Goal: Task Accomplishment & Management: Manage account settings

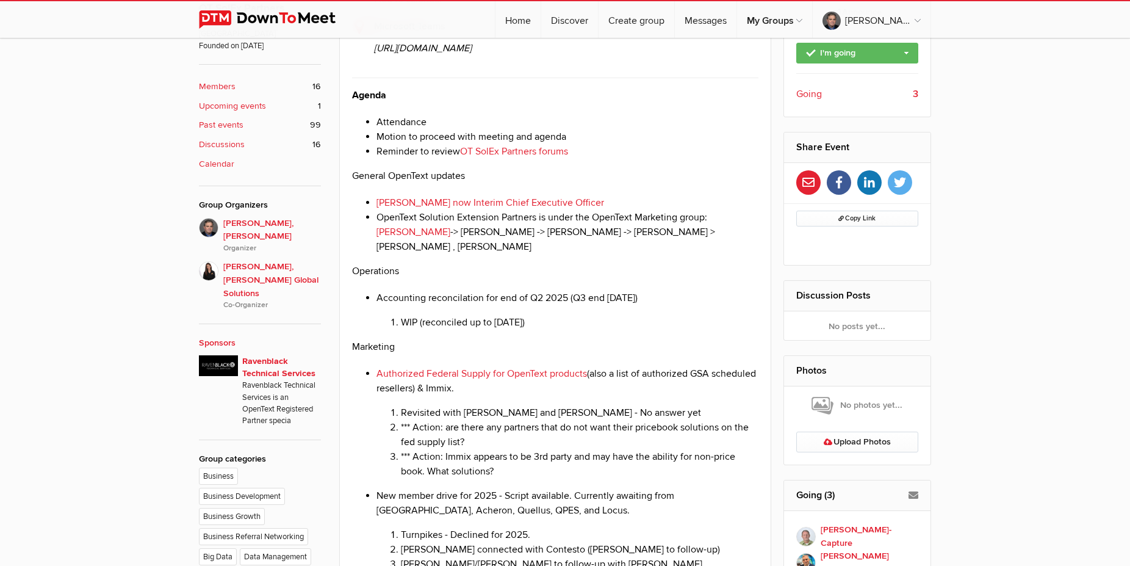
scroll to position [62, 0]
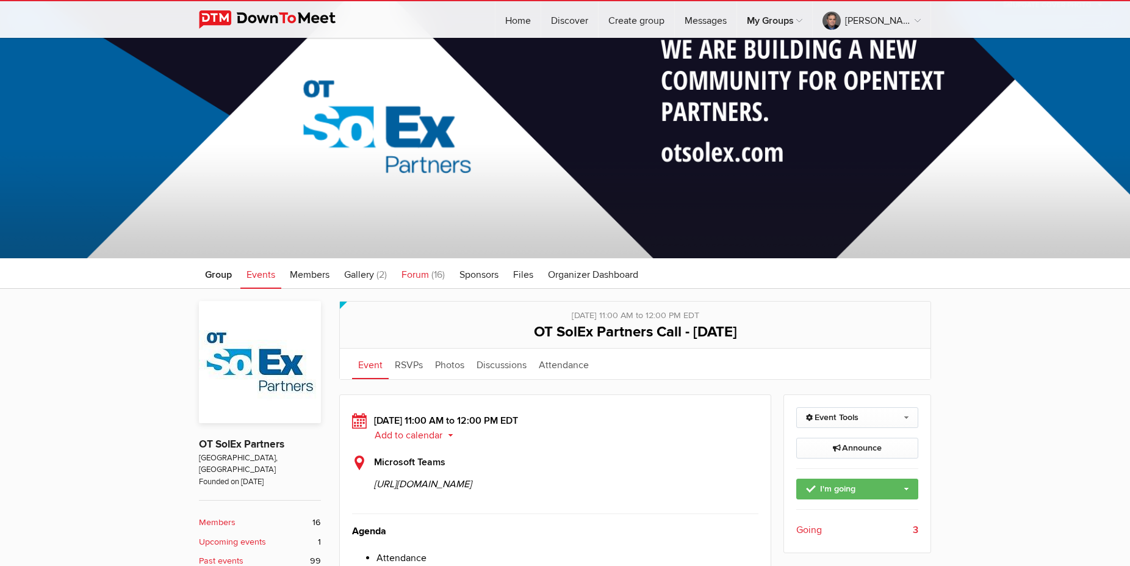
click at [421, 275] on span "Forum" at bounding box center [415, 275] width 27 height 12
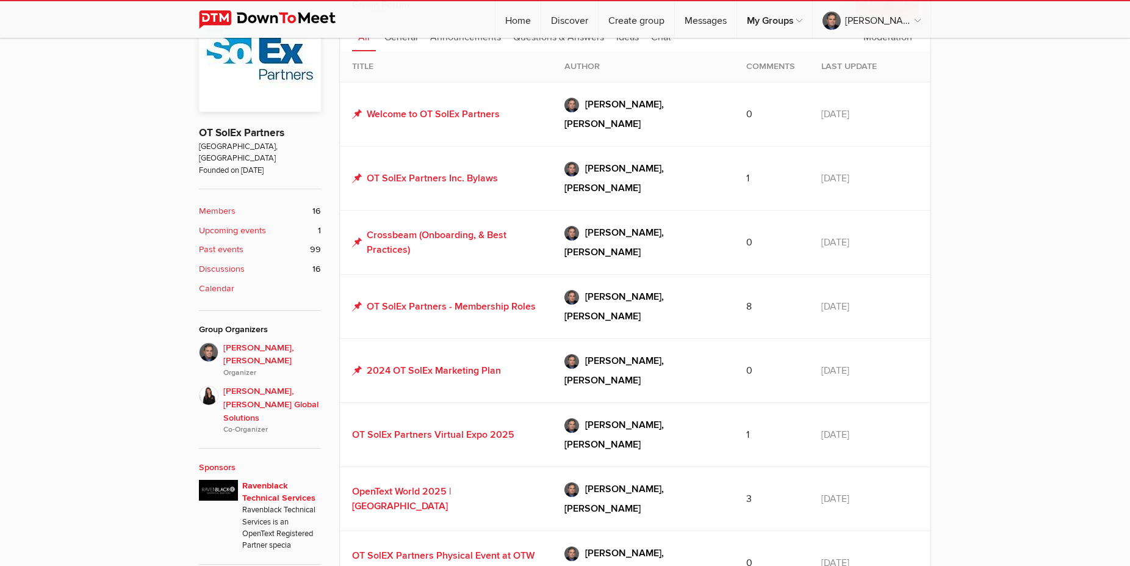
scroll to position [436, 0]
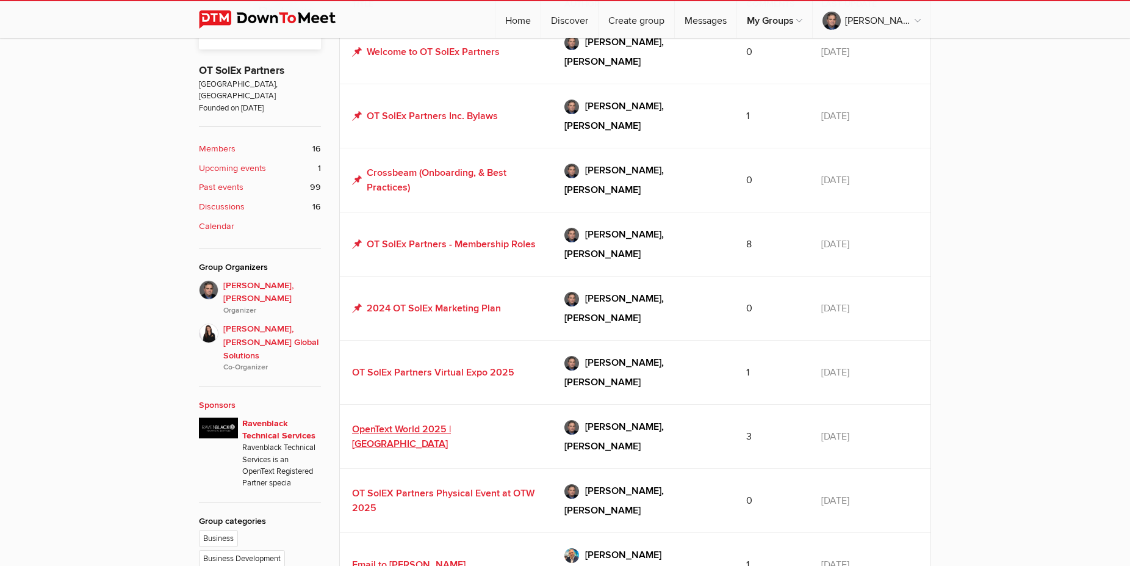
click at [451, 423] on link "OpenText World 2025 | [GEOGRAPHIC_DATA]" at bounding box center [401, 436] width 99 height 27
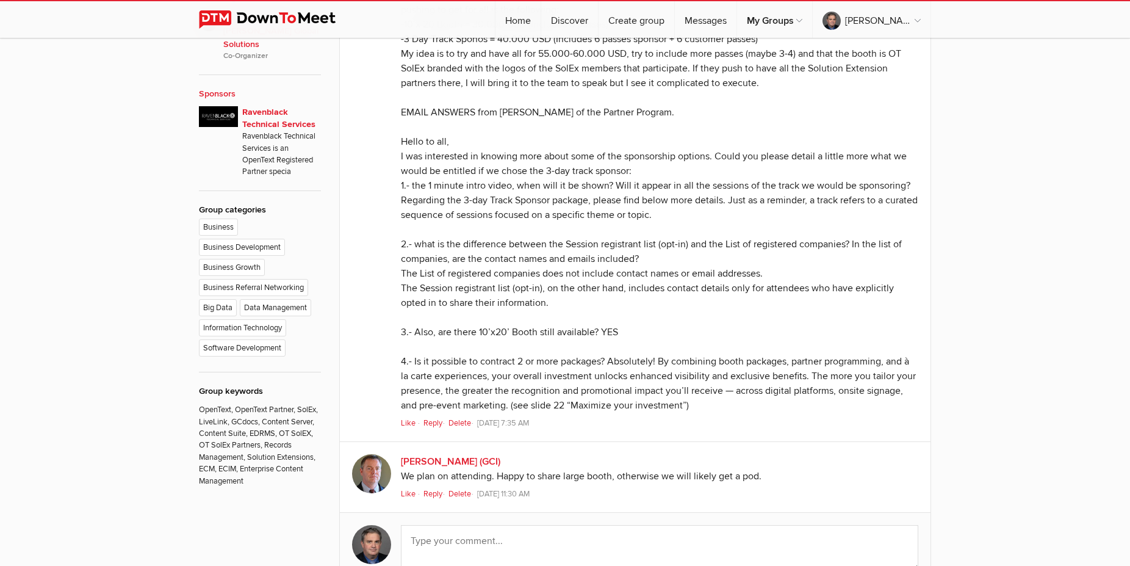
scroll to position [1058, 0]
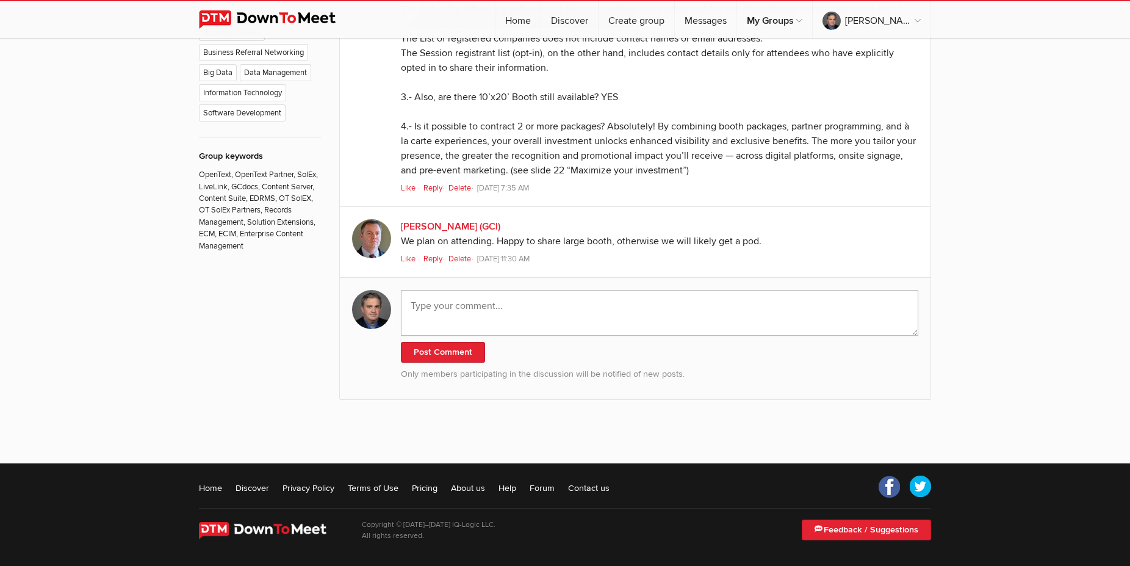
click at [466, 336] on textarea at bounding box center [660, 313] width 518 height 46
type textarea "Cassia / I will not be attending OTW Nashivlle."
click at [458, 363] on button "Post Comment" at bounding box center [443, 352] width 84 height 21
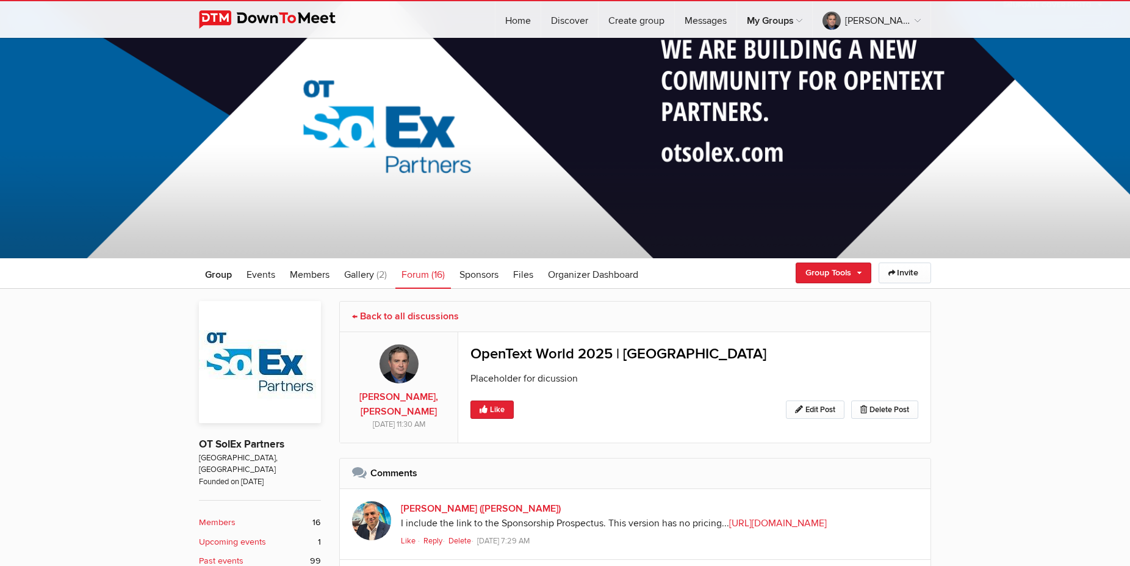
scroll to position [0, 0]
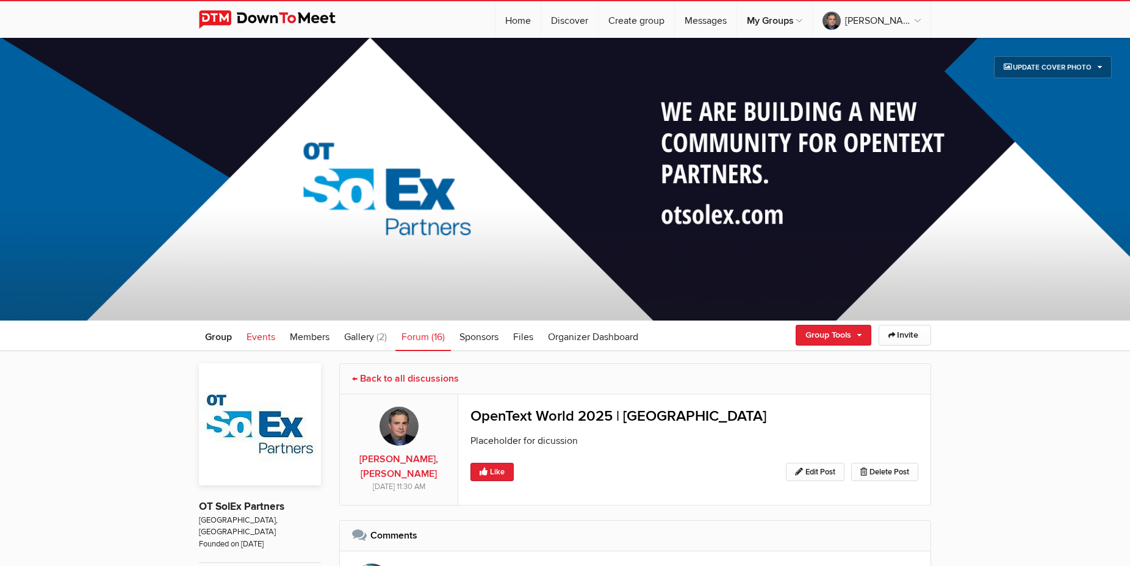
click at [251, 331] on span "Events" at bounding box center [261, 337] width 29 height 12
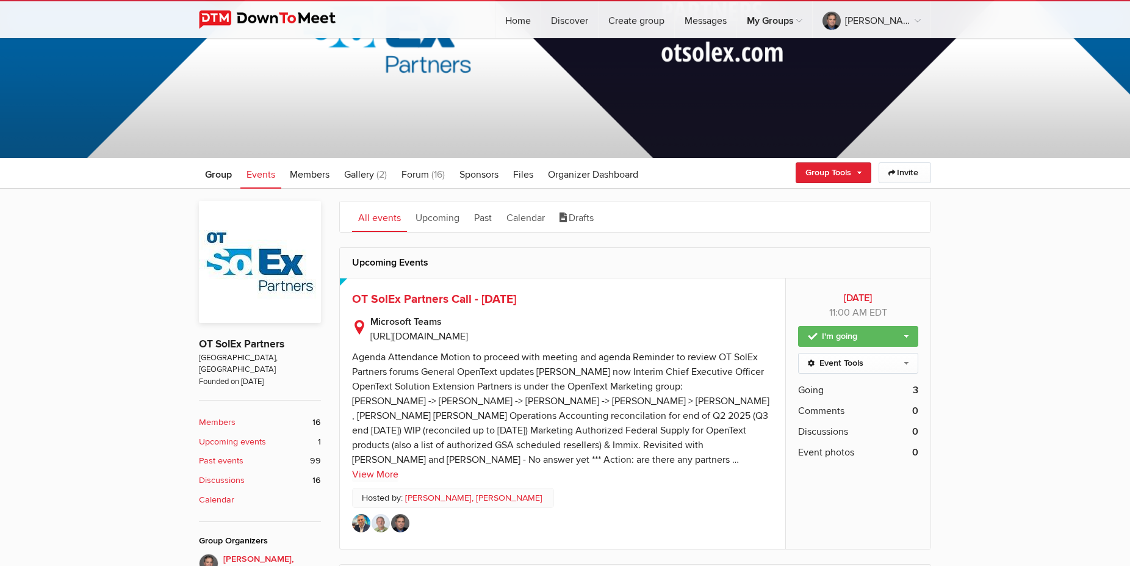
scroll to position [187, 0]
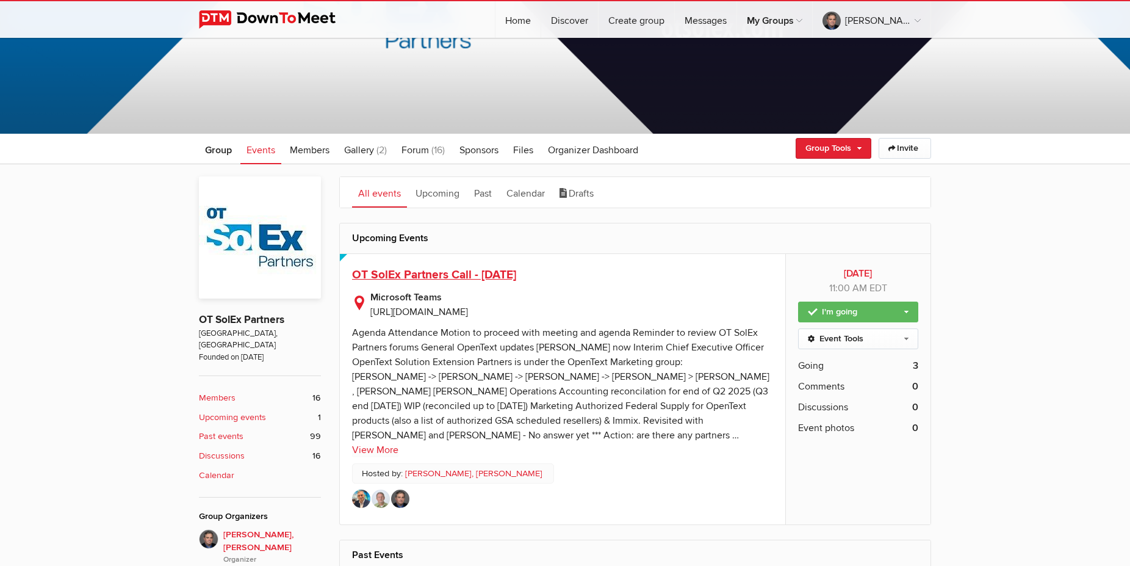
click at [445, 274] on span "OT SolEx Partners Call - [DATE]" at bounding box center [434, 274] width 164 height 15
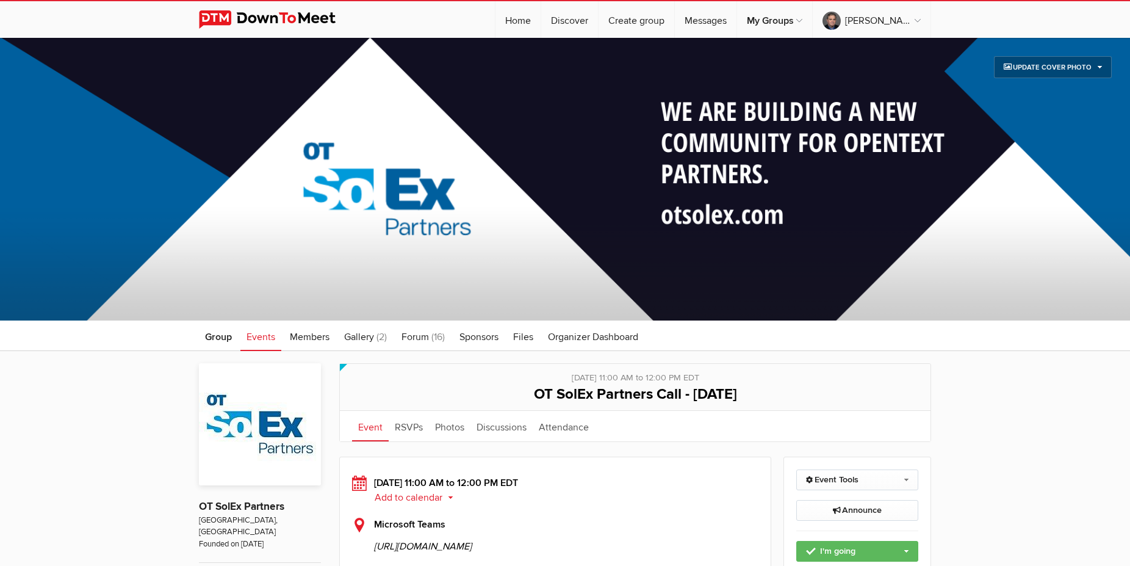
scroll to position [311, 0]
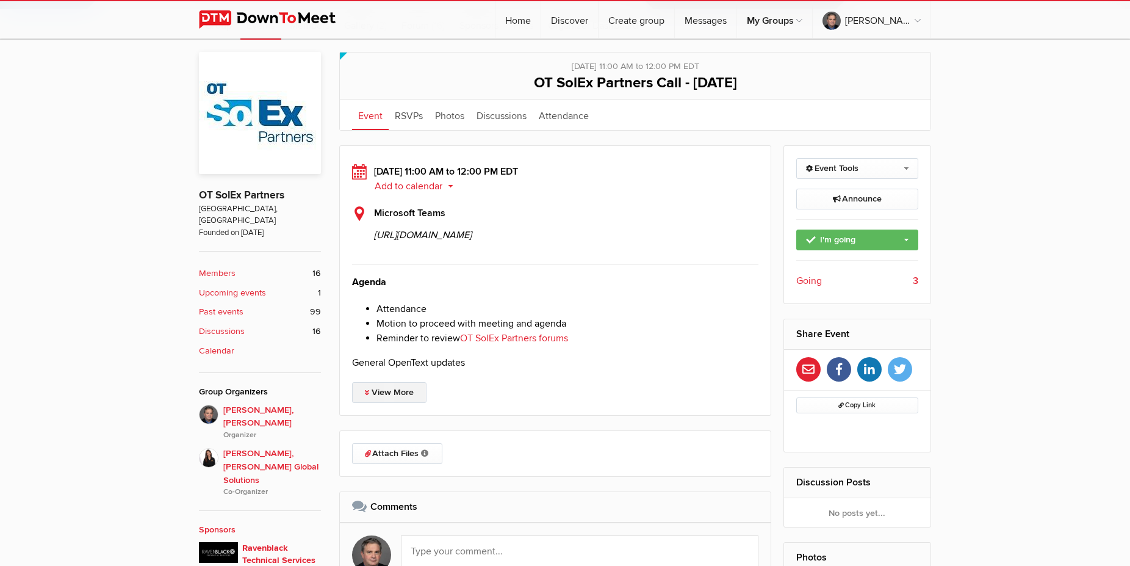
click at [391, 403] on link "View More" at bounding box center [389, 392] width 74 height 21
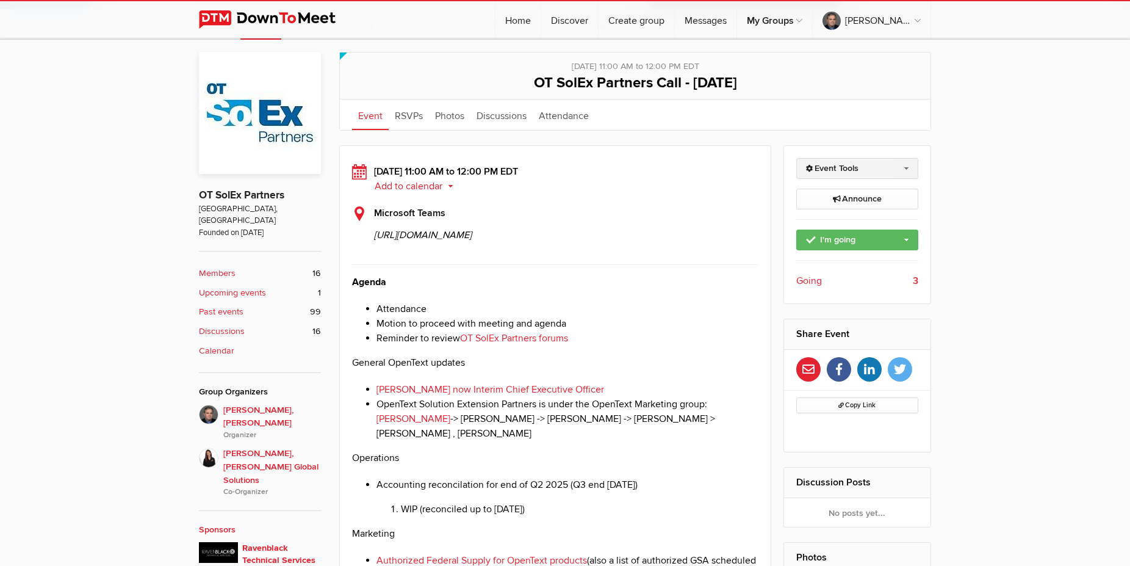
click at [843, 166] on link "Event Tools" at bounding box center [858, 168] width 123 height 21
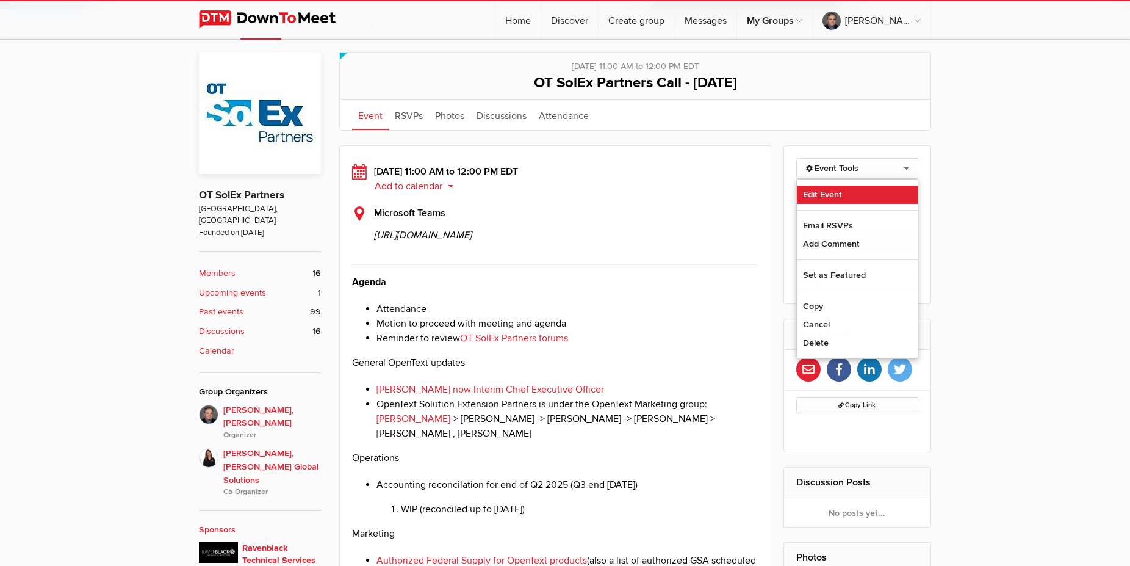
click at [825, 191] on link "Edit Event" at bounding box center [857, 195] width 121 height 18
select select "11:00:00"
select select
select select "PM"
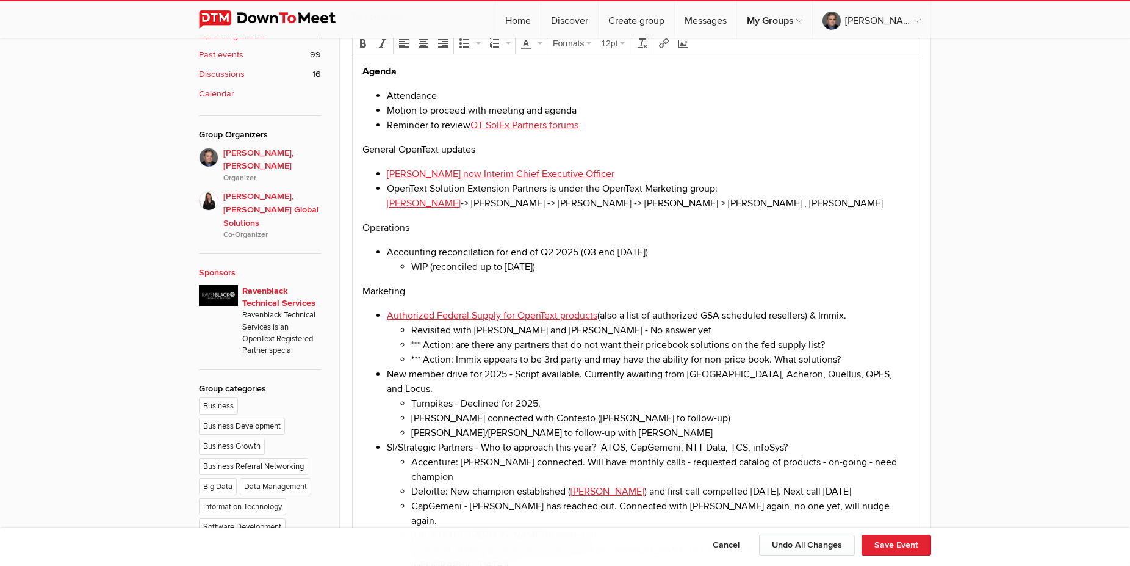
scroll to position [623, 0]
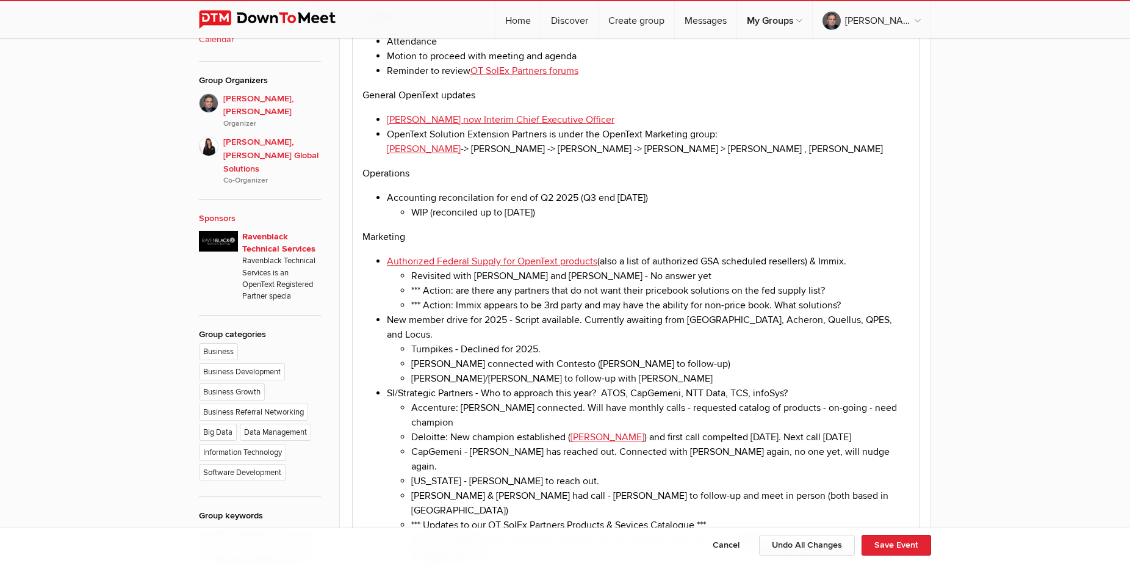
click at [766, 151] on li "OpenText Solution Extension Partners is under the OpenText Marketing group: [PE…" at bounding box center [648, 141] width 522 height 29
click at [681, 154] on li "OpenText Solution Extension Partners is under the OpenText Marketing group: [PE…" at bounding box center [648, 141] width 522 height 29
click at [866, 152] on li "OpenText Solution Extension Partners is under the OpenText Marketing group: [PE…" at bounding box center [648, 141] width 522 height 29
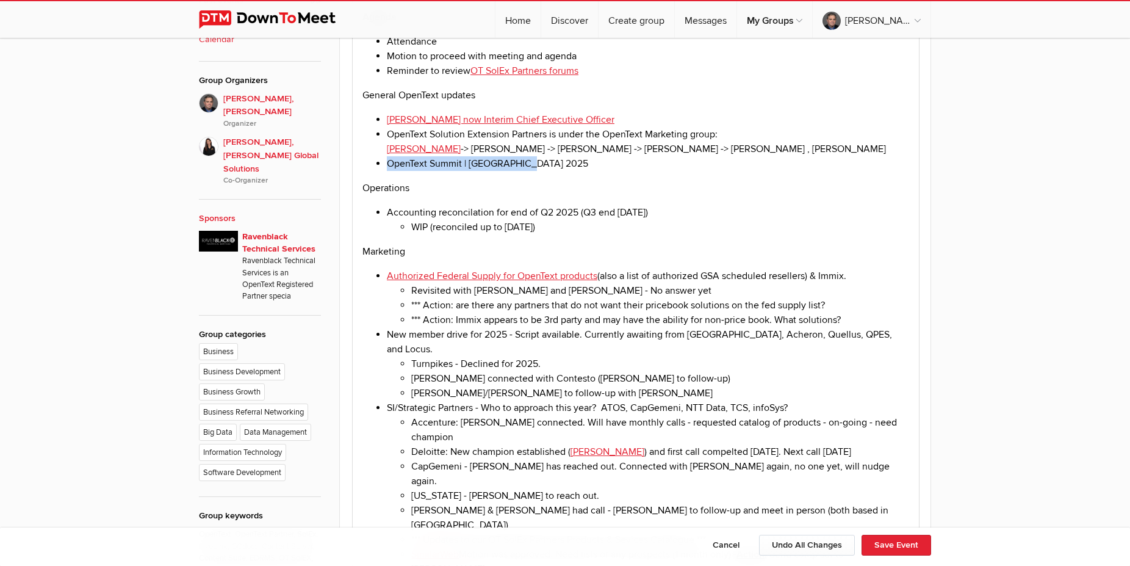
click at [388, 167] on li "OpenText Summit | [GEOGRAPHIC_DATA] 2025" at bounding box center [648, 163] width 522 height 15
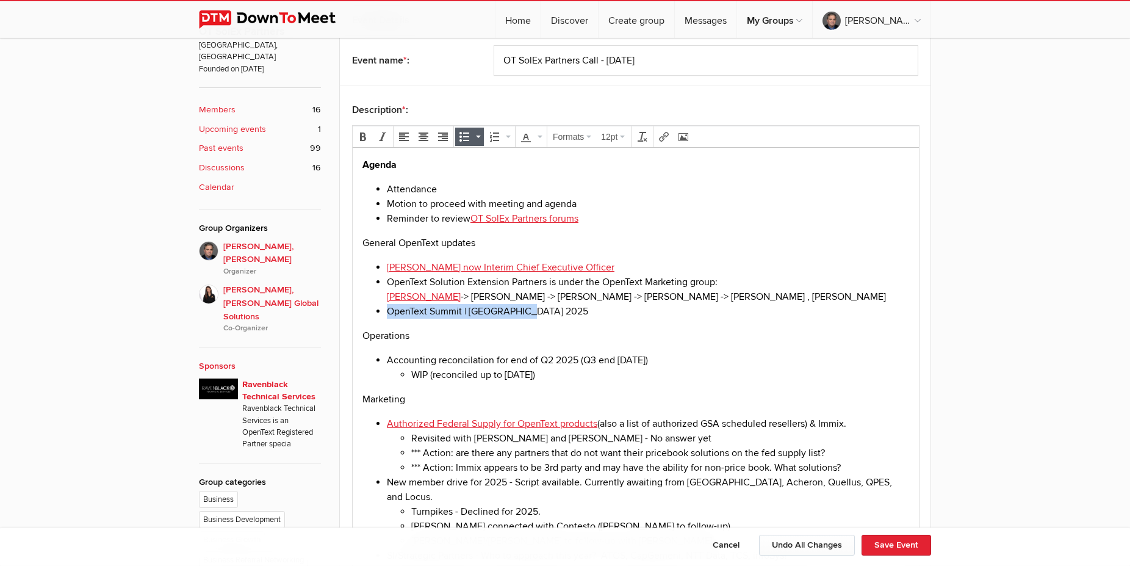
scroll to position [436, 0]
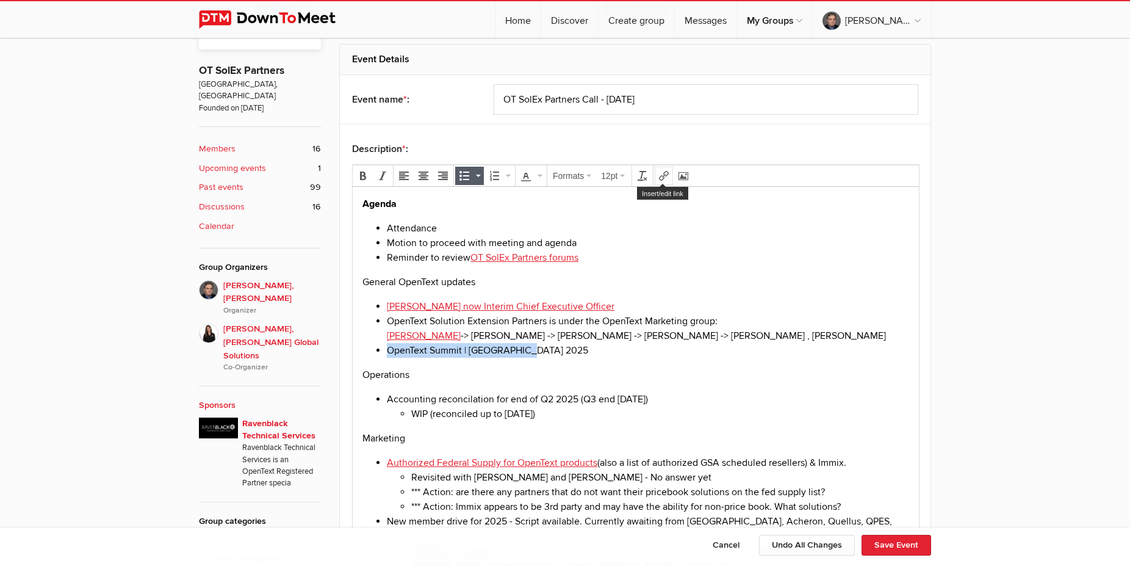
click at [668, 179] on icon "Insert/edit link" at bounding box center [664, 176] width 10 height 10
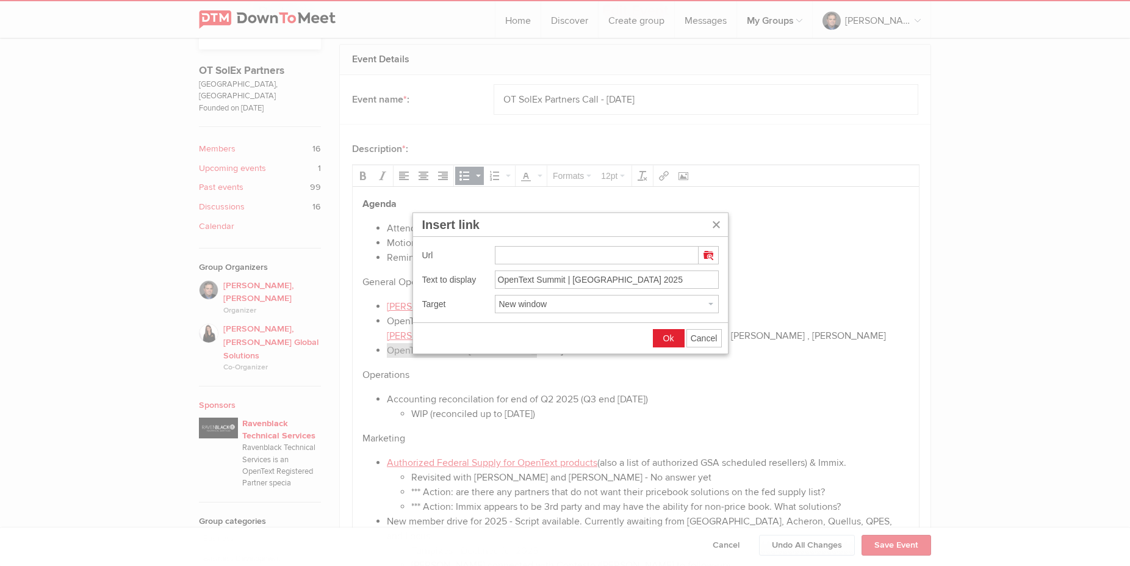
type input "[URL][DOMAIN_NAME]"
click at [675, 334] on button "Ok" at bounding box center [669, 338] width 31 height 17
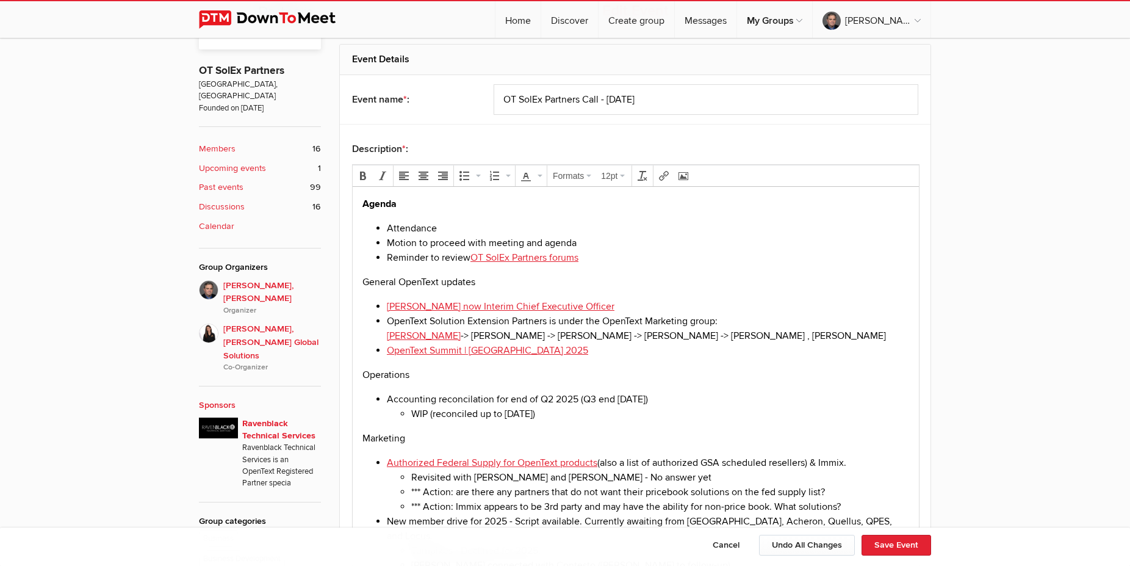
click at [573, 378] on p "Operations" at bounding box center [636, 374] width 547 height 15
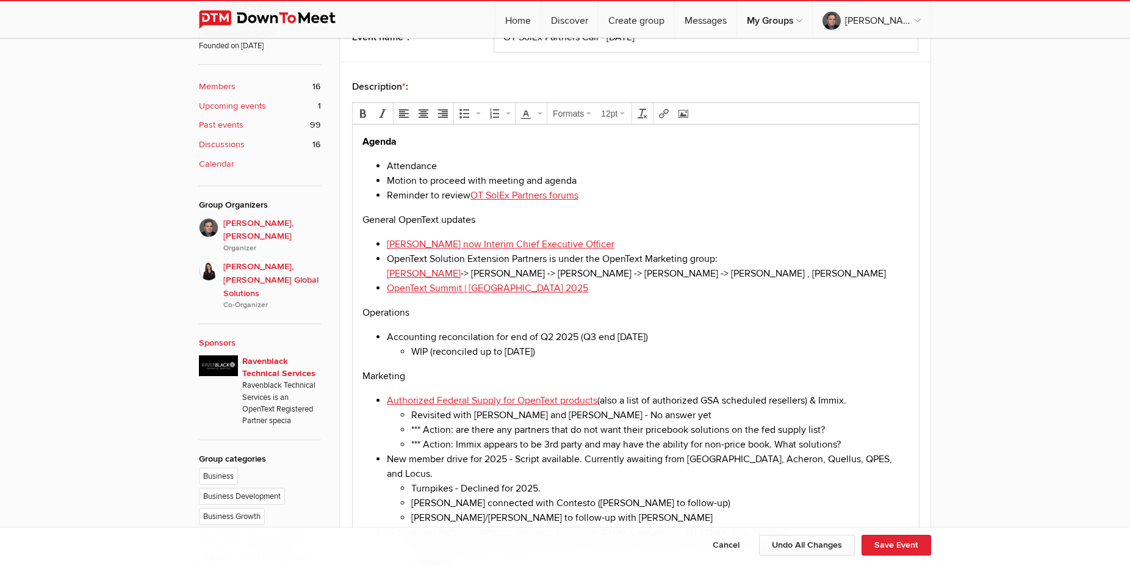
scroll to position [560, 0]
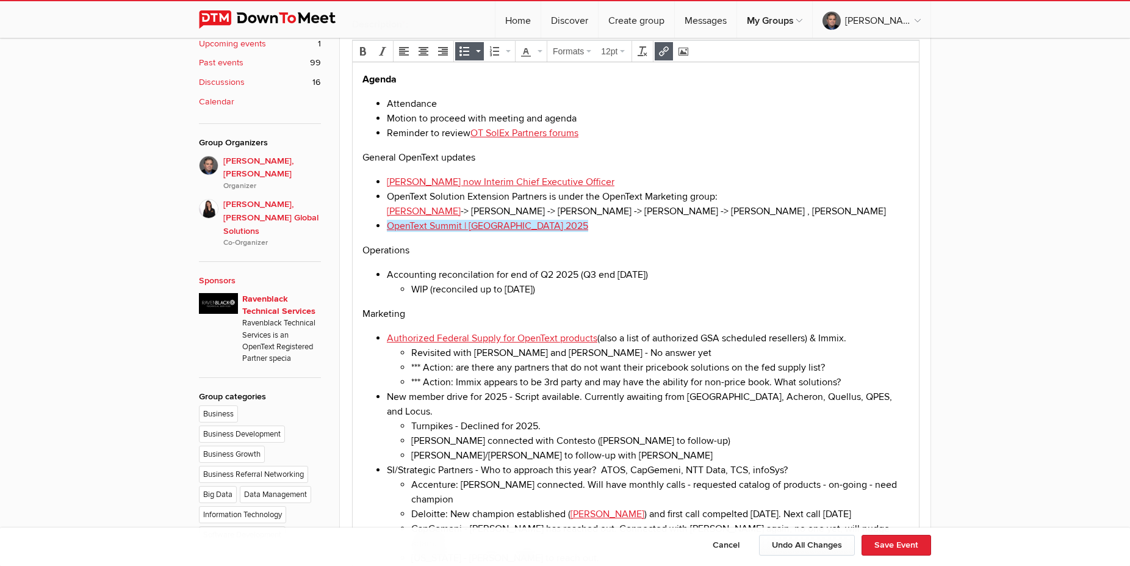
click at [557, 228] on li "OpenText Summit | [GEOGRAPHIC_DATA] 2025﻿" at bounding box center [648, 225] width 522 height 15
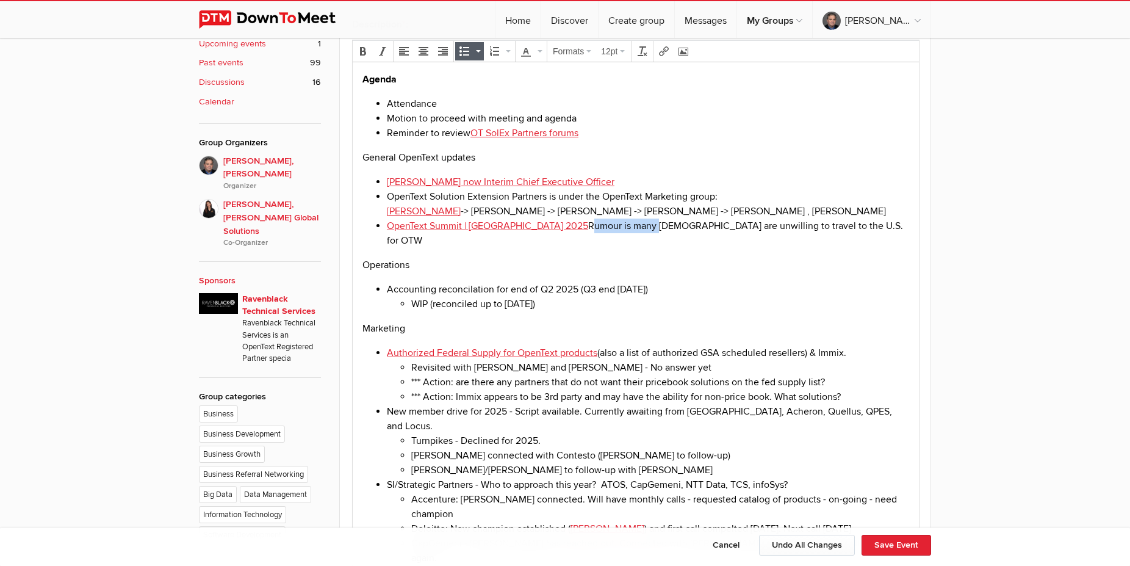
drag, startPoint x: 531, startPoint y: 230, endPoint x: 599, endPoint y: 228, distance: 67.8
click at [599, 228] on li "OpenText Summit | [GEOGRAPHIC_DATA] 2025 Rumour is many [DEMOGRAPHIC_DATA] are …" at bounding box center [648, 232] width 522 height 29
click at [693, 257] on p "Operations" at bounding box center [636, 264] width 547 height 15
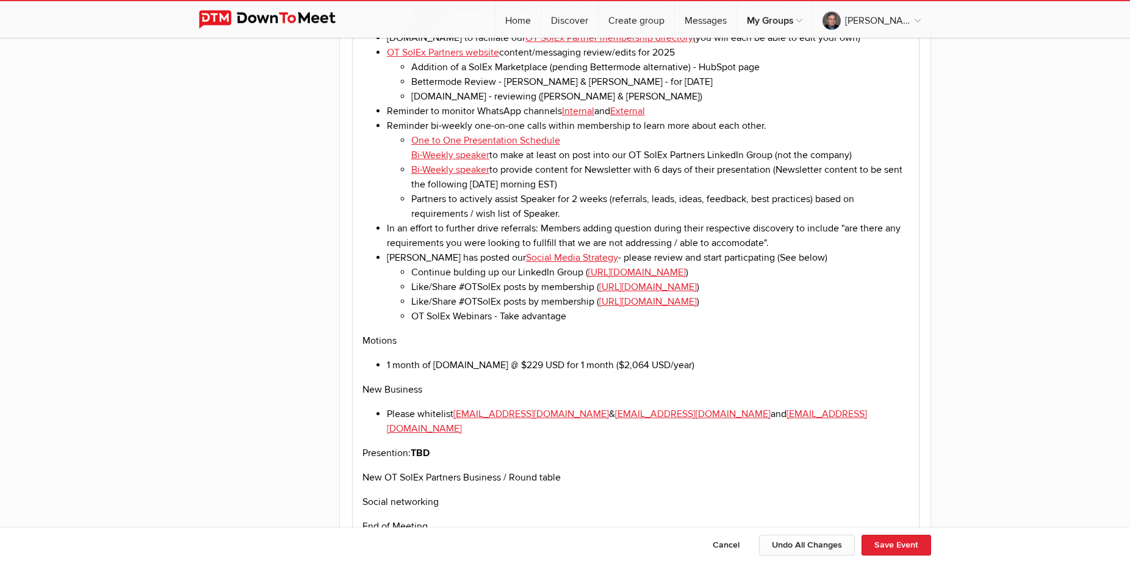
scroll to position [1494, 0]
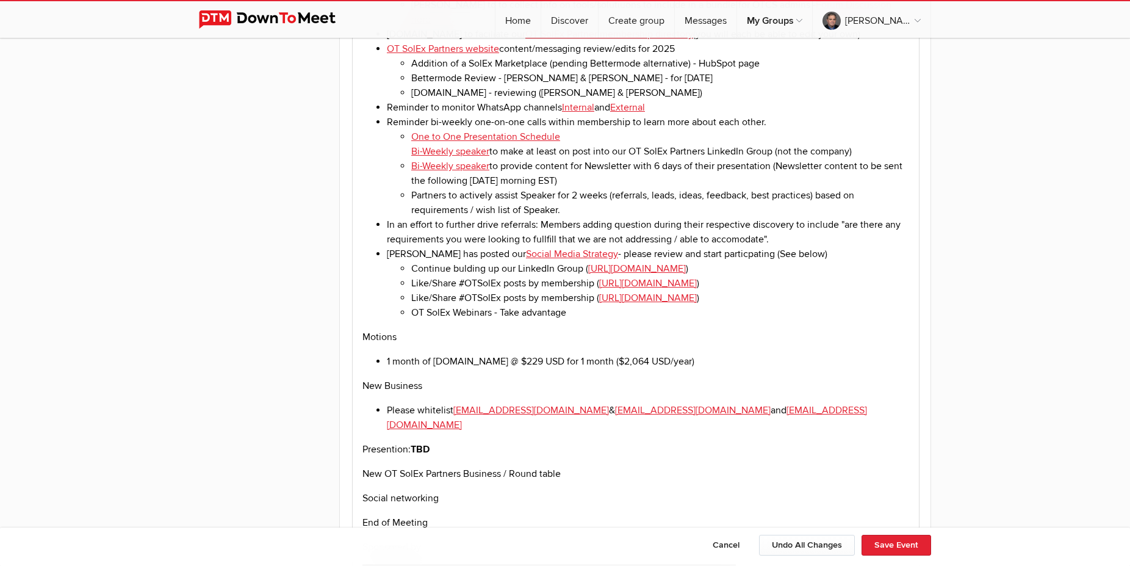
click at [707, 354] on li "1 month of [DOMAIN_NAME] @ $229 USD for 1 month ($2,064 USD/year)" at bounding box center [648, 361] width 522 height 15
drag, startPoint x: 451, startPoint y: 352, endPoint x: 413, endPoint y: 352, distance: 37.8
click at [413, 442] on p "Presention: TBD" at bounding box center [636, 449] width 547 height 15
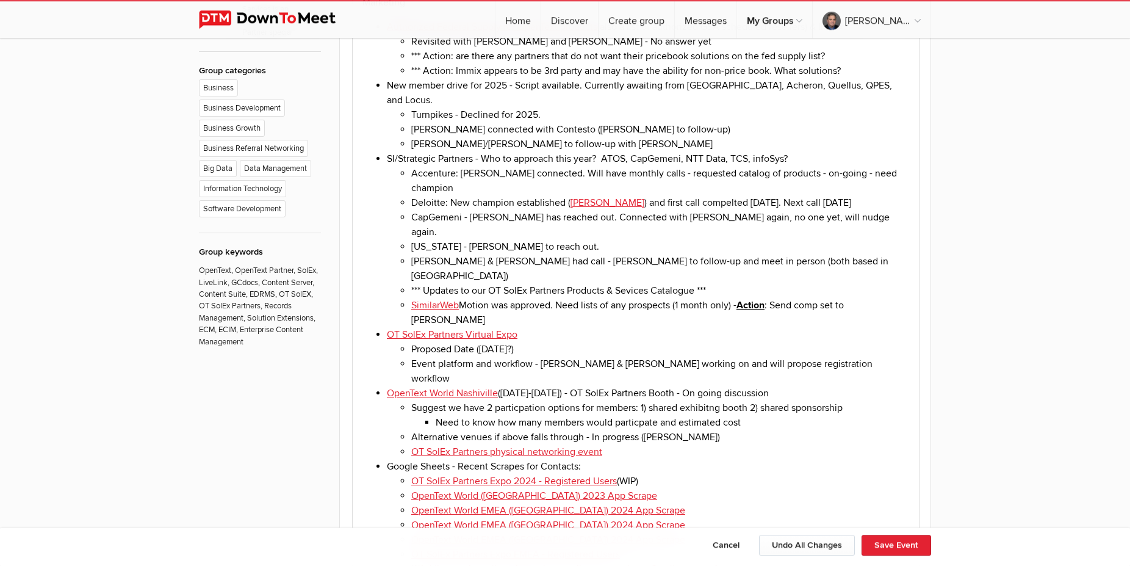
scroll to position [934, 0]
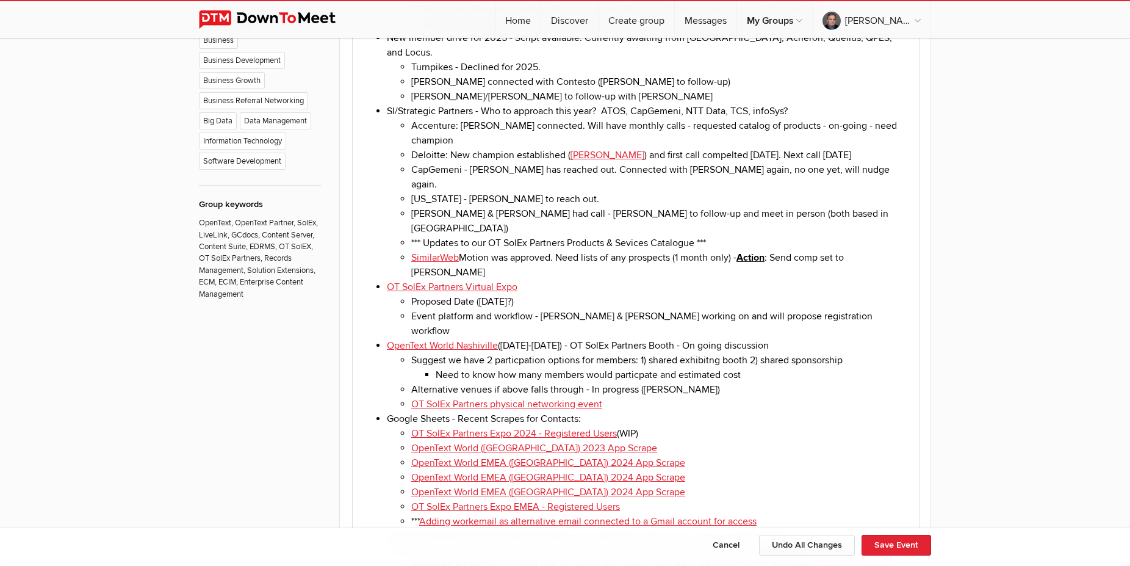
click at [754, 367] on li "Need to know how many members would particpate and estimated cost" at bounding box center [673, 374] width 474 height 15
click at [610, 397] on li "OT SolEx Partners physical networking event" at bounding box center [660, 404] width 498 height 15
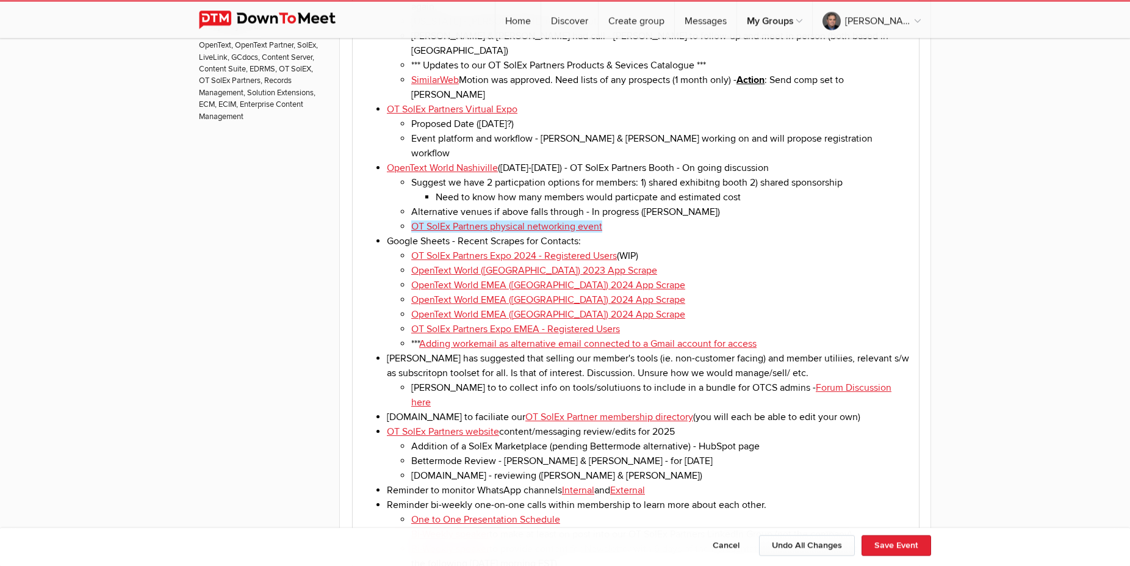
scroll to position [1121, 0]
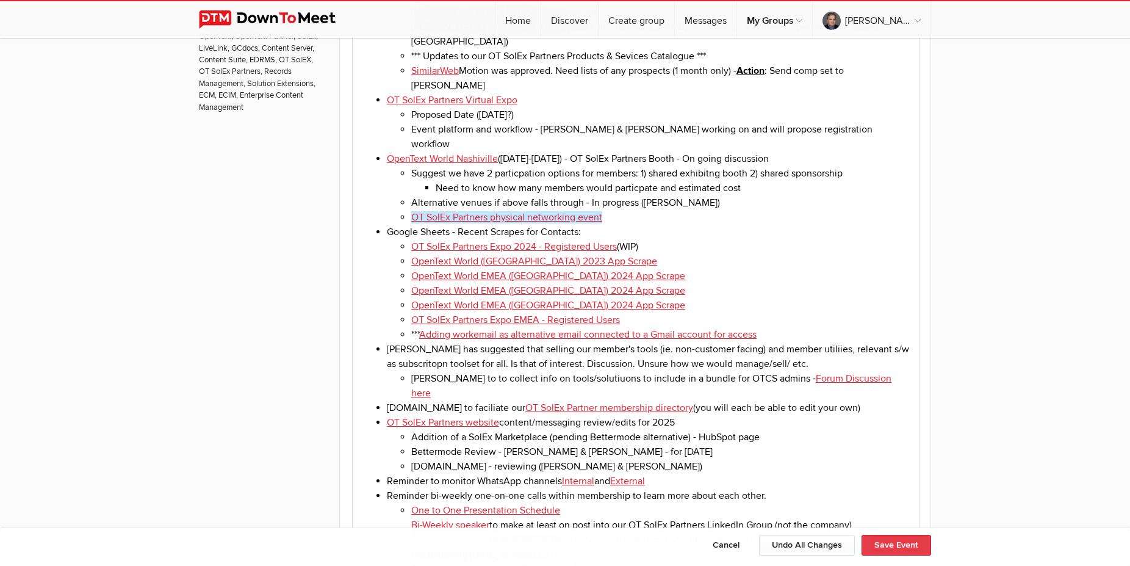
click at [866, 554] on button "Save Event" at bounding box center [897, 545] width 70 height 21
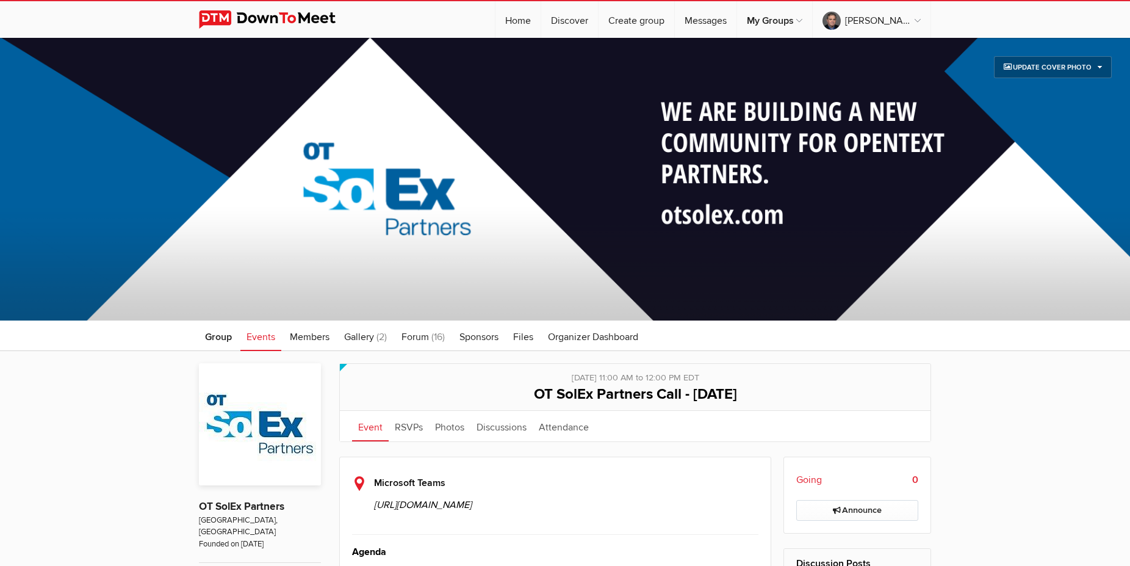
scroll to position [311, 0]
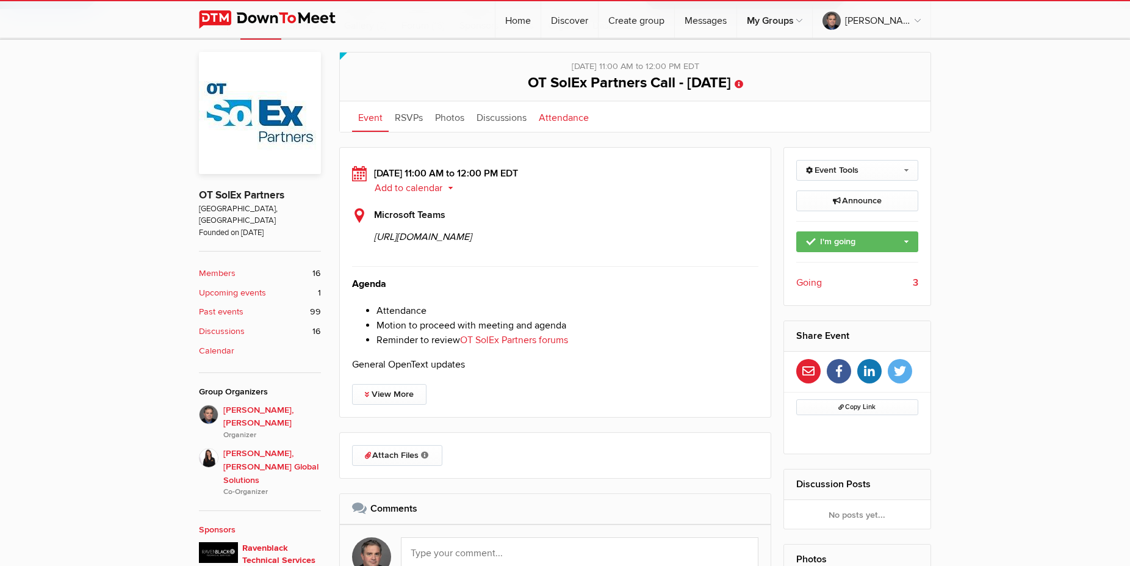
click at [569, 125] on link "Attendance" at bounding box center [564, 116] width 62 height 31
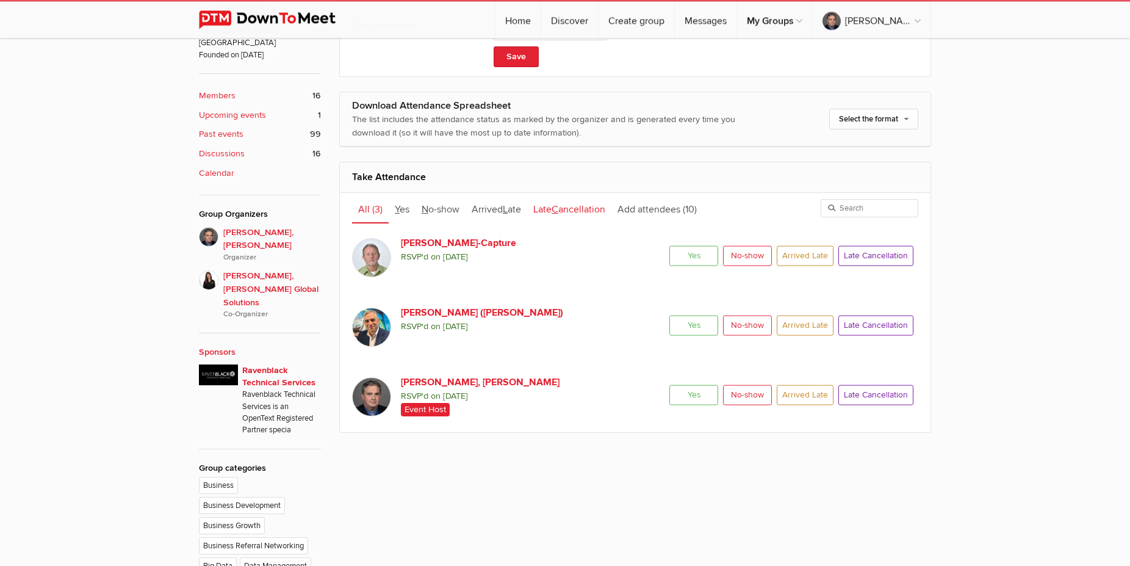
scroll to position [498, 0]
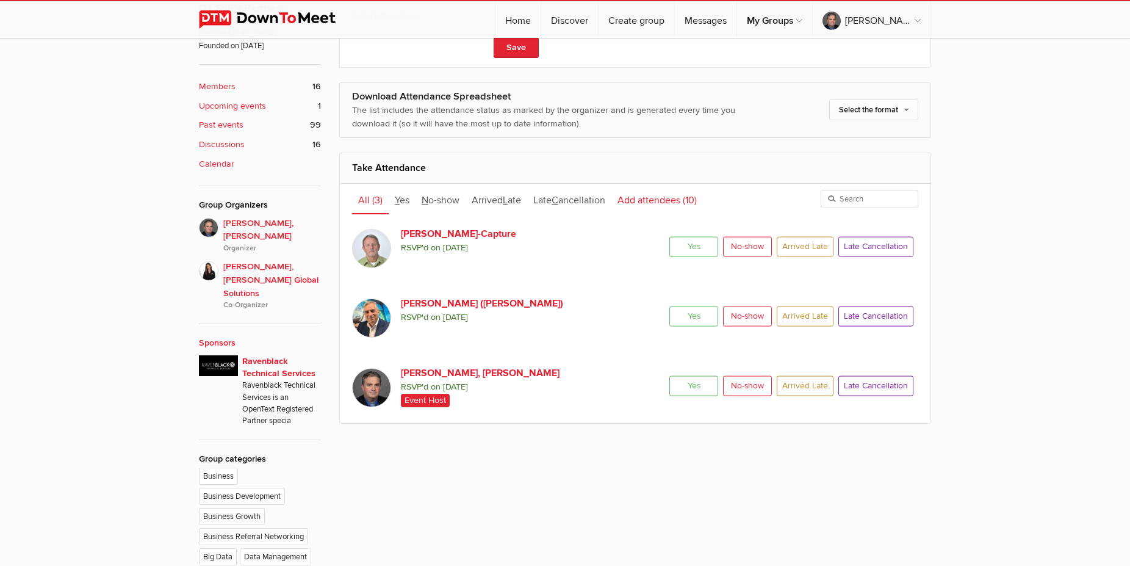
click at [668, 201] on span "Add attendees" at bounding box center [649, 200] width 63 height 12
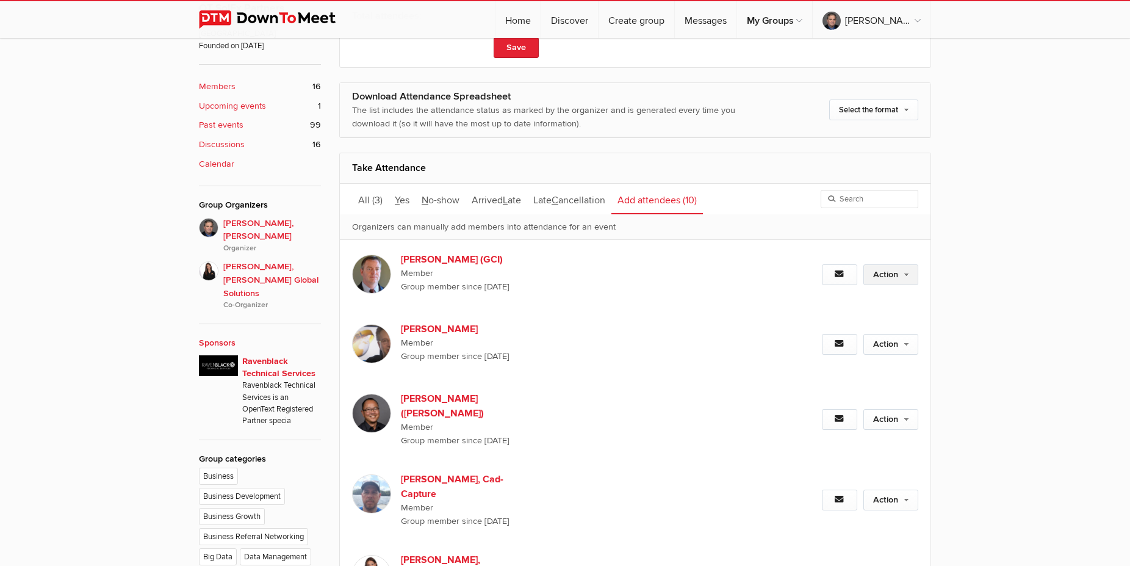
click at [866, 269] on link "Action" at bounding box center [891, 274] width 55 height 21
click at [823, 304] on link "Set as Going" at bounding box center [851, 301] width 133 height 18
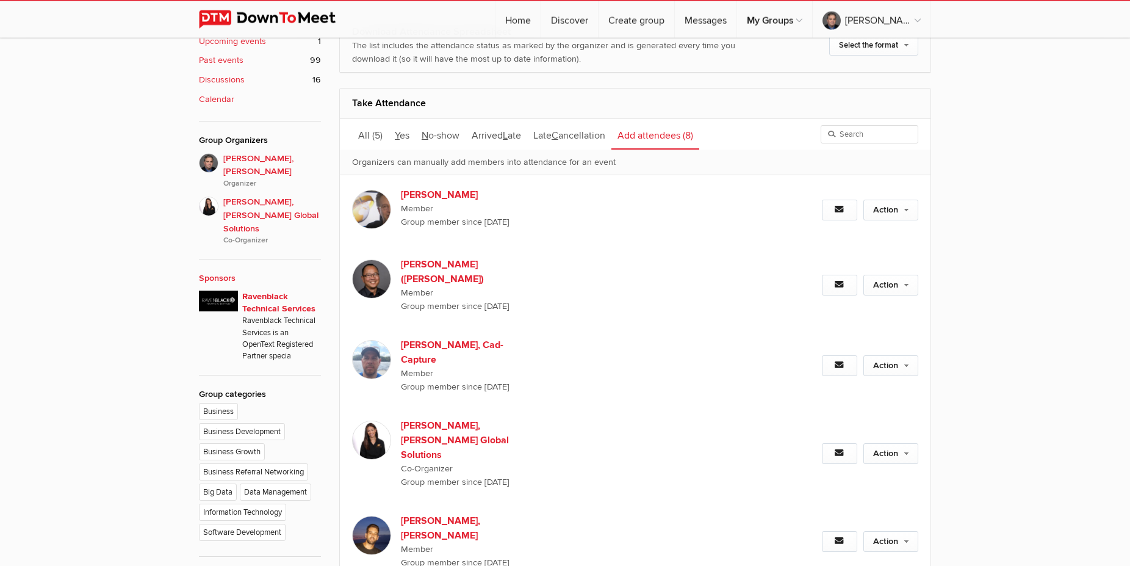
scroll to position [623, 0]
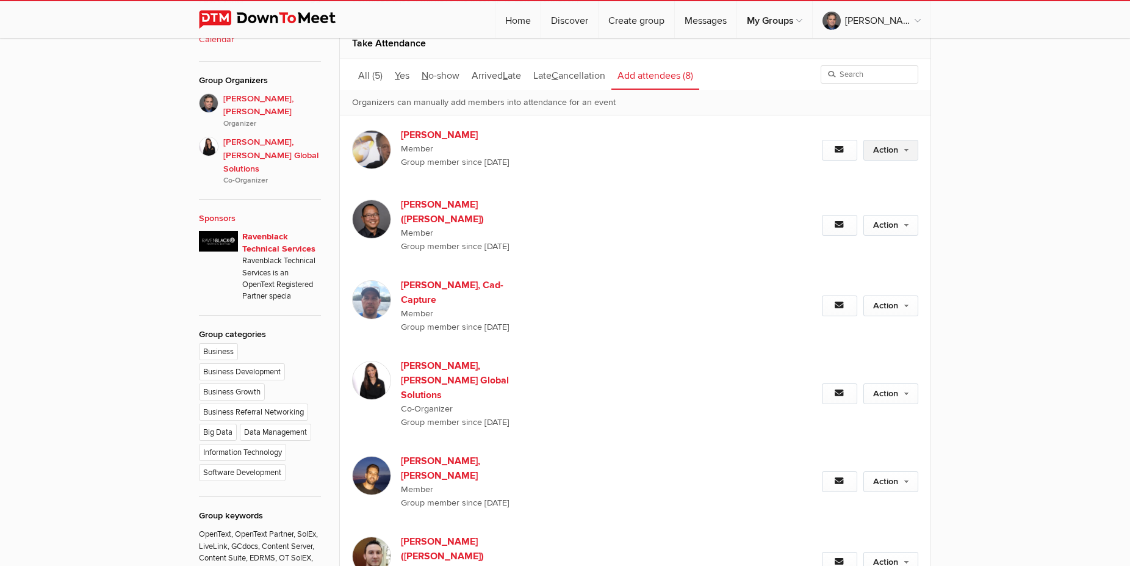
click at [866, 150] on link "Action" at bounding box center [891, 150] width 55 height 21
click at [842, 215] on link "Set as Not going" at bounding box center [851, 213] width 133 height 18
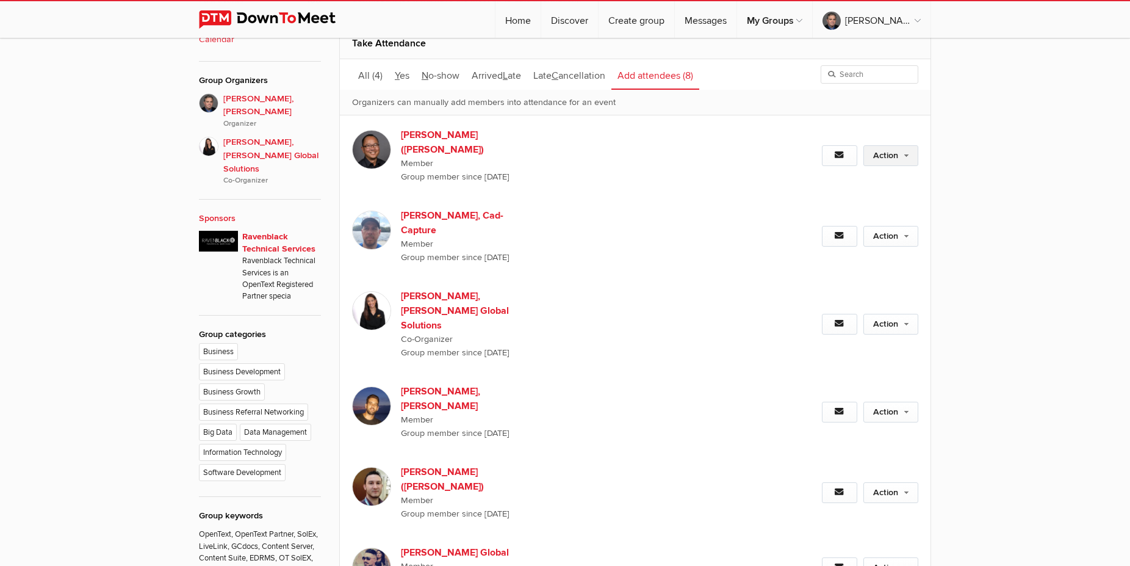
click at [866, 148] on link "Action" at bounding box center [891, 155] width 55 height 21
click at [845, 212] on link "Set as Not going" at bounding box center [851, 218] width 133 height 18
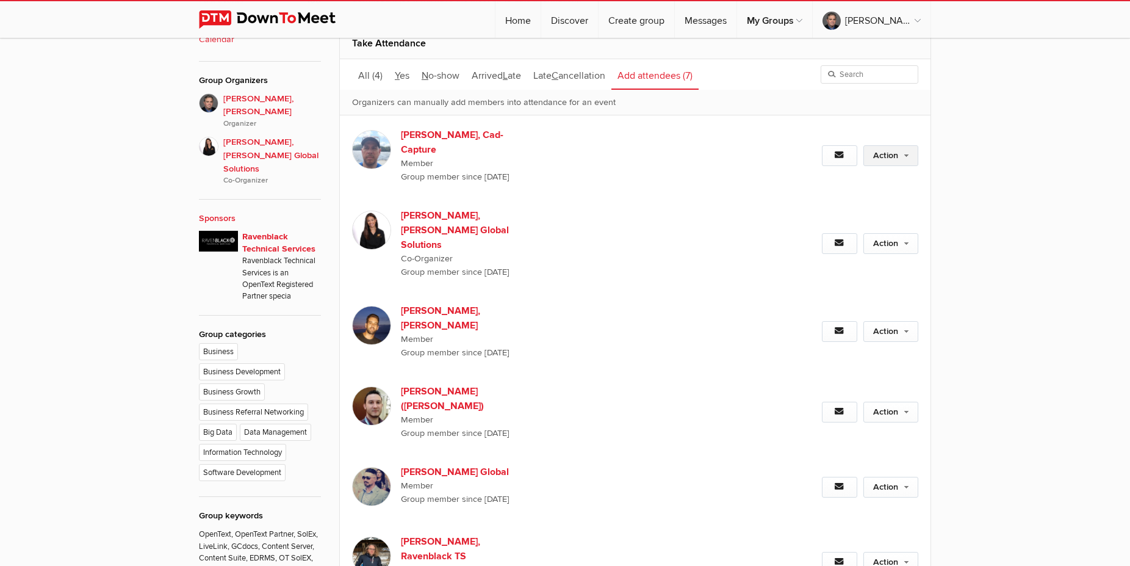
click at [866, 151] on link "Action" at bounding box center [891, 155] width 55 height 21
click at [841, 215] on link "Set as Not going" at bounding box center [851, 218] width 133 height 18
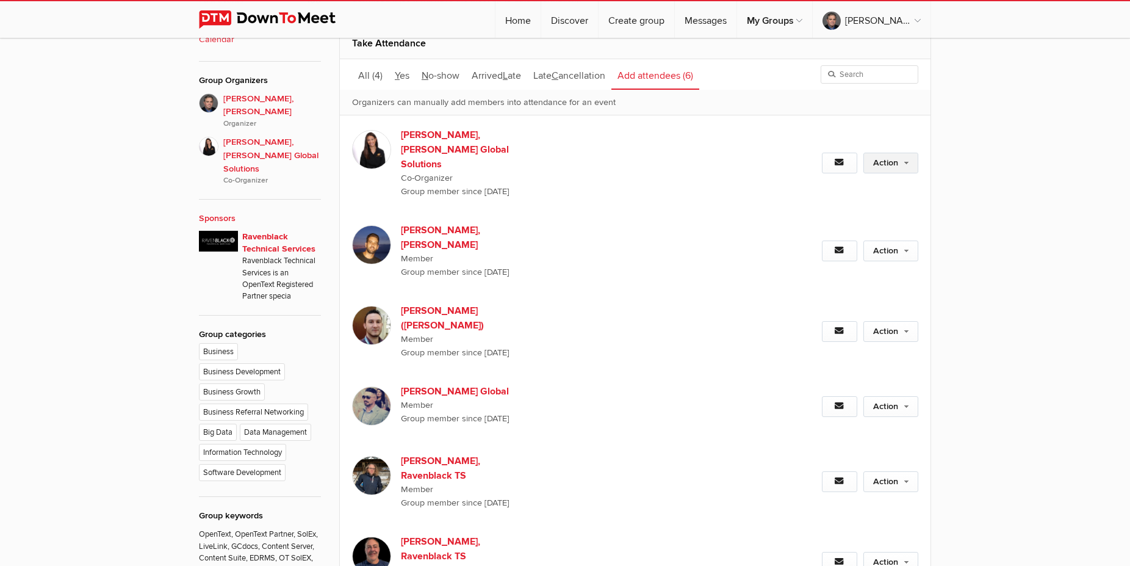
click at [866, 157] on link "Action" at bounding box center [891, 163] width 55 height 21
click at [866, 219] on link "Set as Not going" at bounding box center [851, 226] width 133 height 18
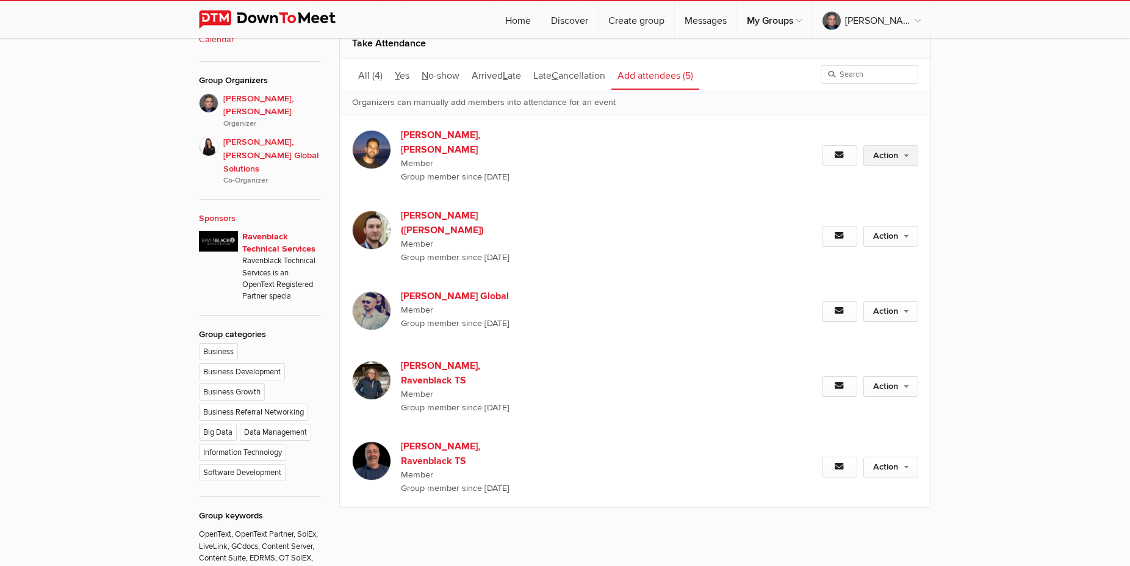
click at [866, 156] on link "Action" at bounding box center [891, 155] width 55 height 21
click at [816, 211] on link "Set as Not going" at bounding box center [851, 218] width 133 height 18
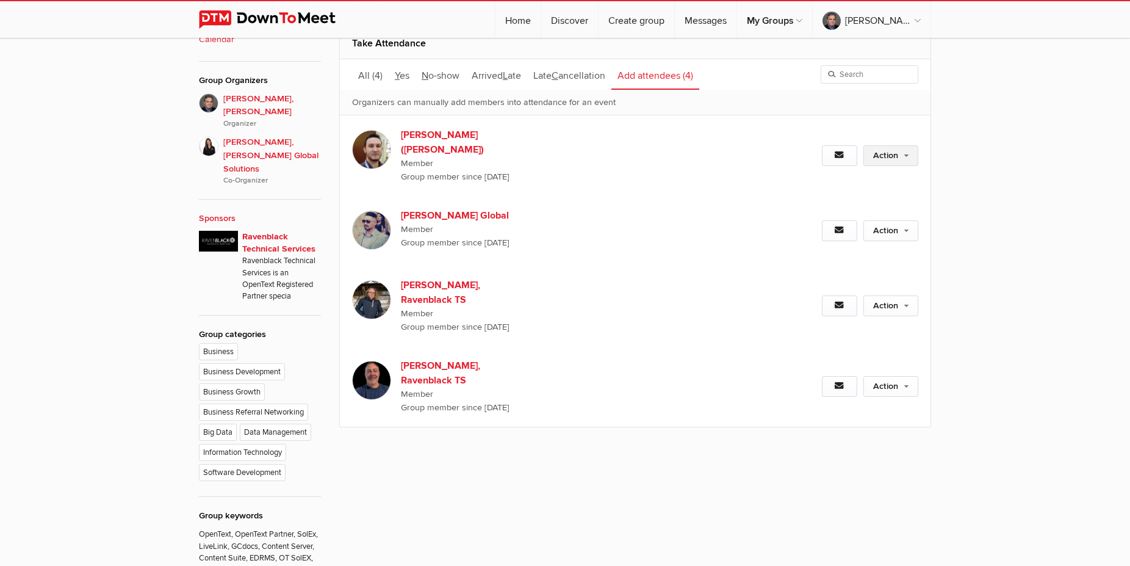
click at [866, 153] on link "Action" at bounding box center [891, 155] width 55 height 21
click at [866, 212] on link "Set as Not going" at bounding box center [851, 218] width 133 height 18
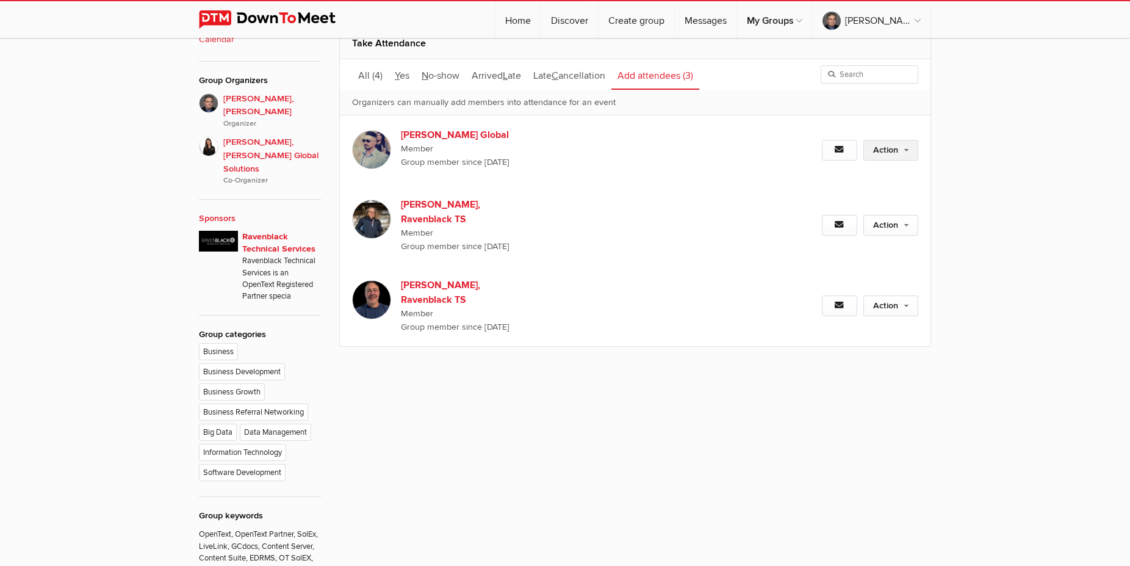
click at [866, 152] on link "Action" at bounding box center [891, 150] width 55 height 21
click at [830, 219] on link "Set as Not going" at bounding box center [851, 213] width 133 height 18
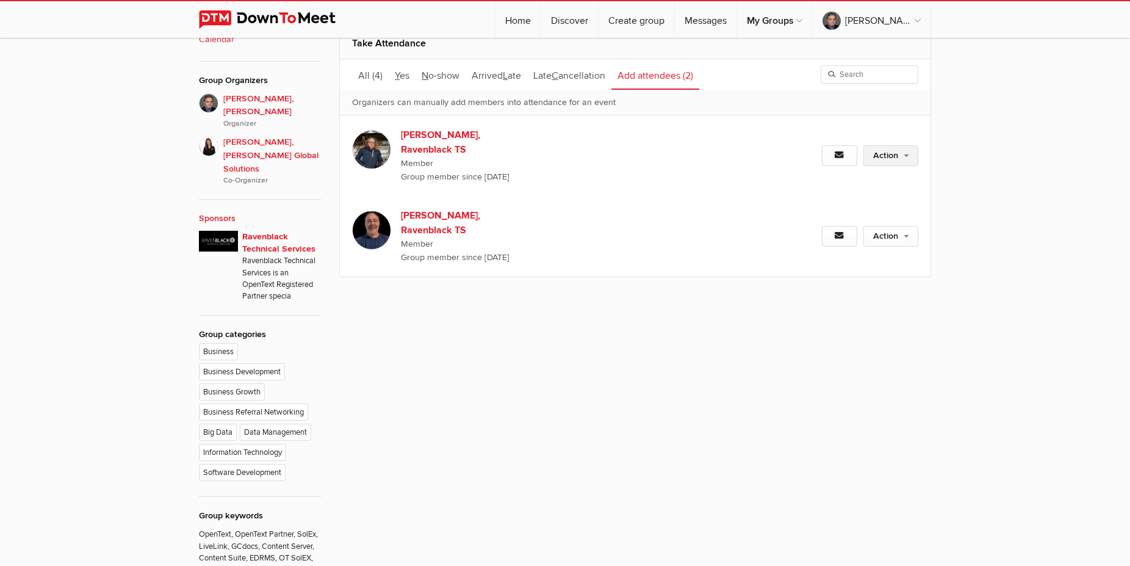
click at [866, 155] on link "Action" at bounding box center [891, 155] width 55 height 21
click at [825, 219] on link "Set as Not going" at bounding box center [851, 218] width 133 height 18
click at [866, 151] on link "Action" at bounding box center [891, 155] width 55 height 21
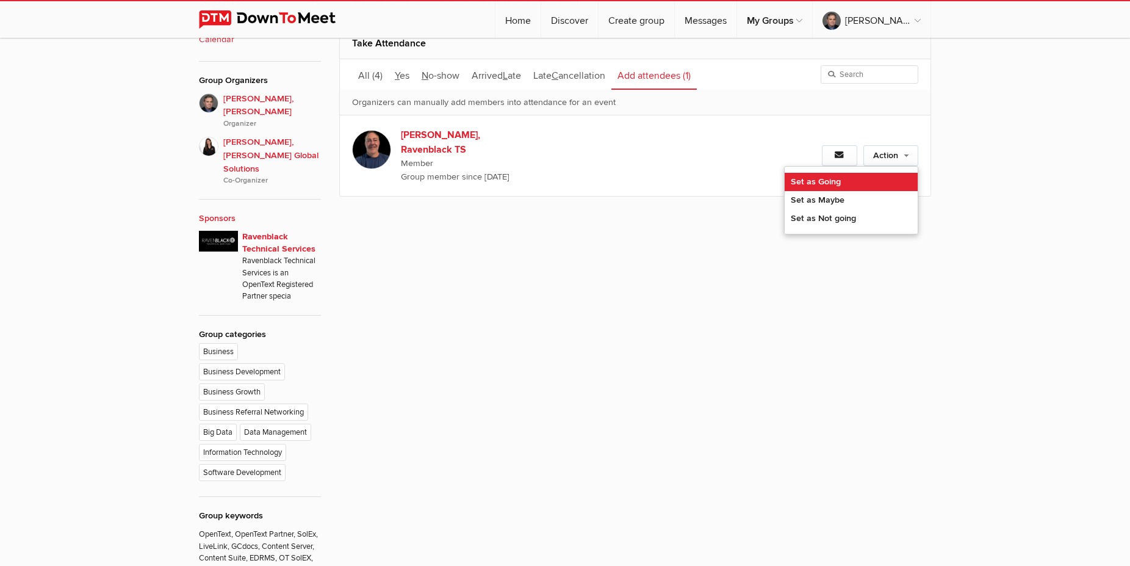
click at [837, 177] on link "Set as Going" at bounding box center [851, 182] width 133 height 18
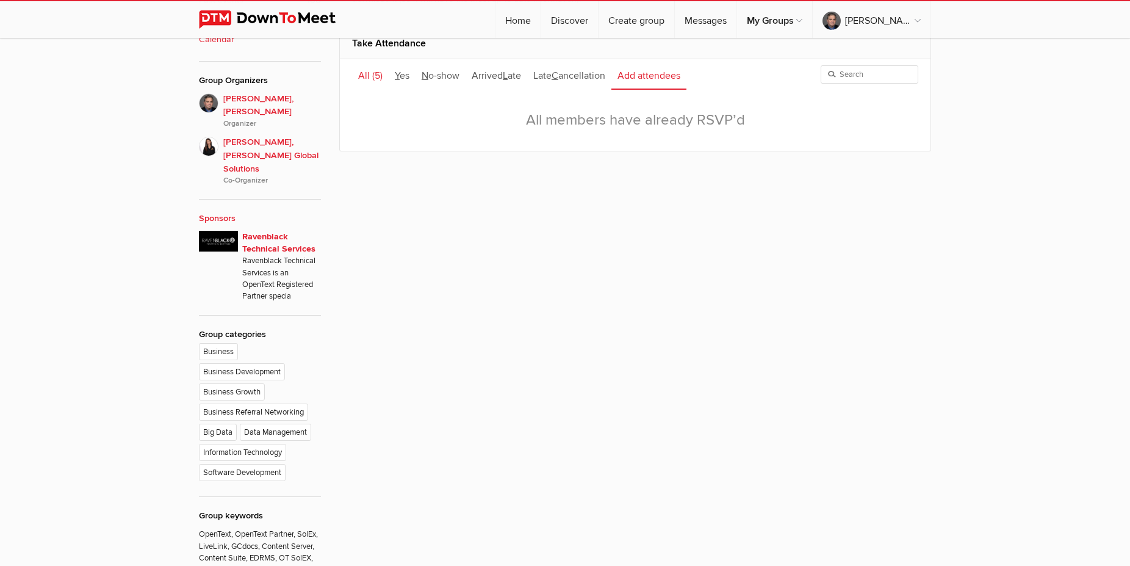
click at [364, 71] on span "All" at bounding box center [364, 76] width 12 height 12
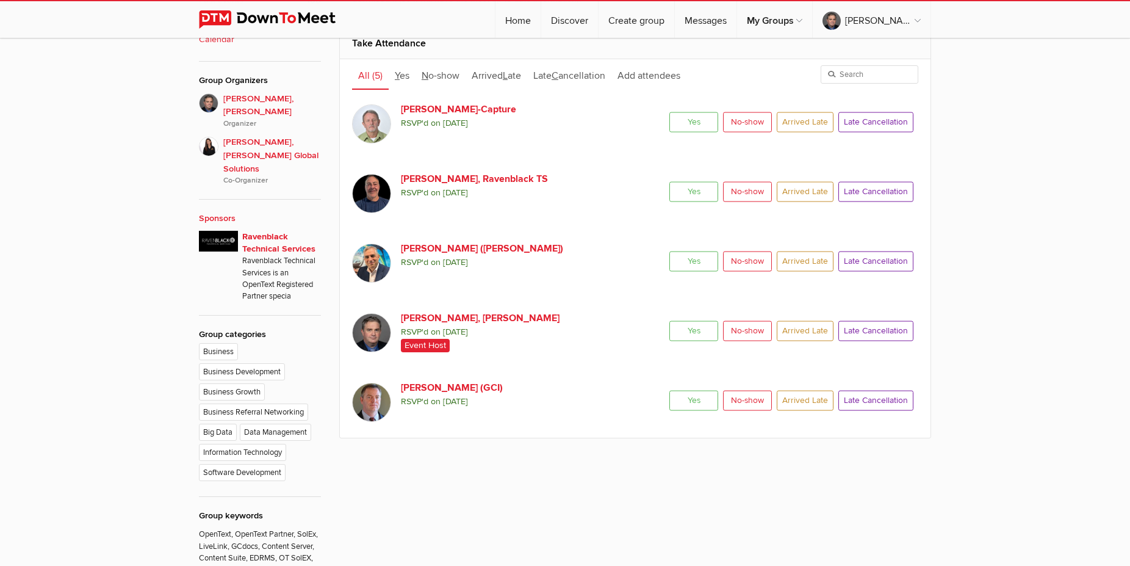
scroll to position [374, 0]
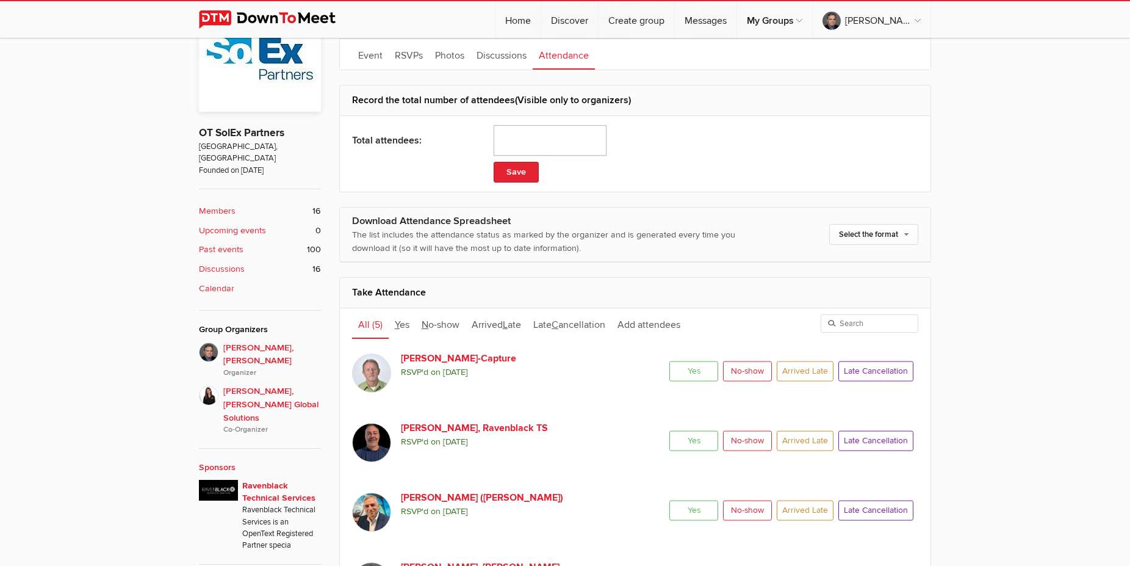
click at [536, 137] on input "number" at bounding box center [550, 140] width 113 height 31
type input "7"
click at [698, 374] on span "Yes" at bounding box center [694, 371] width 49 height 20
click at [670, 361] on input "Yes" at bounding box center [669, 360] width 1 height 1
radio input "true"
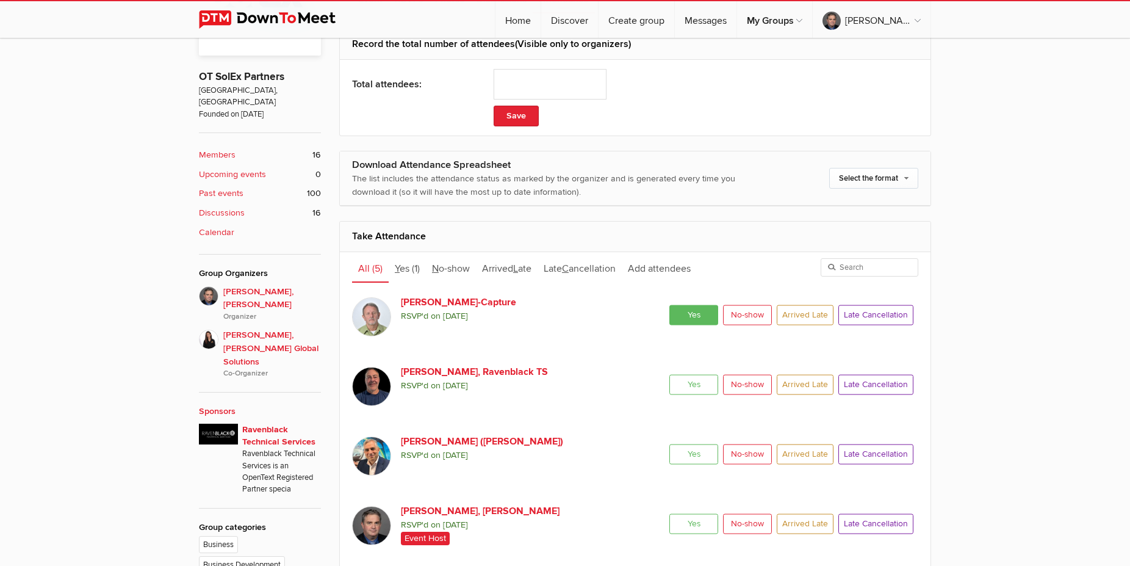
scroll to position [498, 0]
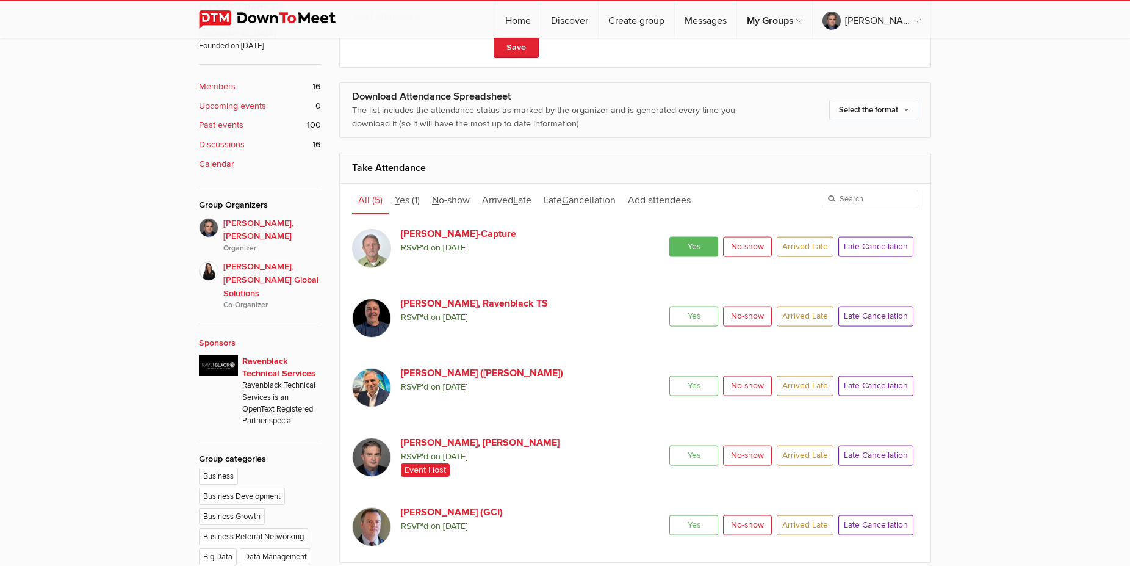
click at [696, 316] on span "Yes" at bounding box center [694, 316] width 49 height 20
click at [670, 306] on input "Yes" at bounding box center [669, 305] width 1 height 1
radio input "true"
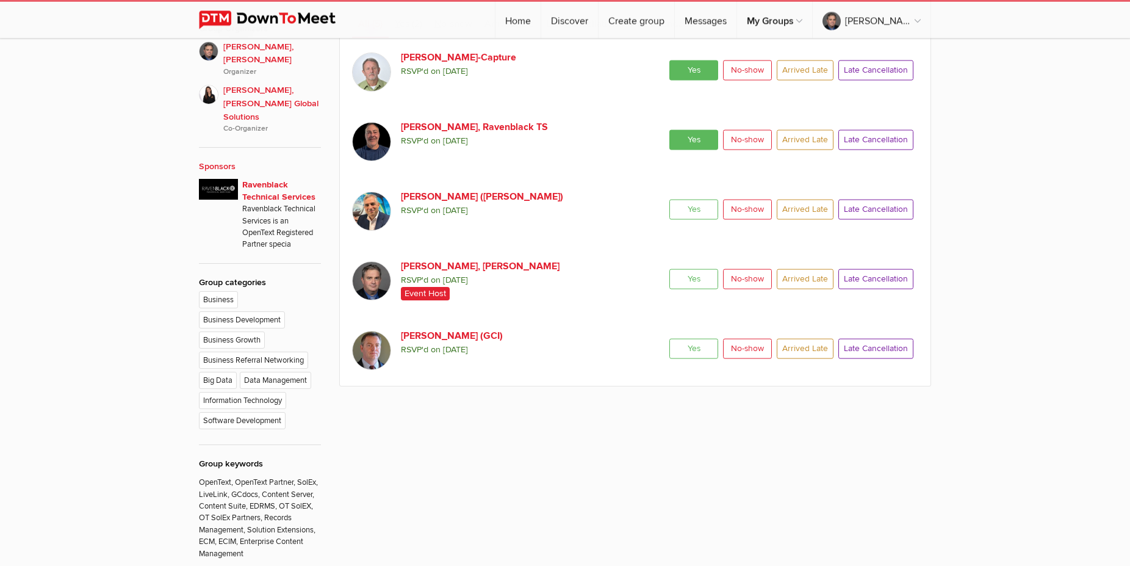
scroll to position [685, 0]
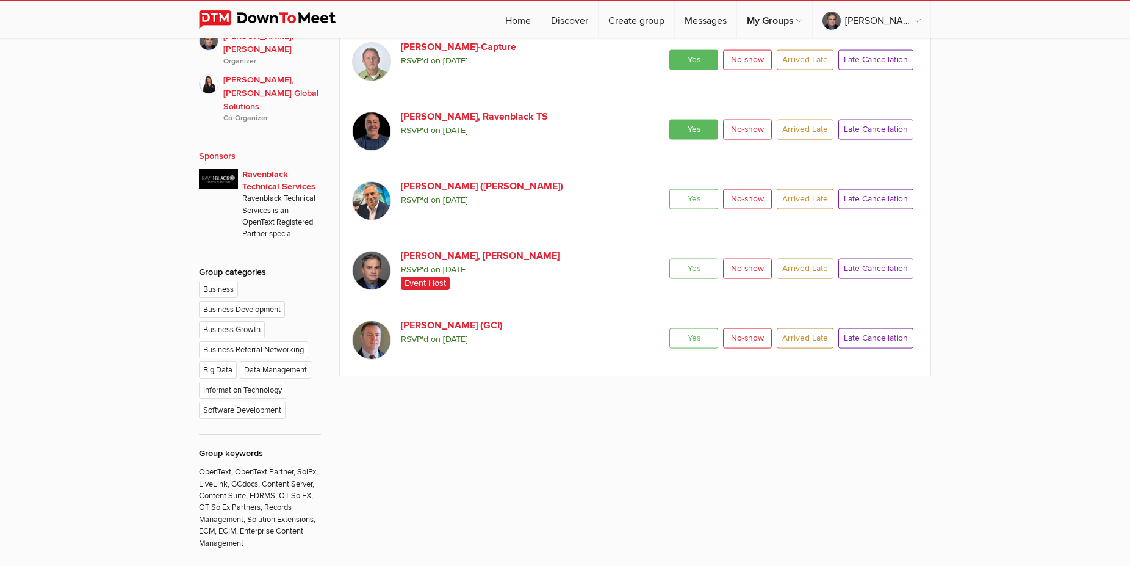
click at [690, 203] on span "Yes" at bounding box center [694, 199] width 49 height 20
click at [670, 189] on input "Yes" at bounding box center [669, 188] width 1 height 1
radio input "true"
click at [693, 266] on span "Yes" at bounding box center [694, 268] width 49 height 20
click at [670, 258] on input "Yes" at bounding box center [669, 258] width 1 height 1
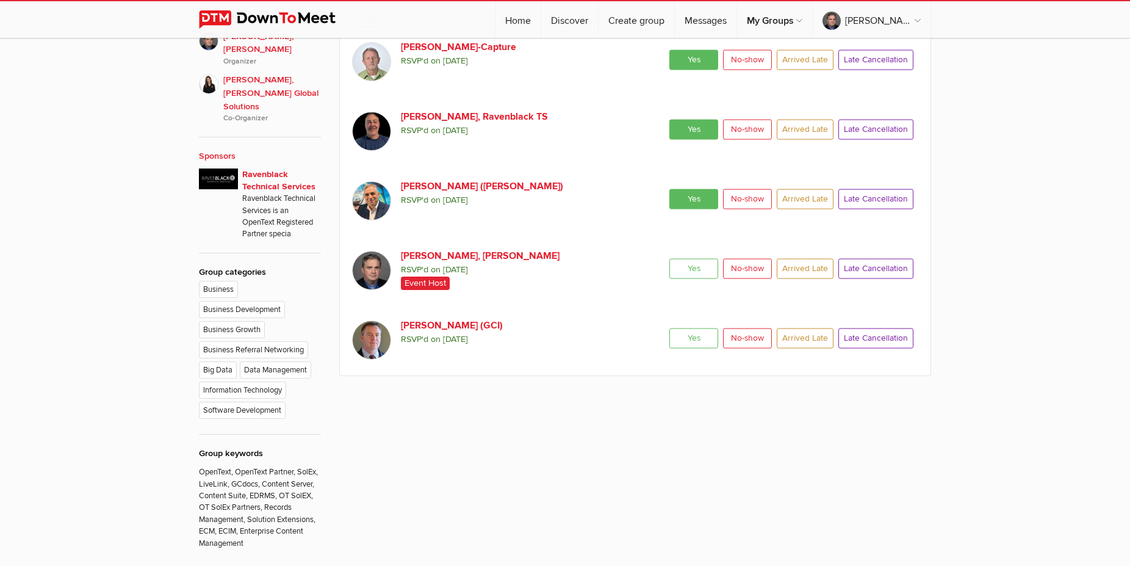
radio input "true"
click at [694, 339] on span "Yes" at bounding box center [694, 338] width 49 height 20
click at [670, 328] on input "Yes" at bounding box center [669, 327] width 1 height 1
radio input "true"
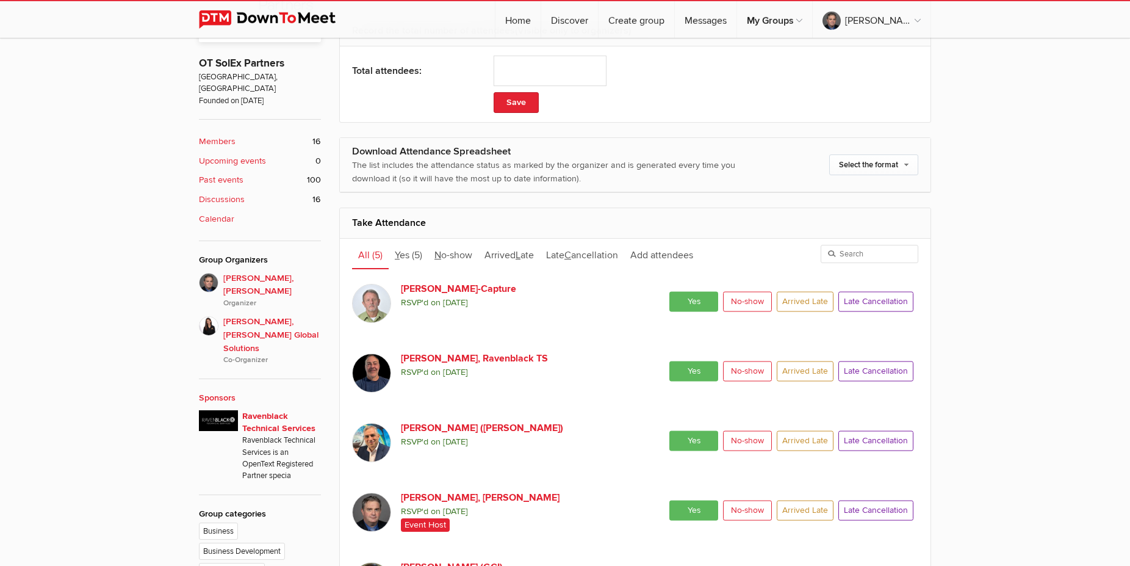
scroll to position [374, 0]
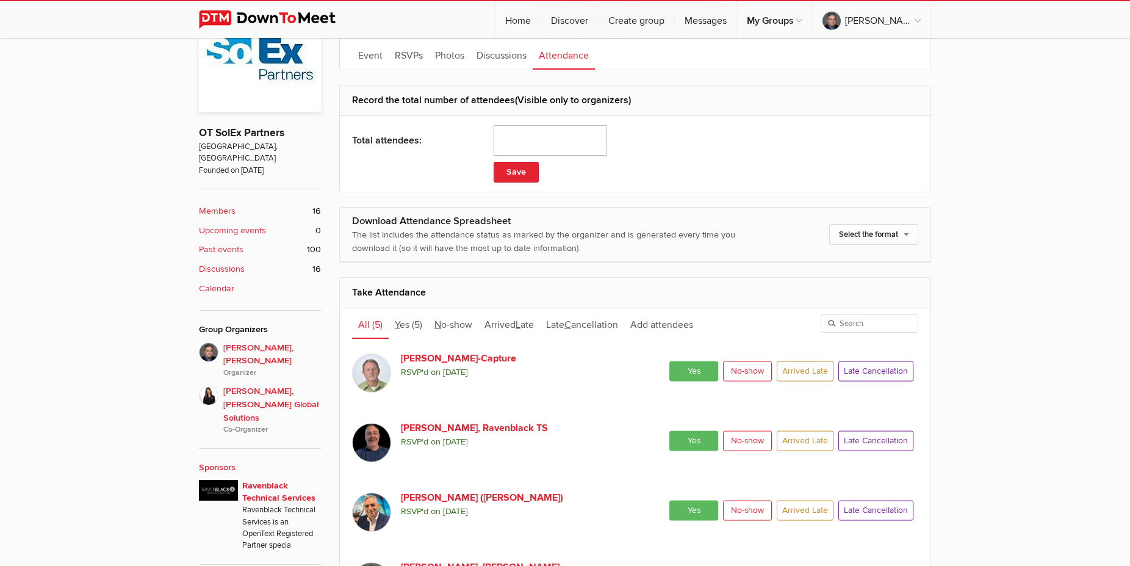
click at [573, 134] on input "number" at bounding box center [550, 140] width 113 height 31
type input "6"
click at [521, 175] on button "Save" at bounding box center [516, 172] width 45 height 21
click at [359, 51] on link "Event" at bounding box center [370, 54] width 37 height 31
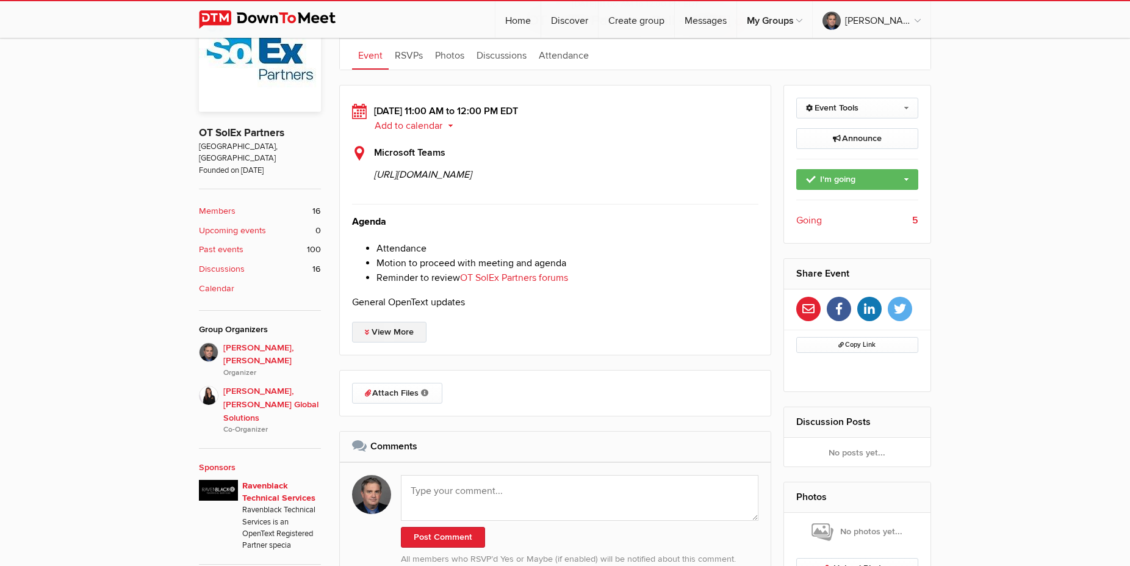
click at [407, 342] on link "View More" at bounding box center [389, 332] width 74 height 21
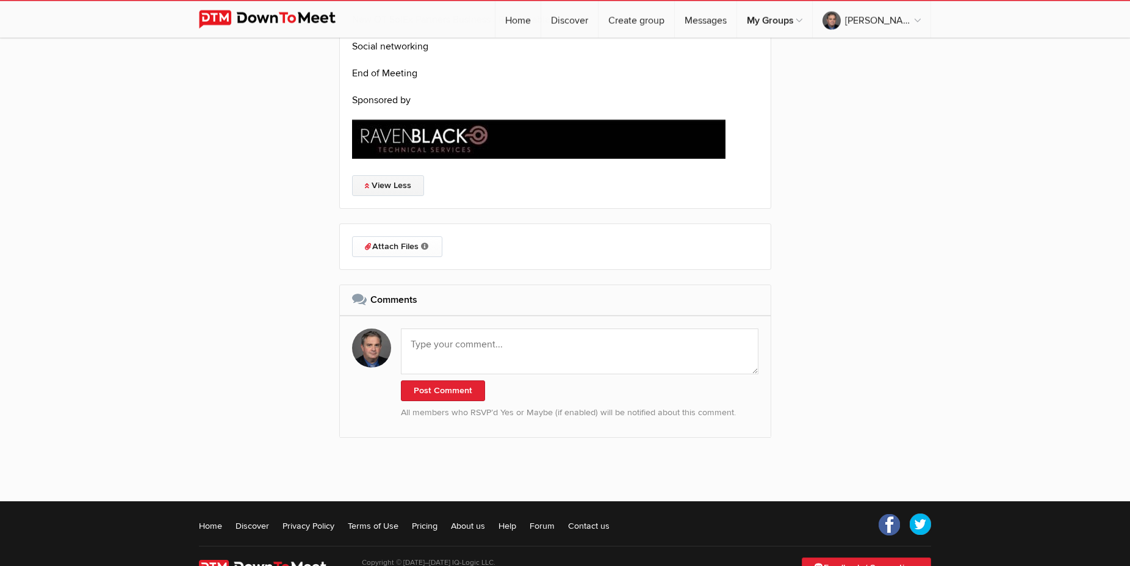
scroll to position [2428, 0]
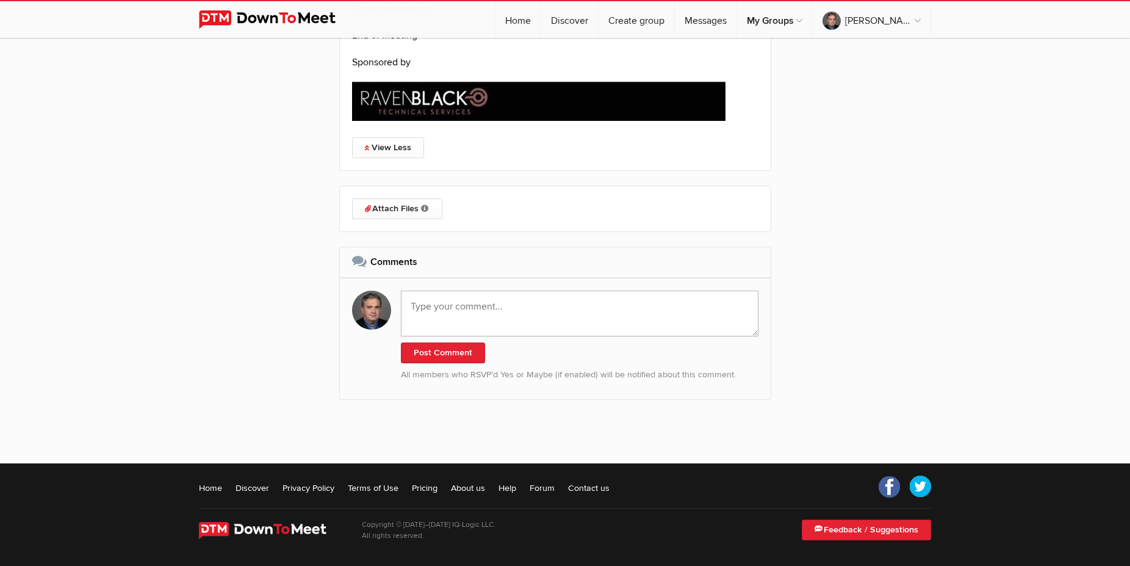
click at [458, 336] on textarea at bounding box center [580, 314] width 358 height 46
paste textarea "[URL][DOMAIN_NAME]"
type textarea "Recording: [URL][DOMAIN_NAME]"
click at [441, 363] on button "Post Comment" at bounding box center [443, 352] width 84 height 21
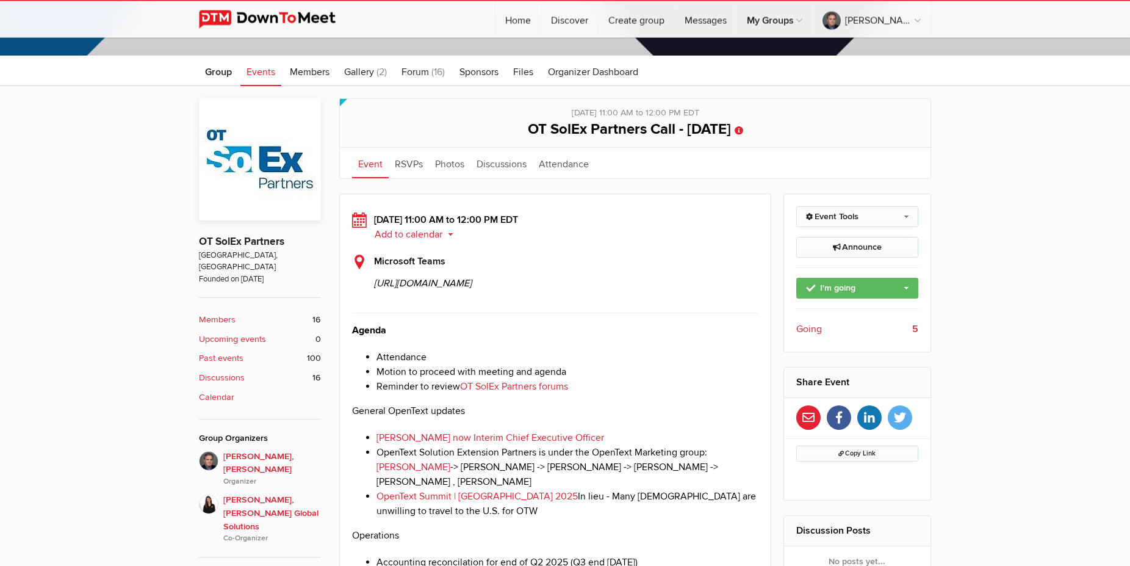
scroll to position [560, 0]
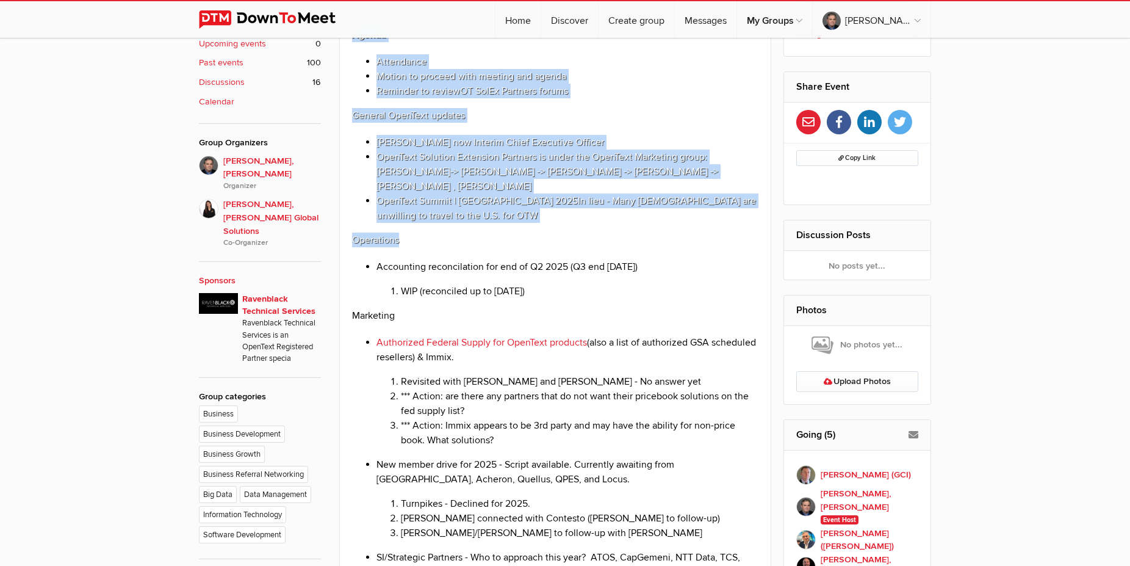
drag, startPoint x: 347, startPoint y: 93, endPoint x: 528, endPoint y: 304, distance: 277.9
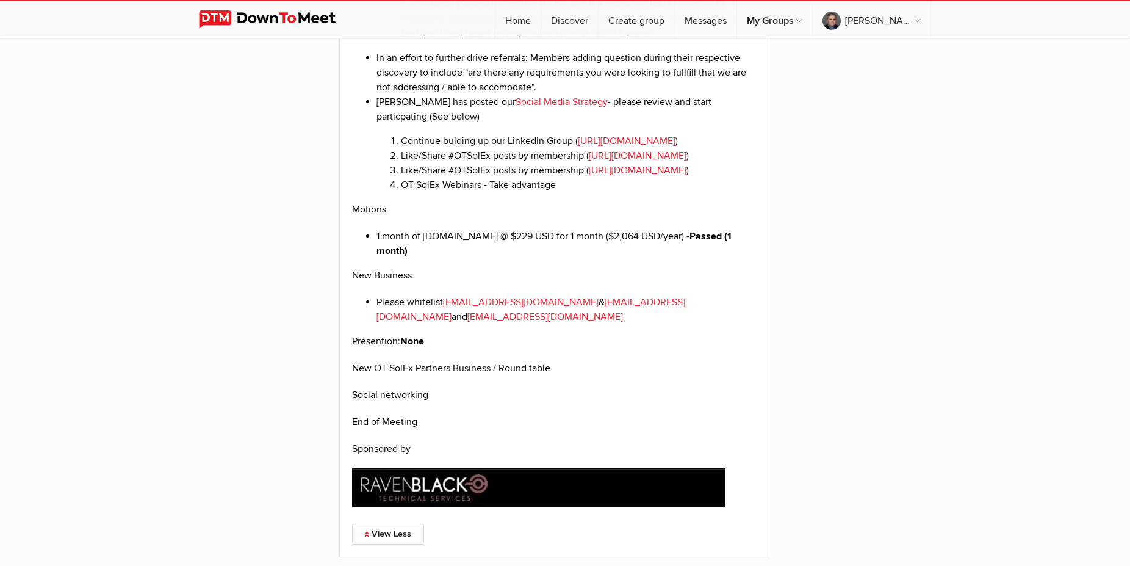
scroll to position [2117, 0]
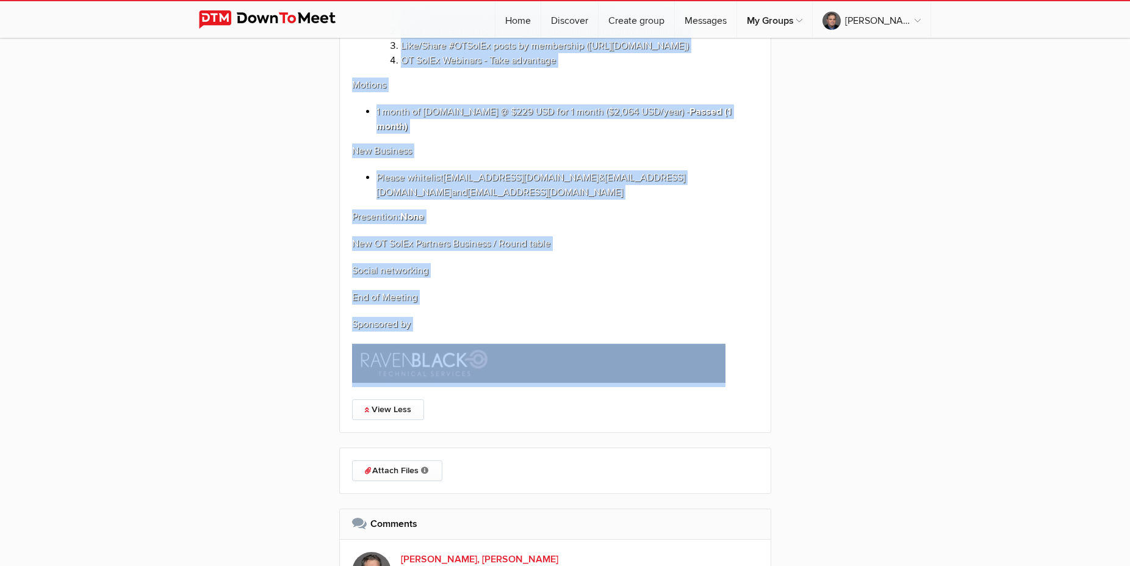
click at [736, 387] on p at bounding box center [555, 365] width 407 height 43
copy div "Loremi Dolorsitam Consec ad elitsed doei tempori utl etdolo Magnaali en admini …"
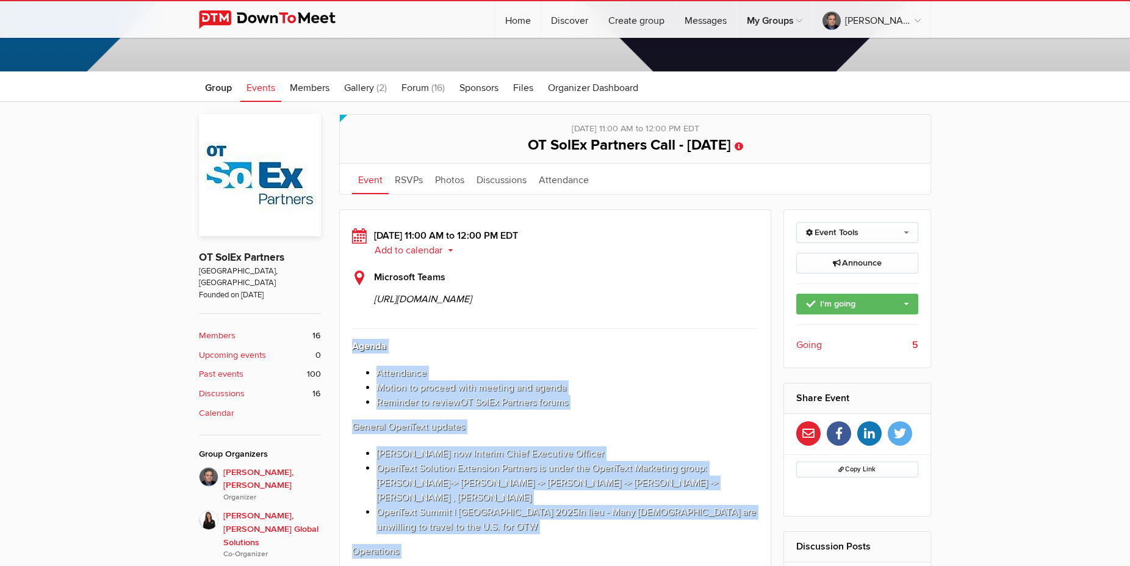
scroll to position [0, 0]
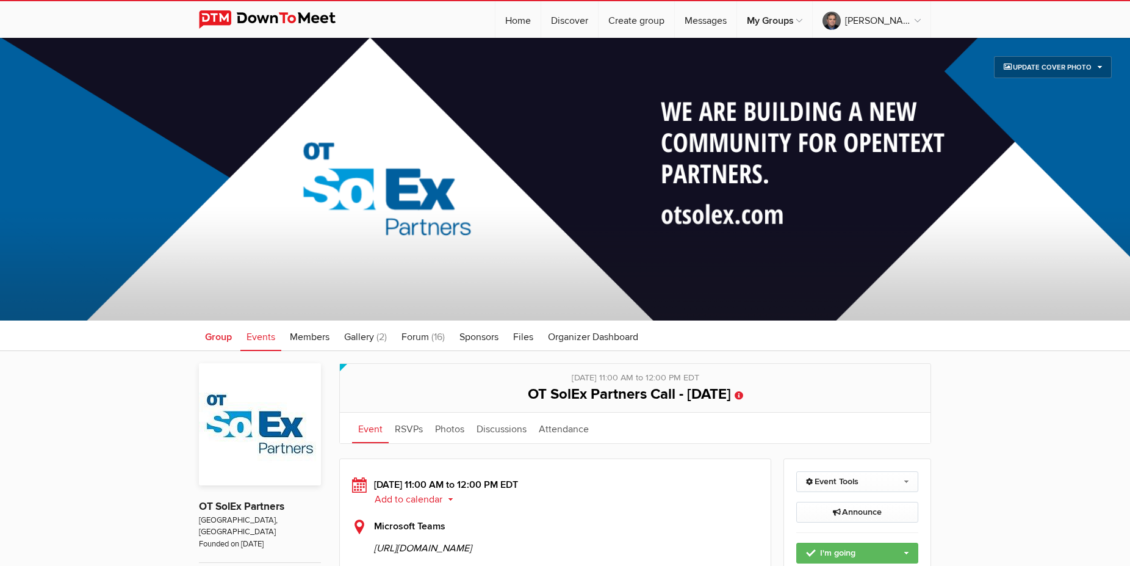
click at [232, 334] on span "Group" at bounding box center [218, 337] width 27 height 12
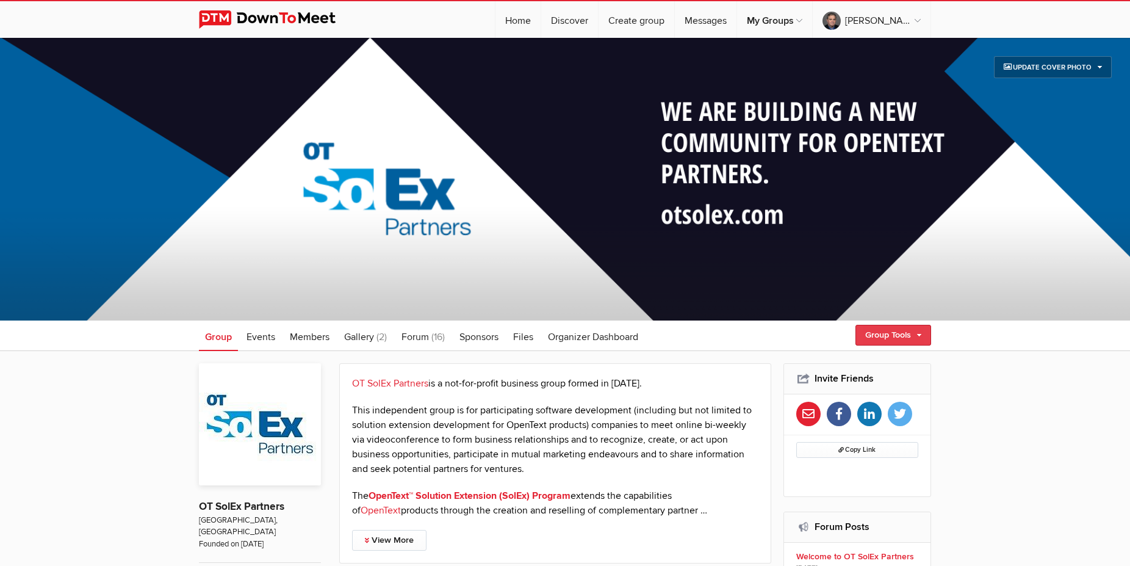
click at [866, 338] on link "Group Tools" at bounding box center [894, 335] width 76 height 21
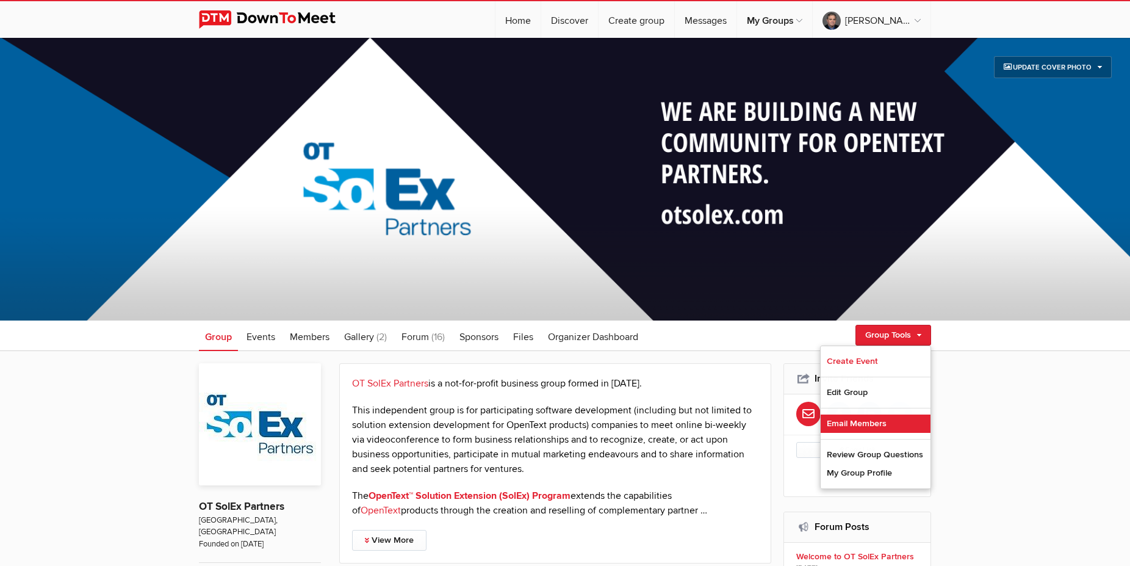
click at [860, 425] on link "Email Members" at bounding box center [876, 423] width 110 height 18
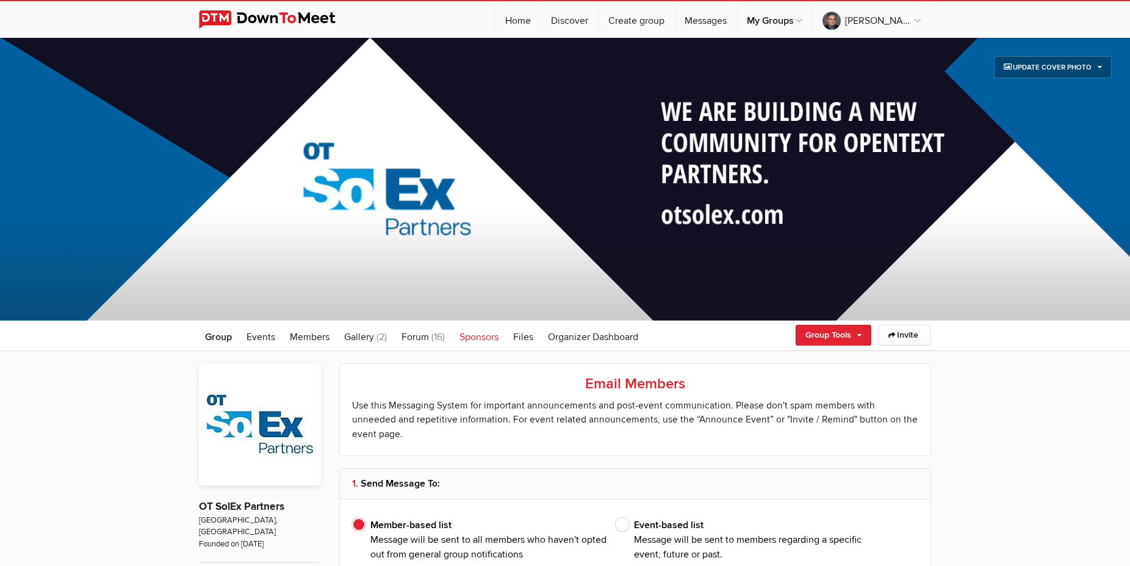
type input "[PERSON_NAME], [PERSON_NAME]"
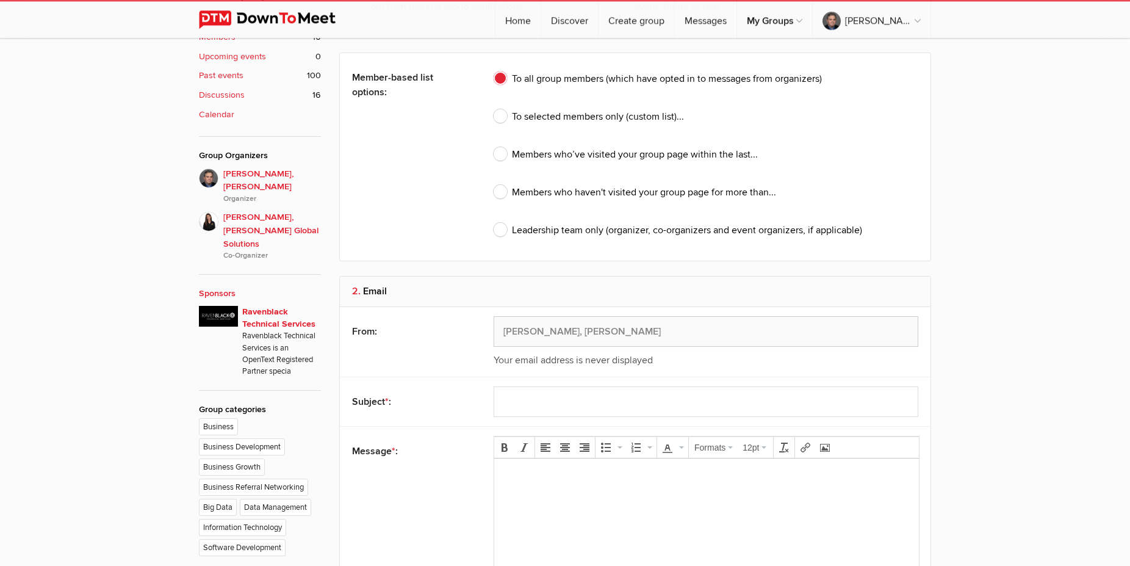
scroll to position [623, 0]
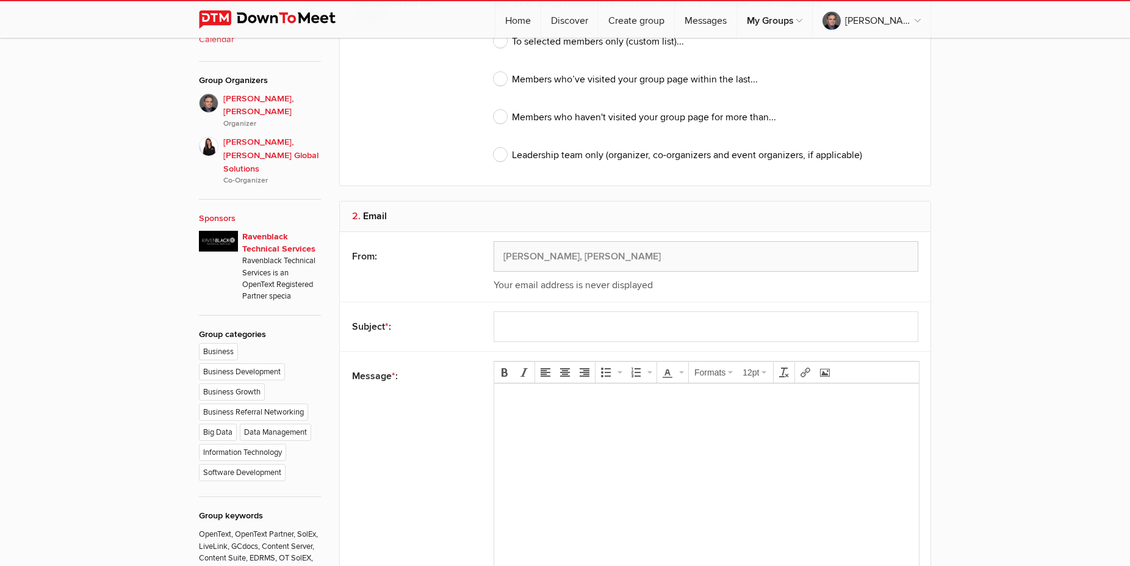
click at [509, 427] on body at bounding box center [706, 420] width 415 height 55
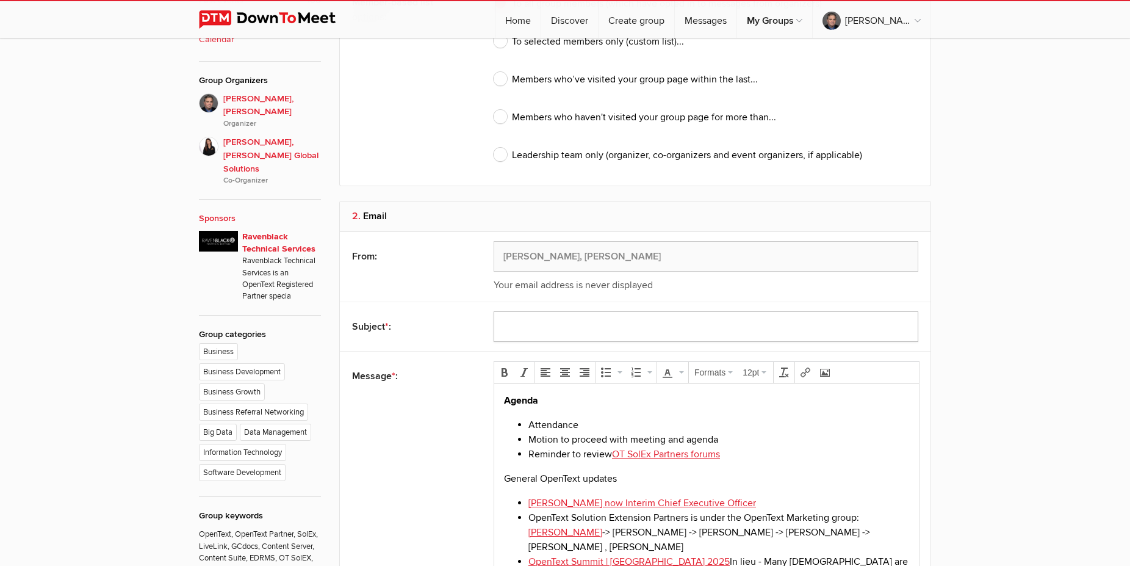
click at [521, 311] on input "text" at bounding box center [706, 326] width 425 height 31
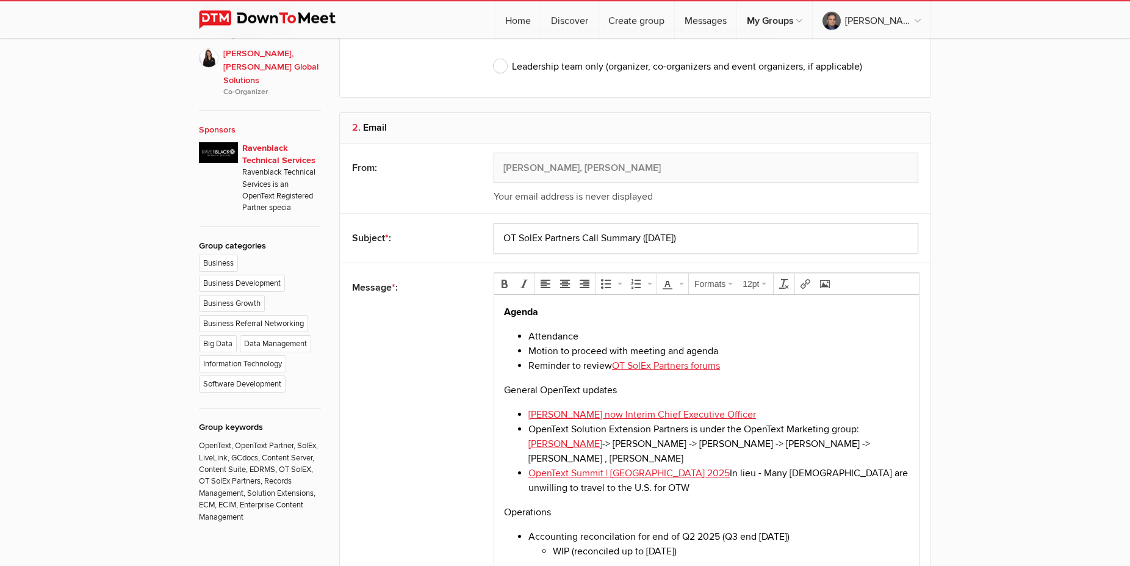
scroll to position [747, 0]
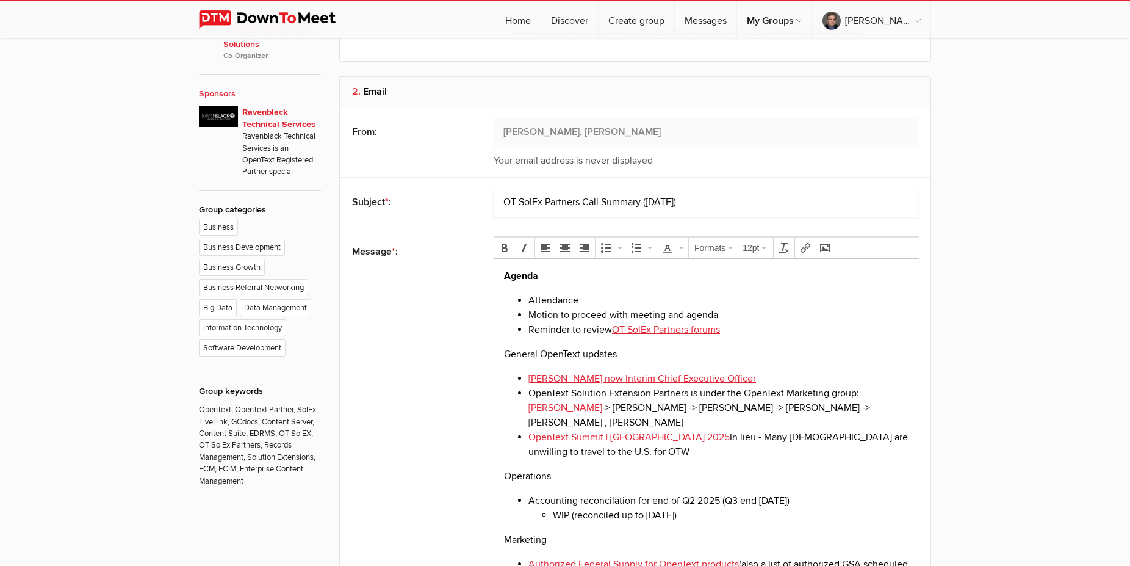
type input "OT SolEx Partners Call Summary ([DATE])"
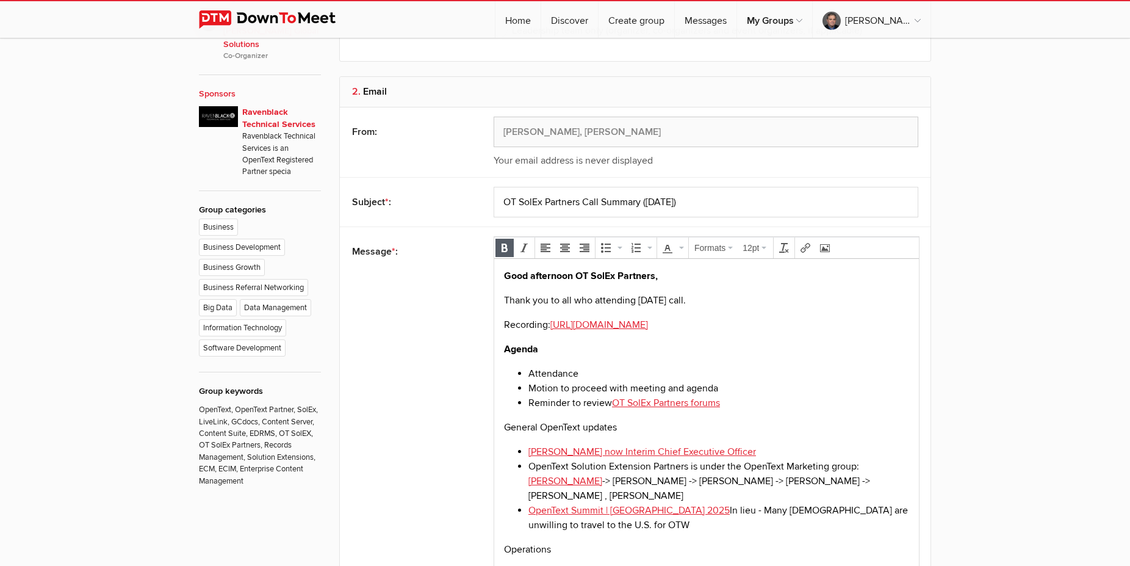
click at [664, 281] on p "Good afternoon OT SolEx Partners," at bounding box center [706, 276] width 405 height 15
click at [598, 354] on p "Agenda" at bounding box center [706, 349] width 405 height 15
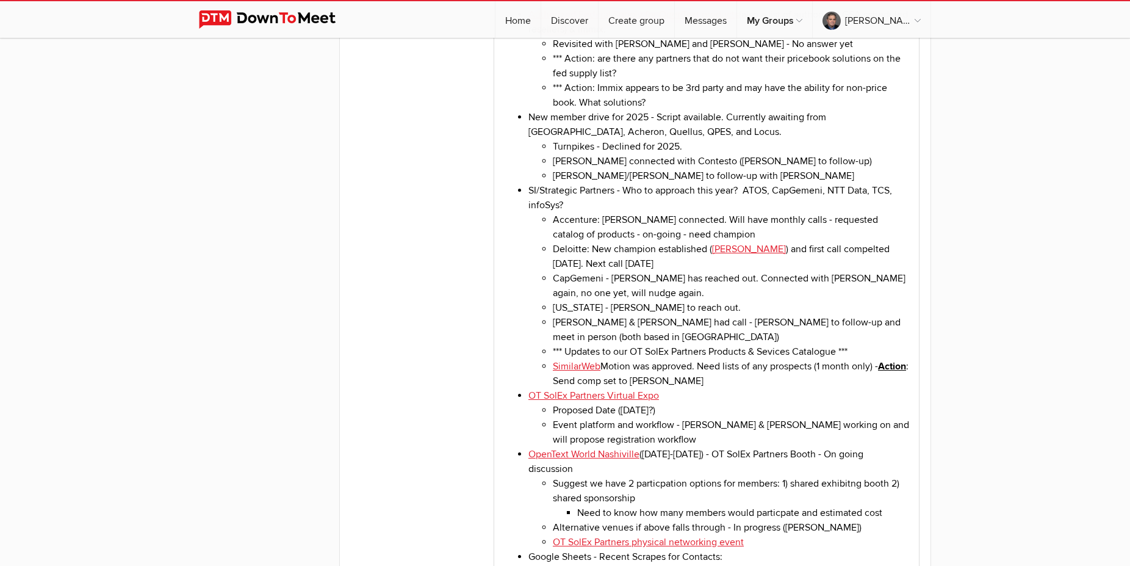
scroll to position [1556, 0]
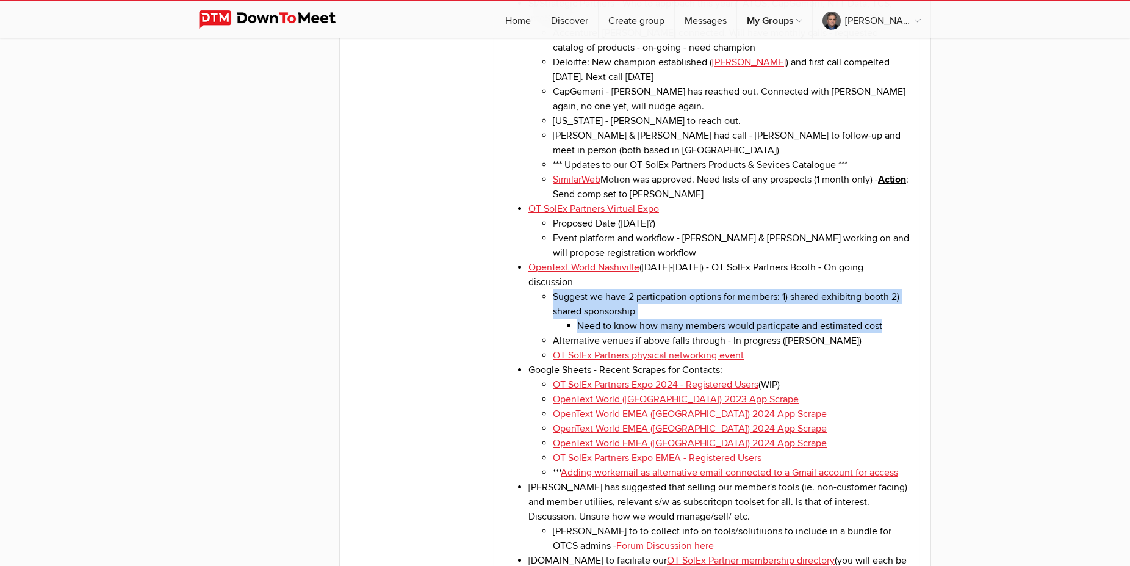
drag, startPoint x: 555, startPoint y: 300, endPoint x: 884, endPoint y: 326, distance: 330.7
click at [866, 326] on li "Suggest we have 2 particpation options for members: 1) shared exhibitng booth 2…" at bounding box center [731, 312] width 356 height 44
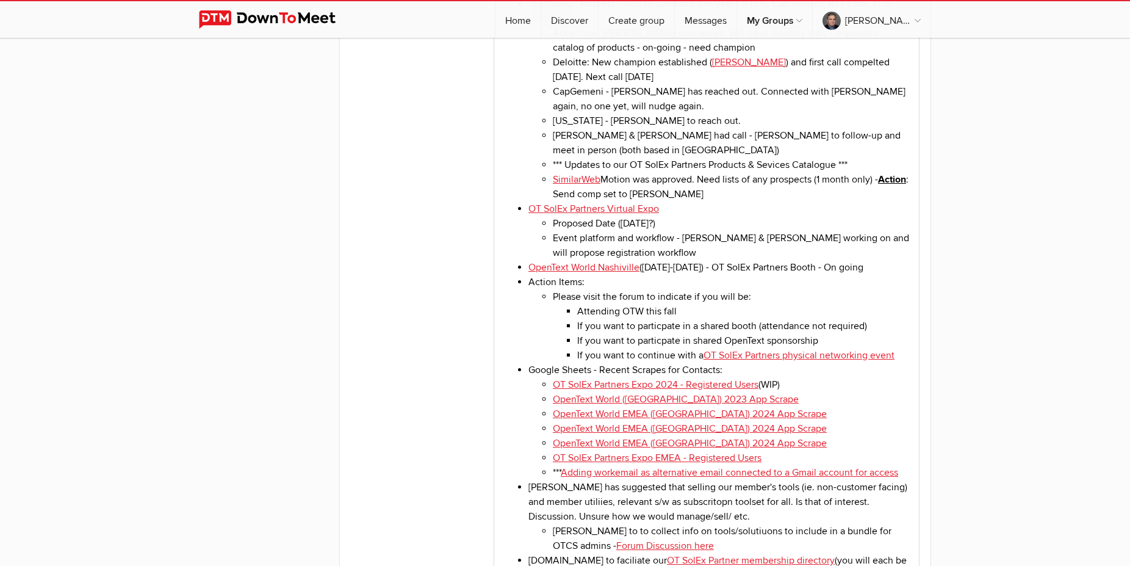
click at [556, 299] on li "Action Items: Please visit the forum to indicate if you will be: Attending OTW …" at bounding box center [719, 319] width 381 height 88
drag, startPoint x: 534, startPoint y: 299, endPoint x: 585, endPoint y: 300, distance: 50.7
click at [585, 300] on li "Action Items: Please visit the forum to indicate if you will be: Attending OTW …" at bounding box center [719, 319] width 381 height 88
click at [601, 334] on li "If you want to particpate in a shared booth (attendance not required)" at bounding box center [743, 326] width 332 height 15
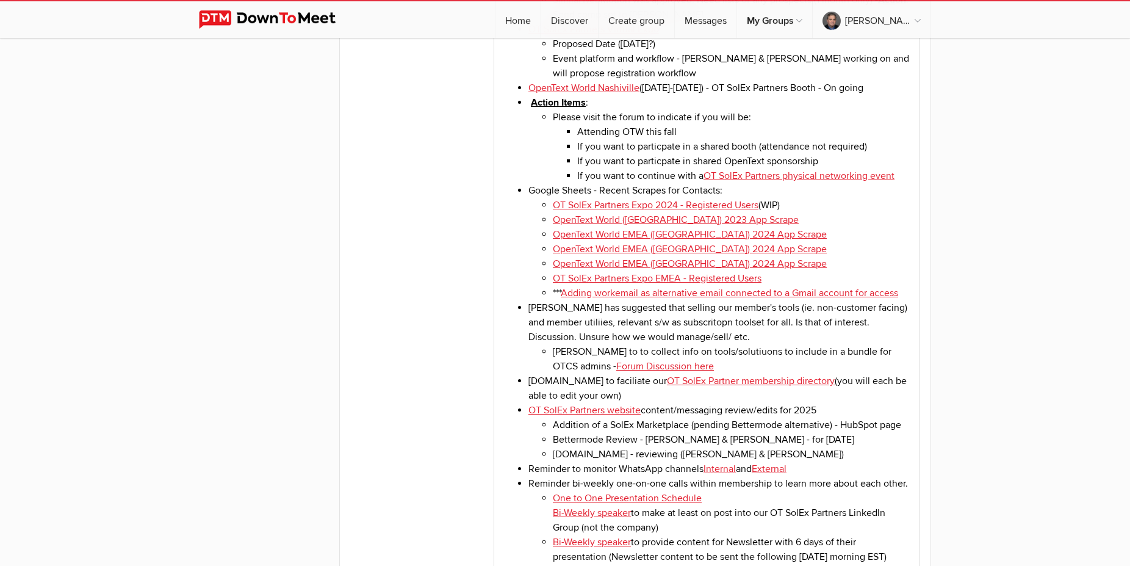
scroll to position [1743, 0]
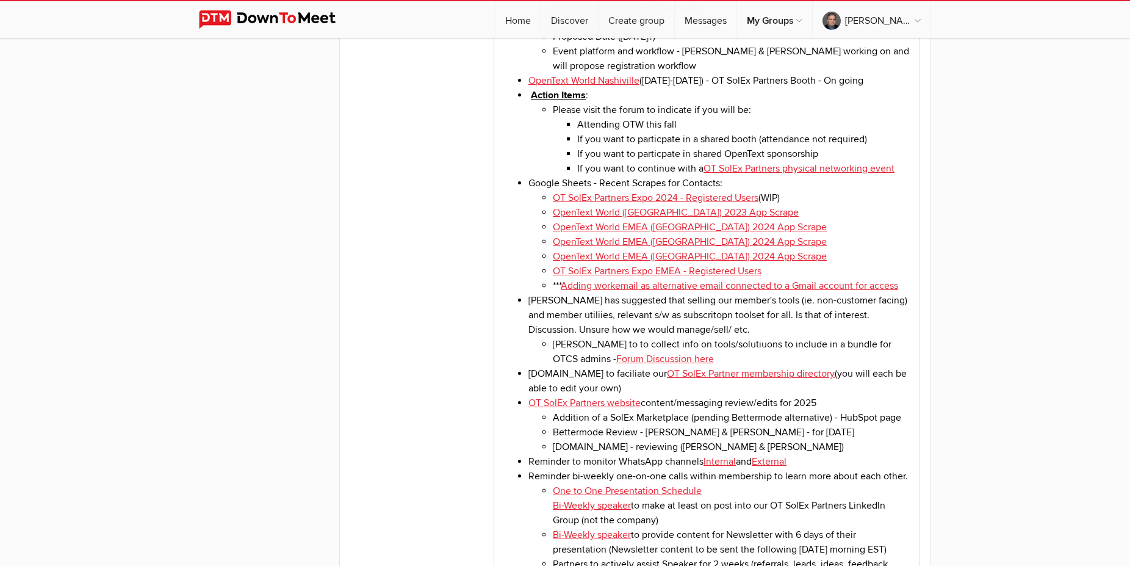
click at [579, 132] on li "Attending OTW this fall" at bounding box center [743, 125] width 332 height 15
click at [601, 162] on li "If you want to particpate in shared OpenText sponsorship" at bounding box center [743, 154] width 332 height 15
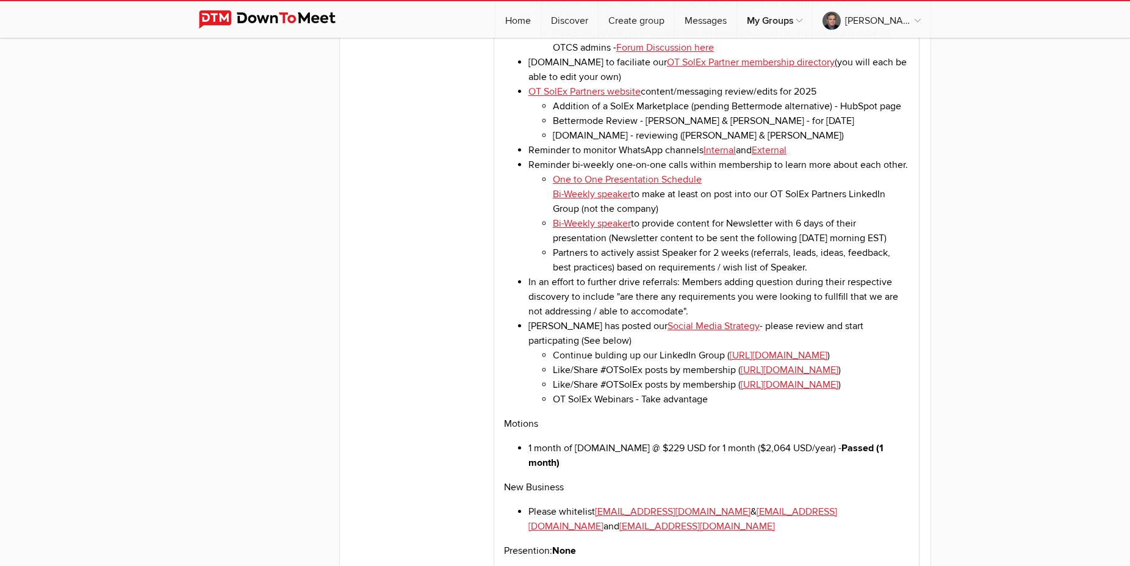
scroll to position [2490, 0]
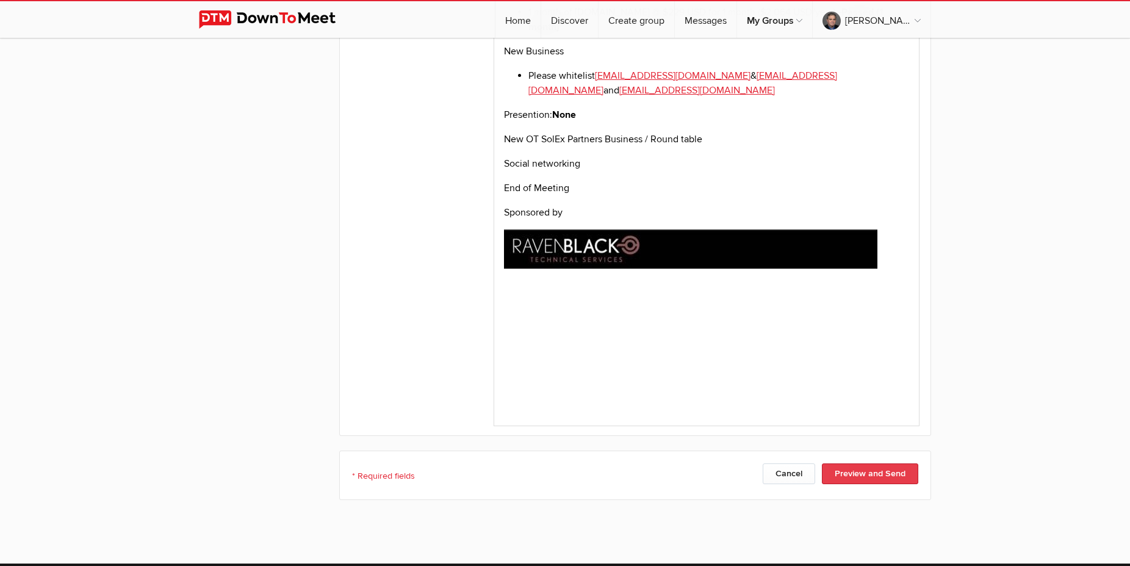
click at [862, 463] on button "Preview and Send" at bounding box center [870, 473] width 96 height 21
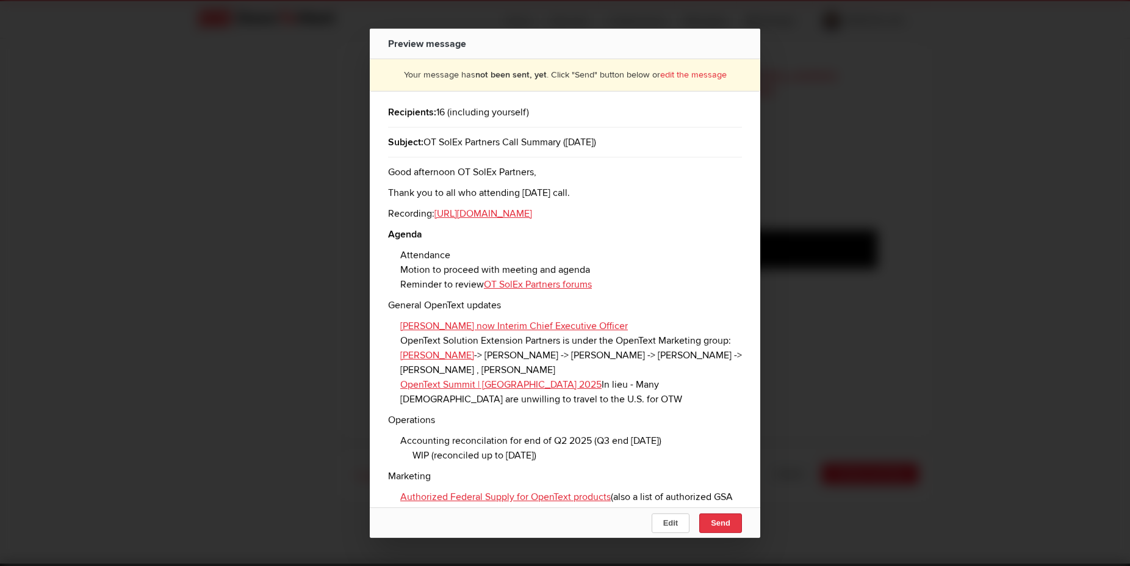
click at [718, 524] on span "Send" at bounding box center [721, 522] width 20 height 9
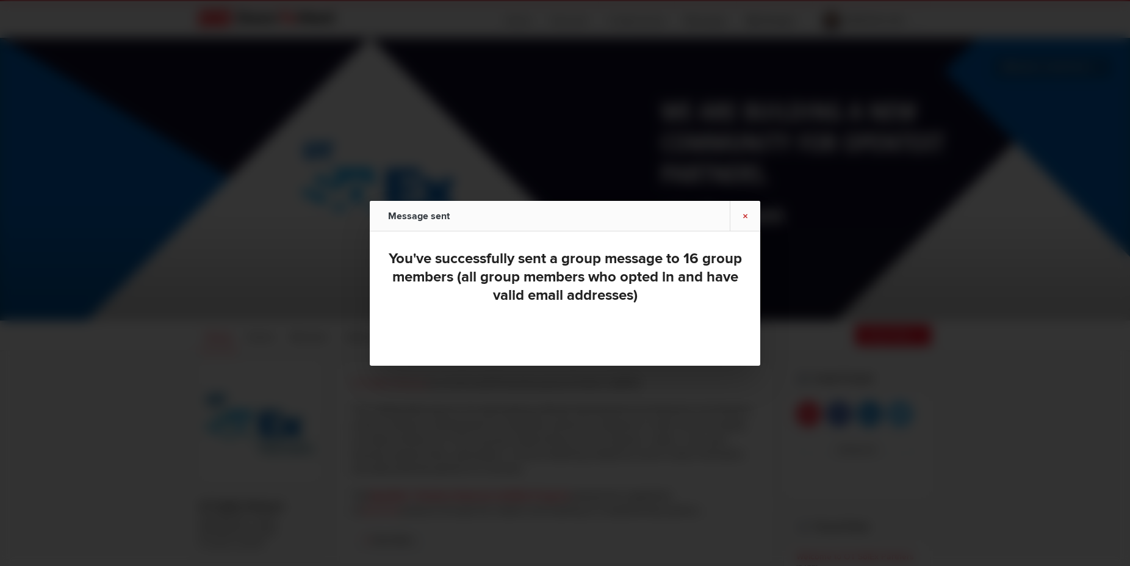
click at [741, 217] on link "×" at bounding box center [745, 216] width 31 height 30
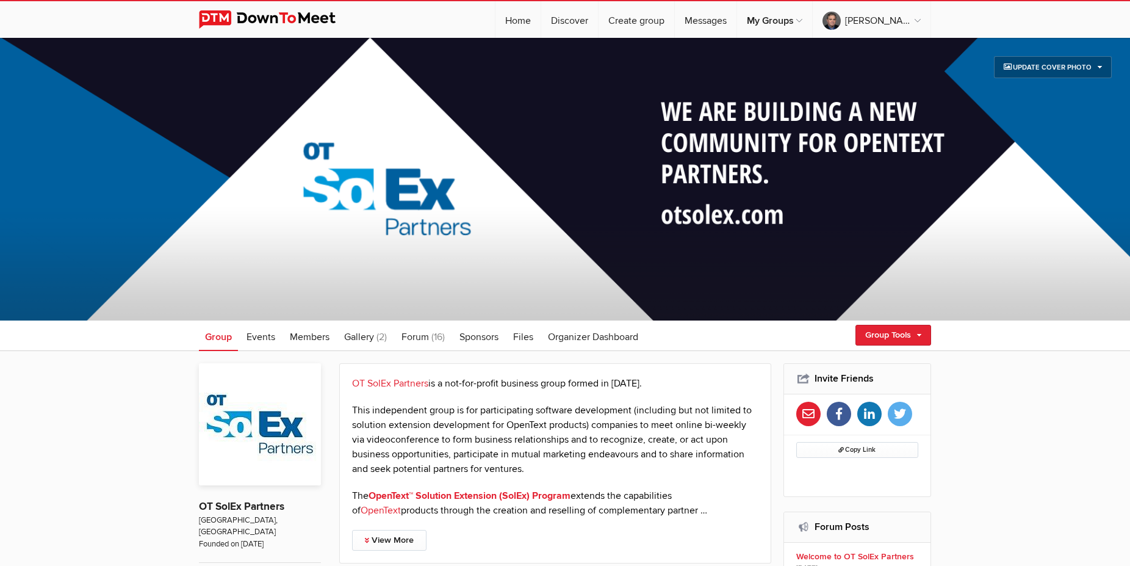
scroll to position [374, 0]
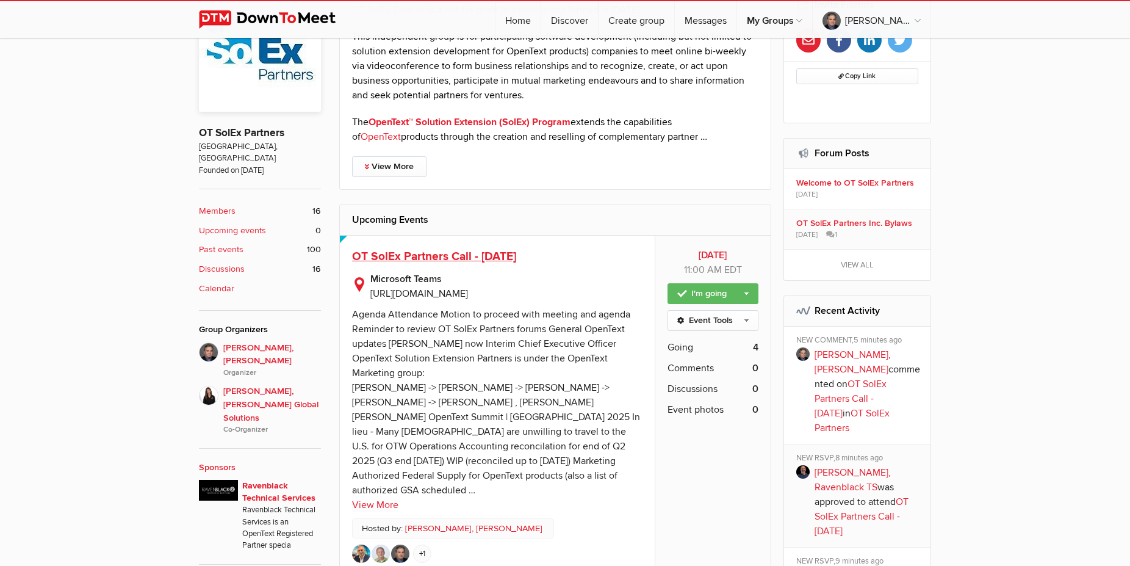
click at [443, 256] on span "OT SolEx Partners Call - [DATE]" at bounding box center [434, 256] width 164 height 15
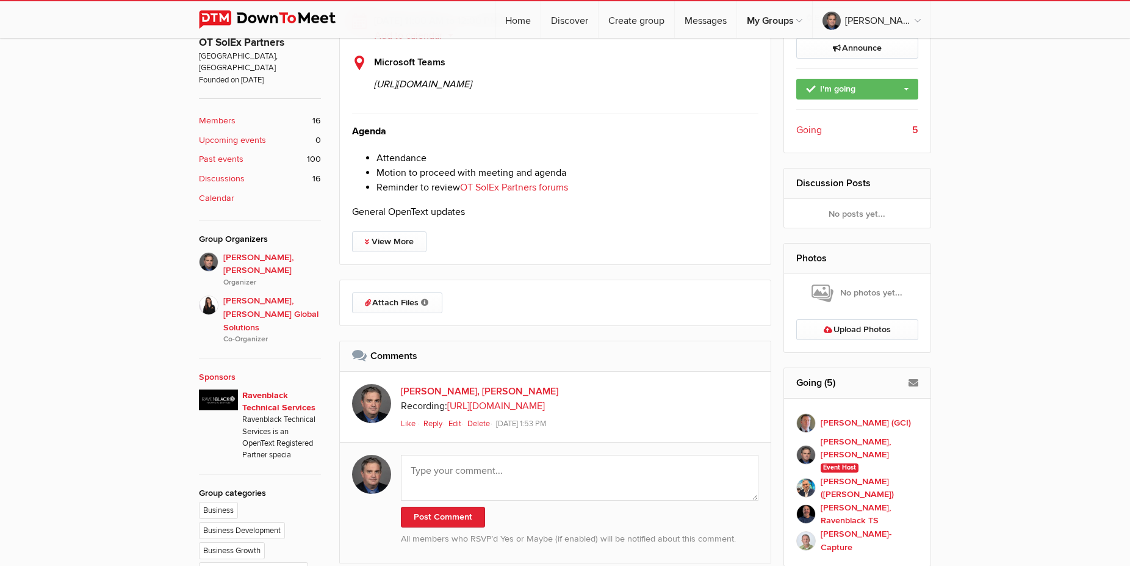
scroll to position [498, 0]
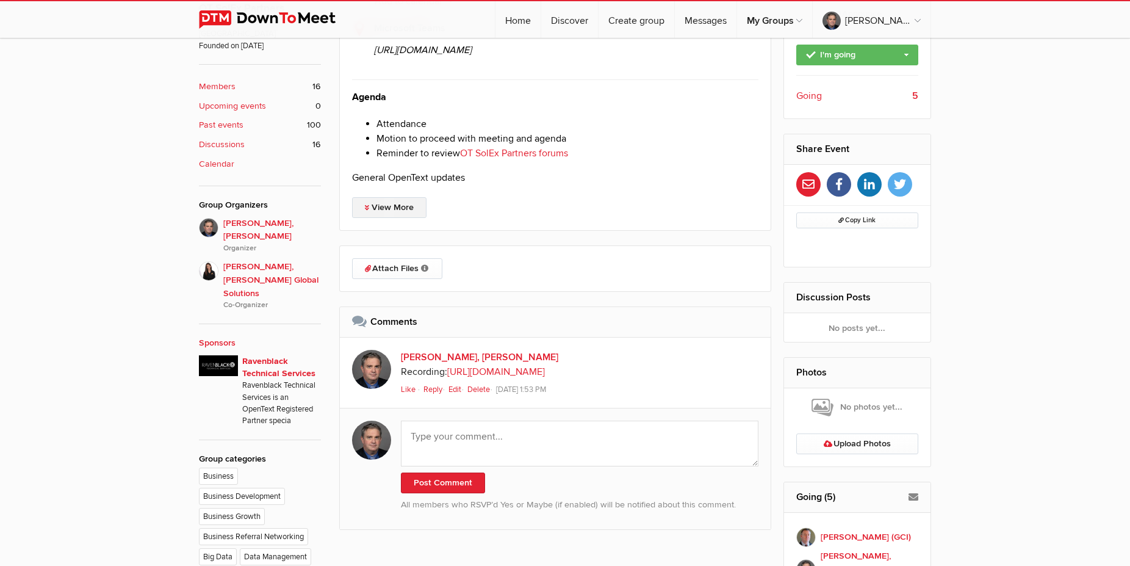
click at [400, 218] on link "View More" at bounding box center [389, 207] width 74 height 21
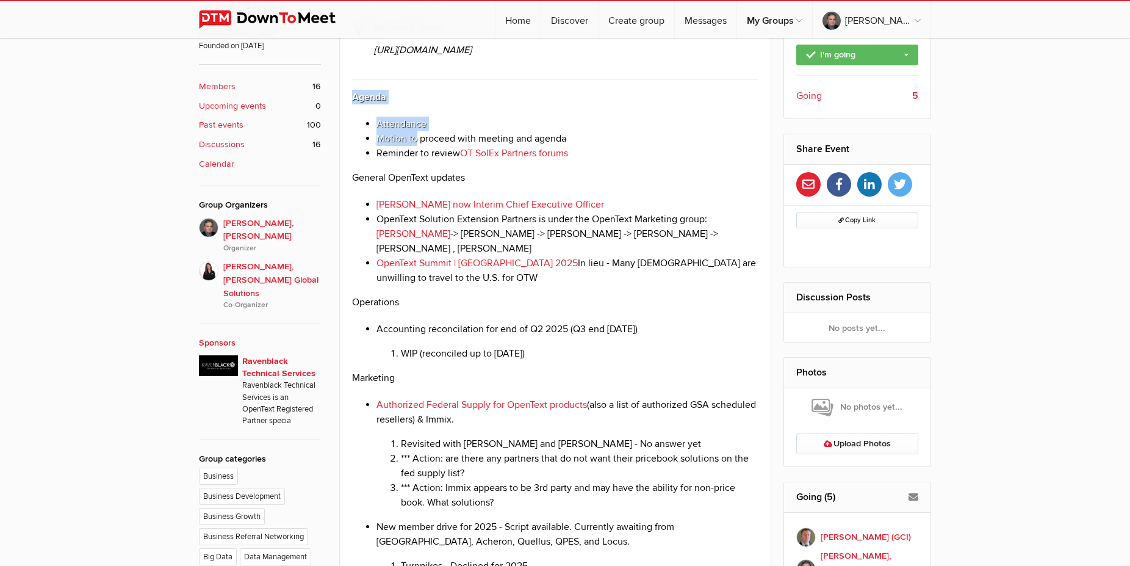
drag, startPoint x: 353, startPoint y: 150, endPoint x: 419, endPoint y: 202, distance: 83.9
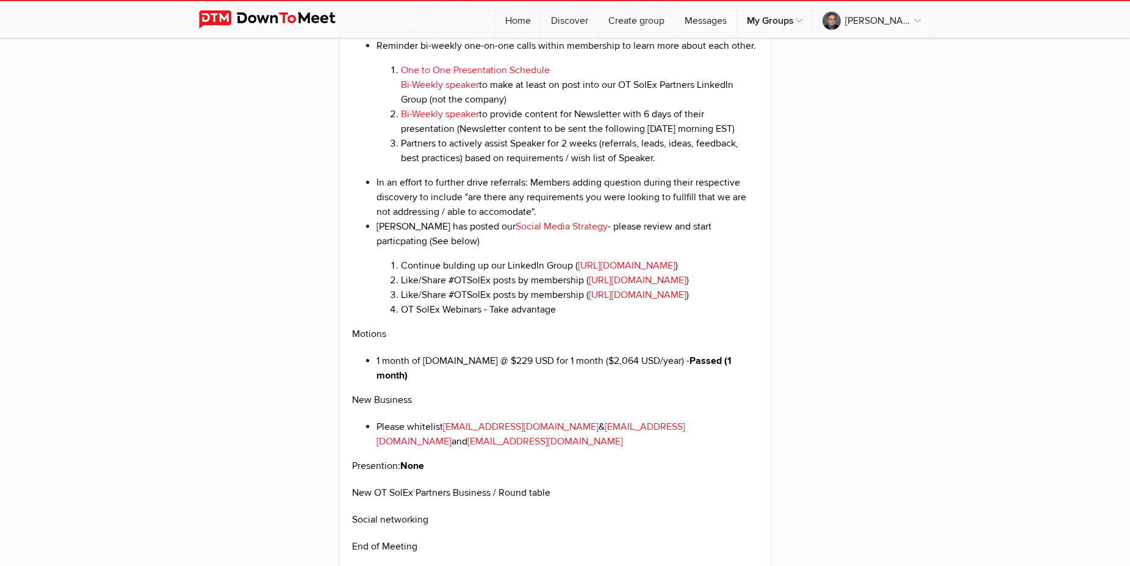
scroll to position [2241, 0]
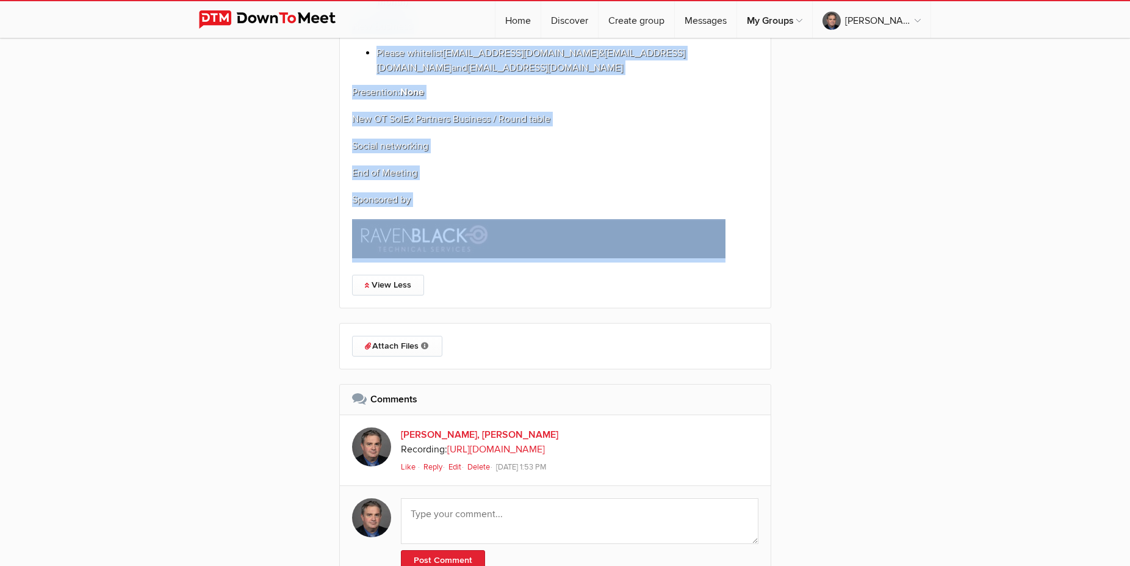
click at [742, 262] on p at bounding box center [555, 240] width 407 height 43
copy div "Loremi Dolorsitam Consec ad elitsed doei tempori utl etdolo Magnaali en admini …"
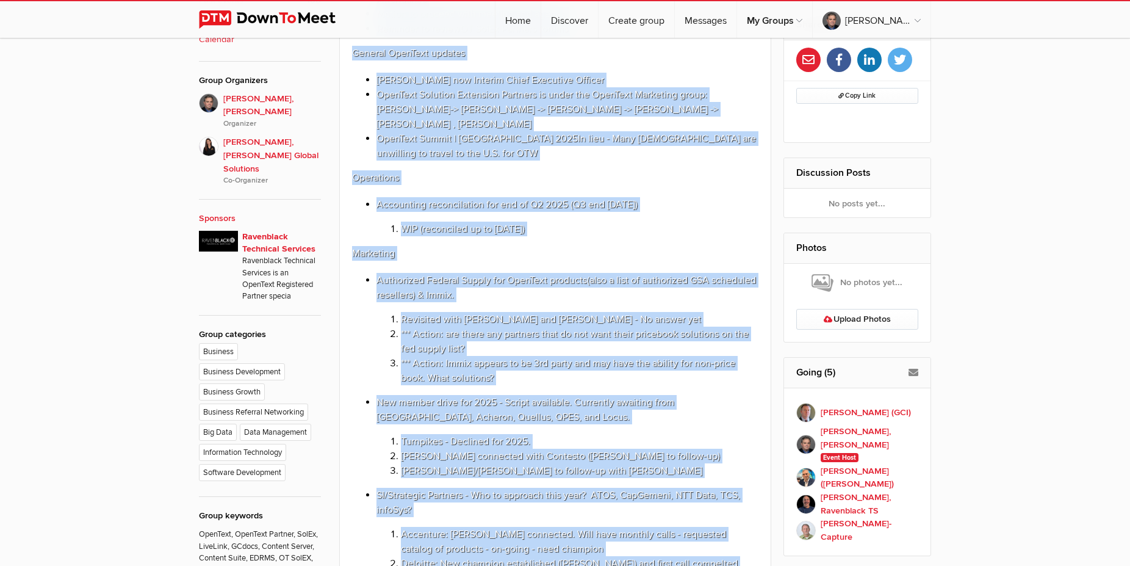
scroll to position [249, 0]
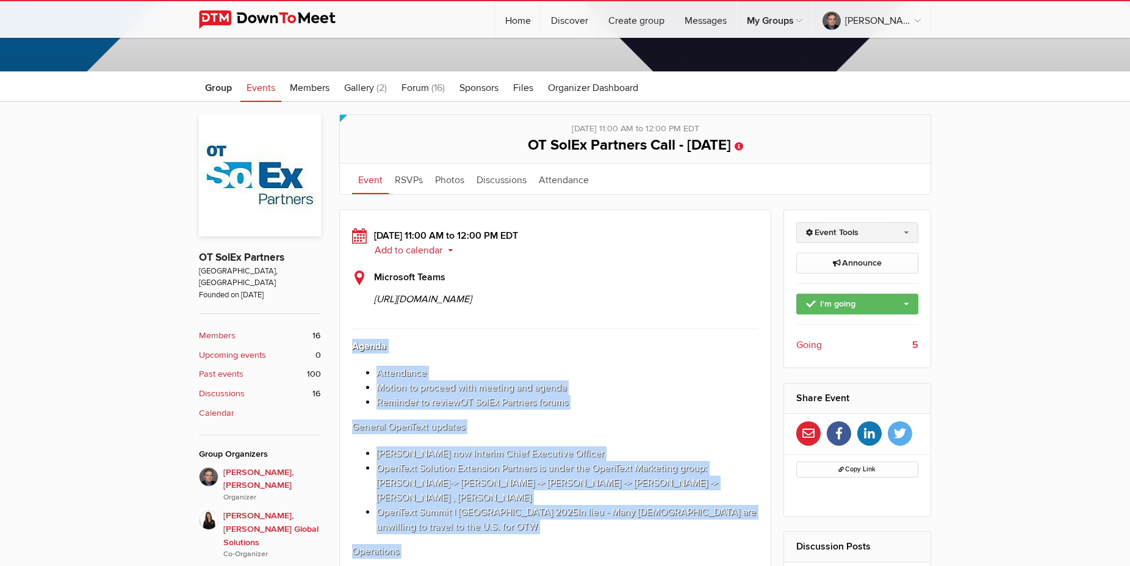
click at [842, 234] on link "Event Tools" at bounding box center [858, 232] width 123 height 21
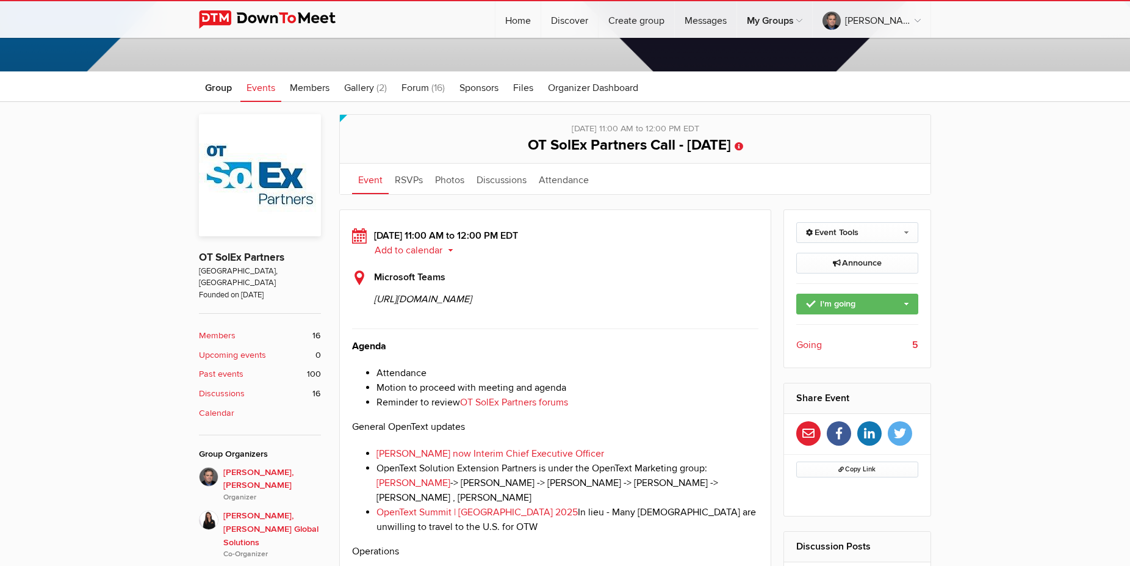
click at [260, 90] on span "Events" at bounding box center [261, 88] width 29 height 12
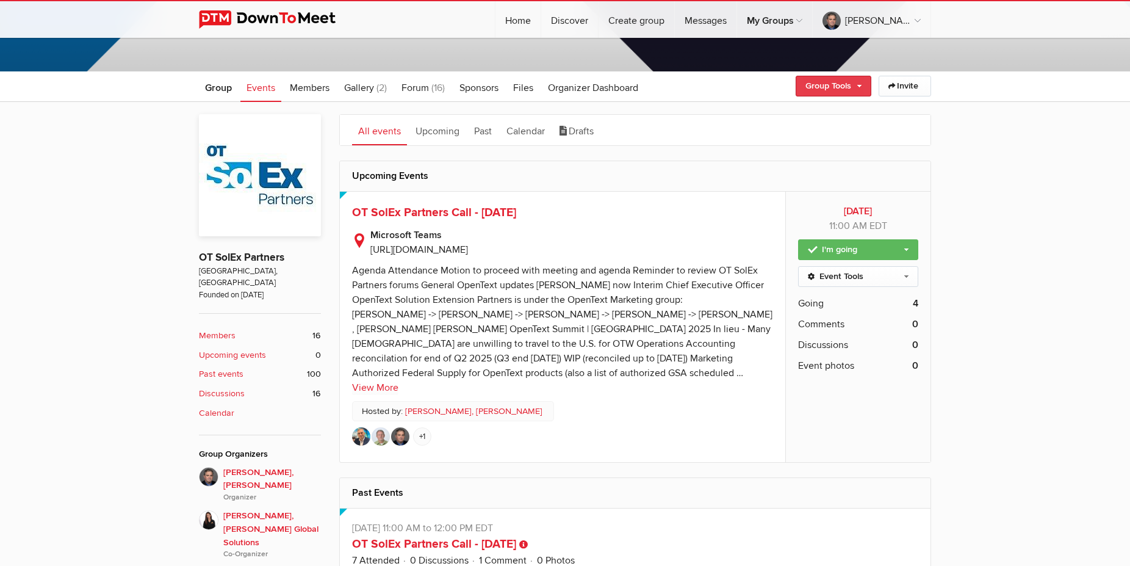
click at [854, 88] on link "Group Tools" at bounding box center [834, 86] width 76 height 21
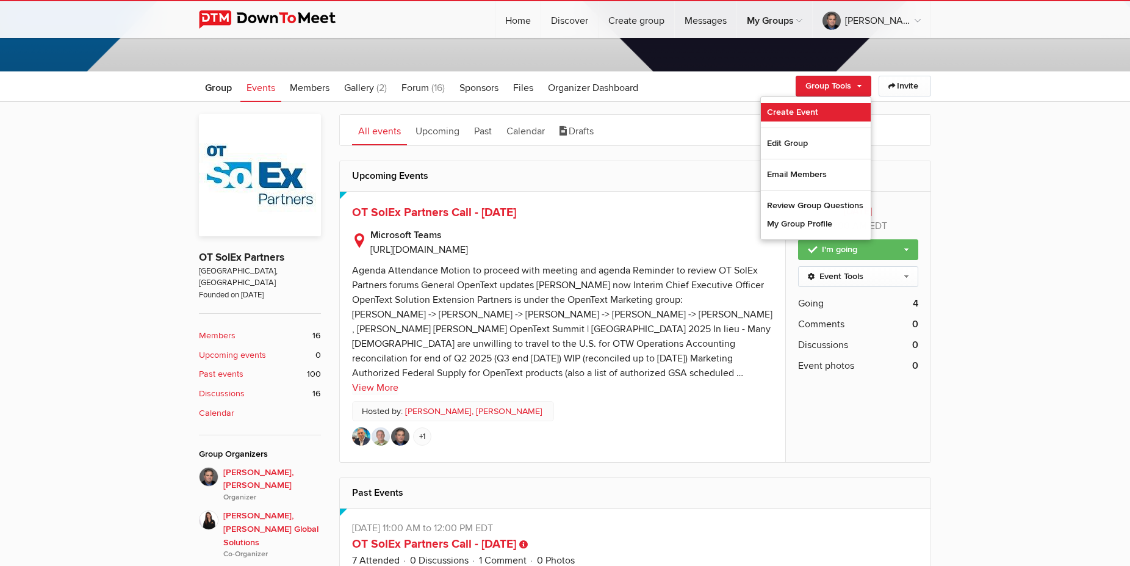
click at [807, 107] on link "Create Event" at bounding box center [816, 112] width 110 height 18
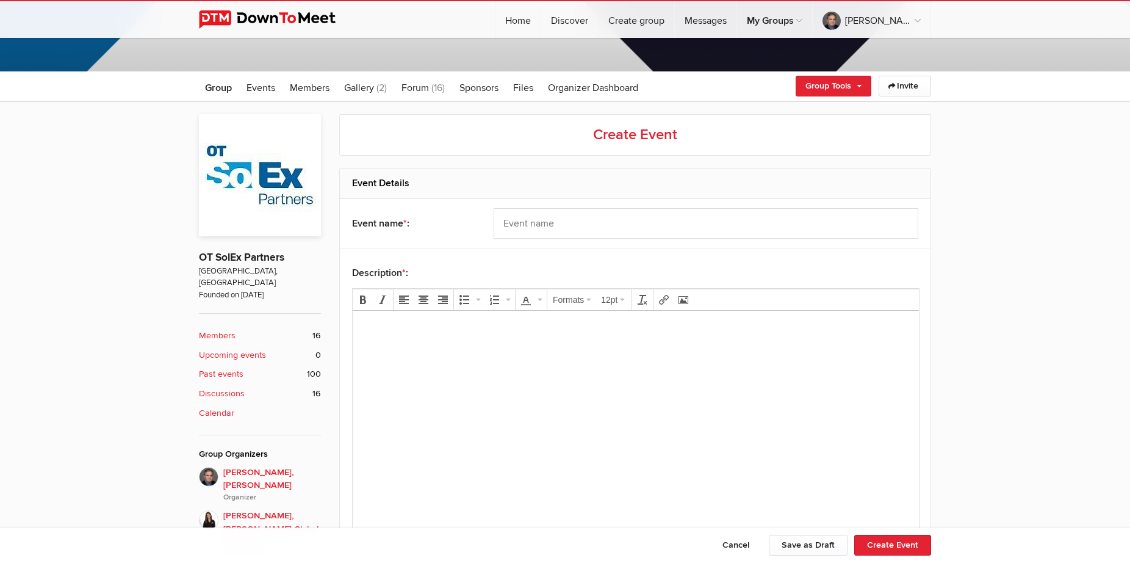
click at [408, 345] on body at bounding box center [636, 347] width 557 height 55
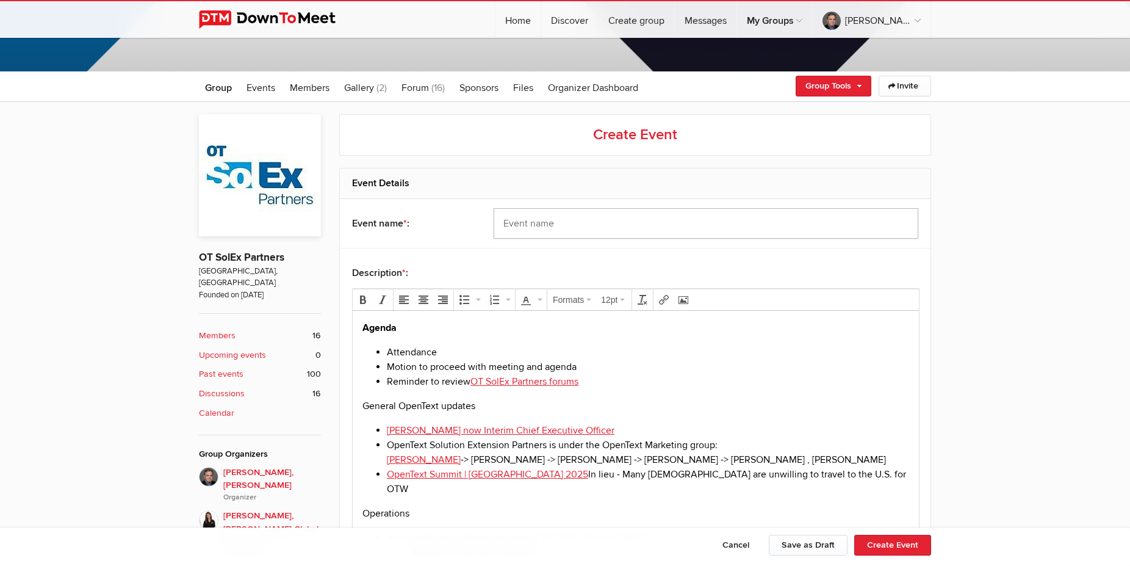
click at [526, 220] on input "text" at bounding box center [706, 223] width 425 height 31
drag, startPoint x: 608, startPoint y: 223, endPoint x: 626, endPoint y: 225, distance: 18.4
click at [626, 225] on input "OT SolEx Partners Call - [DATE]" at bounding box center [706, 223] width 425 height 31
click at [657, 228] on input "OT SolEx Partners Call - [DATE]" at bounding box center [706, 223] width 425 height 31
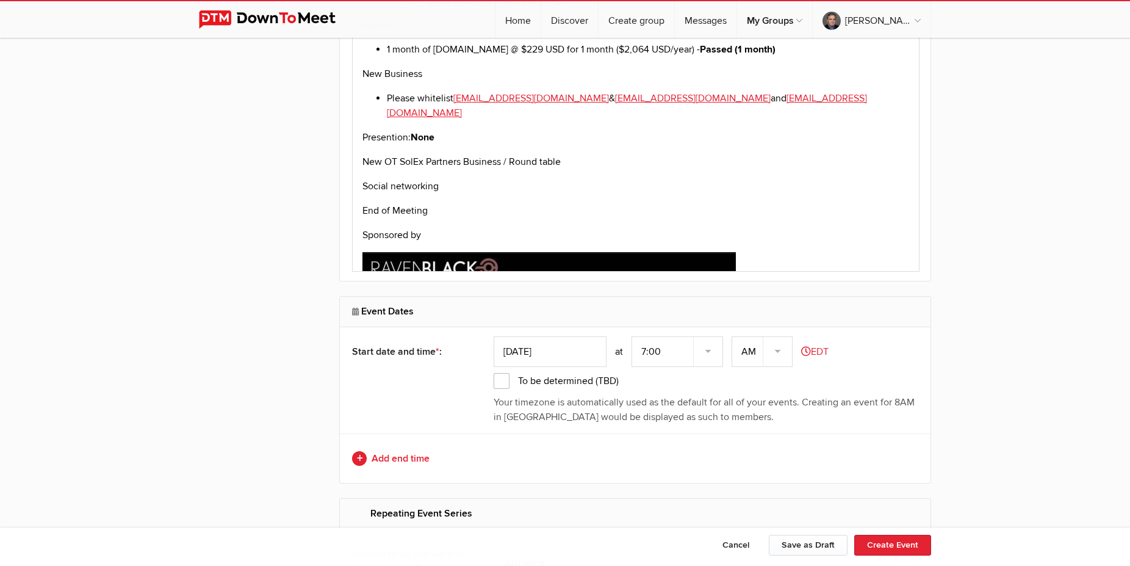
scroll to position [1494, 0]
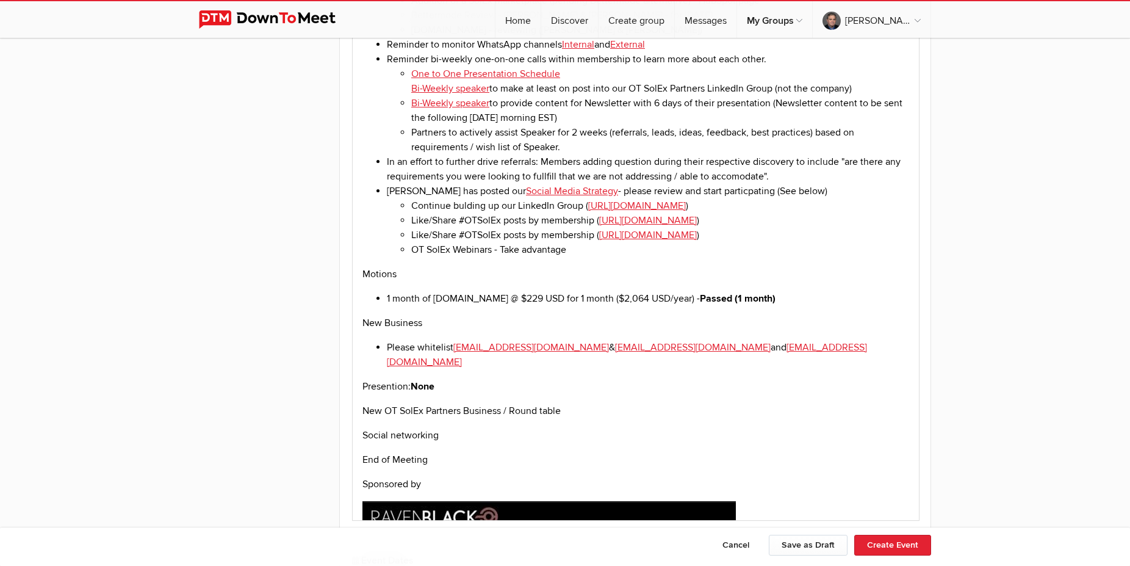
type input "OT SolEx Partners Call - [DATE]"
click at [776, 291] on li "1 month of [DOMAIN_NAME] @ $229 USD for 1 month ($2,064 USD/year) - Passed (1 m…" at bounding box center [648, 298] width 522 height 15
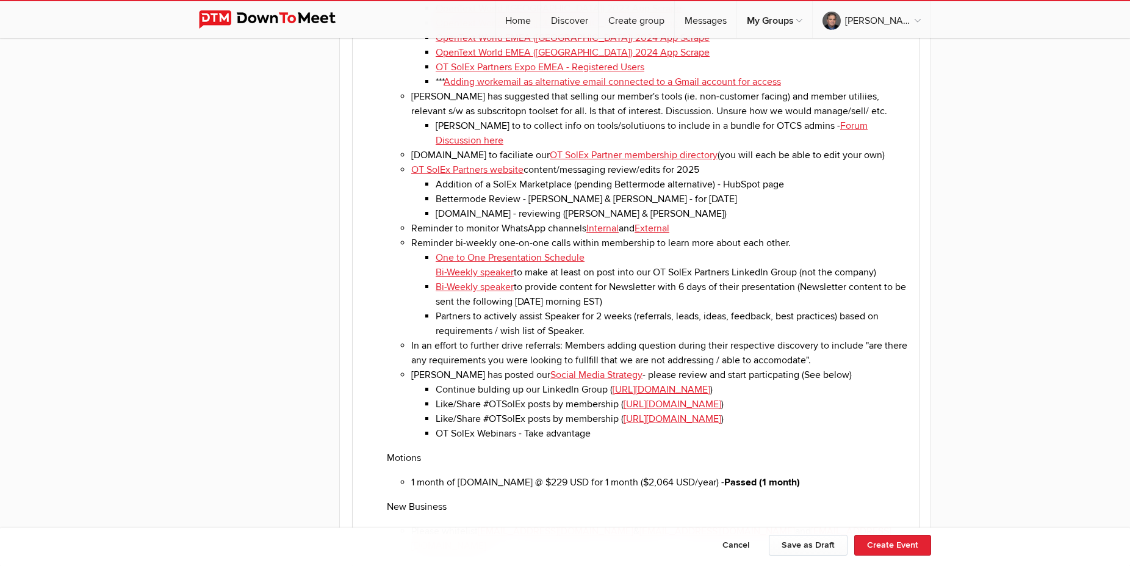
click at [802, 475] on li "1 month of [DOMAIN_NAME] @ $229 USD for 1 month ($2,064 USD/year) - Passed (1 m…" at bounding box center [660, 482] width 498 height 15
click at [414, 475] on li "1 month of [DOMAIN_NAME] @ $229 USD for 1 month ($2,064 USD/year) - Passed (1 m…" at bounding box center [660, 482] width 498 height 15
drag, startPoint x: 438, startPoint y: 407, endPoint x: 464, endPoint y: 410, distance: 25.8
click at [464, 560] on p "Presention: None" at bounding box center [648, 570] width 522 height 15
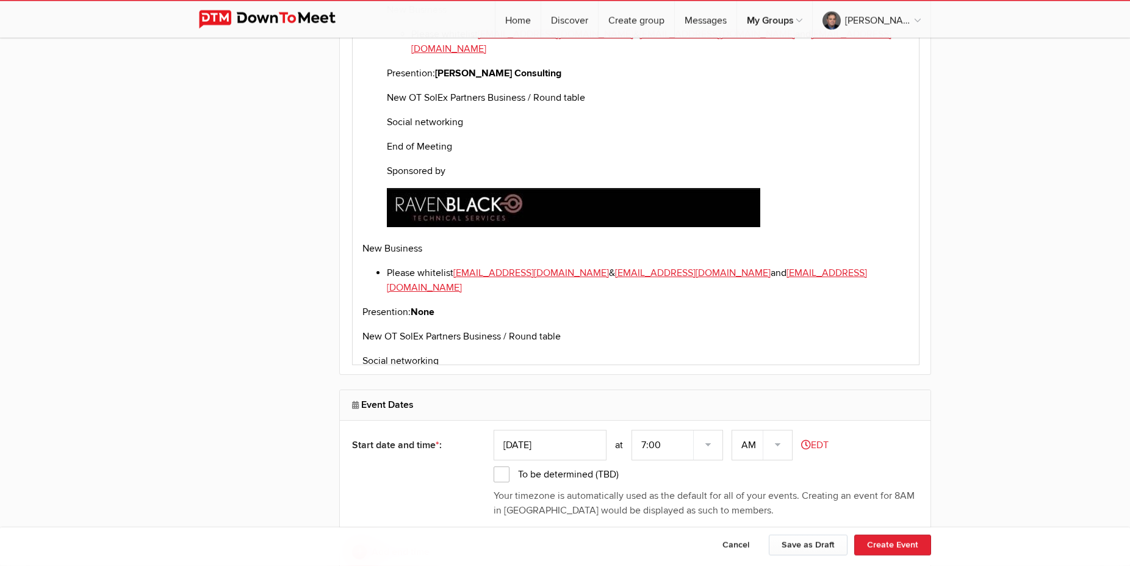
scroll to position [3101, 0]
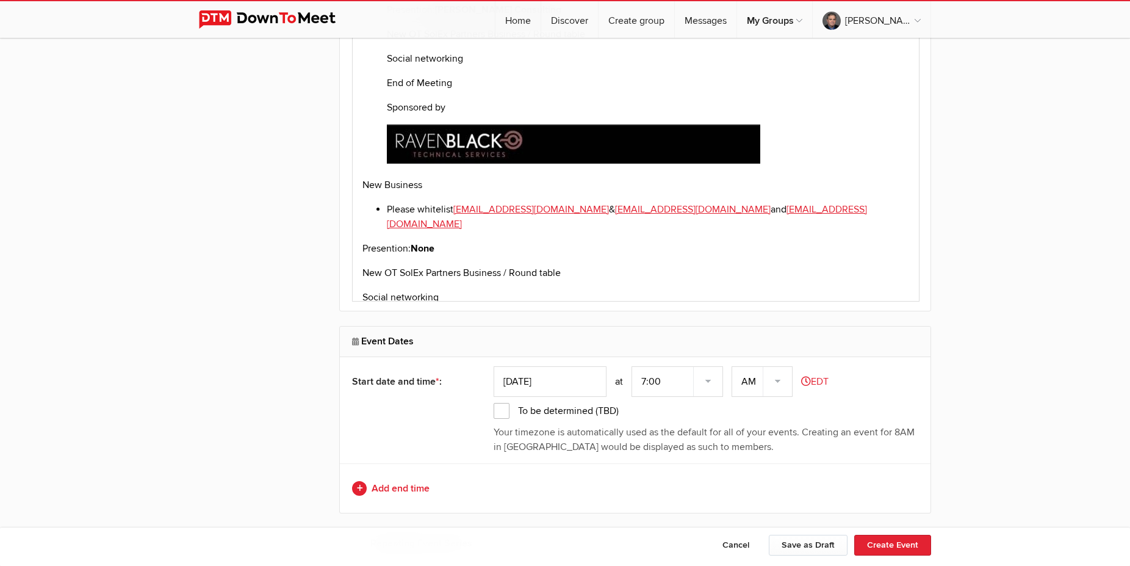
click at [561, 374] on input "[DATE]" at bounding box center [550, 381] width 113 height 31
click at [669, 198] on icon at bounding box center [671, 198] width 9 height 9
type input "[DATE]"
click at [632, 366] on select "7:00 7:15 7:30 7:45 8:00 8:15 8:30 8:45 9:00 9:15 9:30 9:45 10:00 10:15 10:30 1…" at bounding box center [678, 381] width 92 height 31
select select "11:00:00"
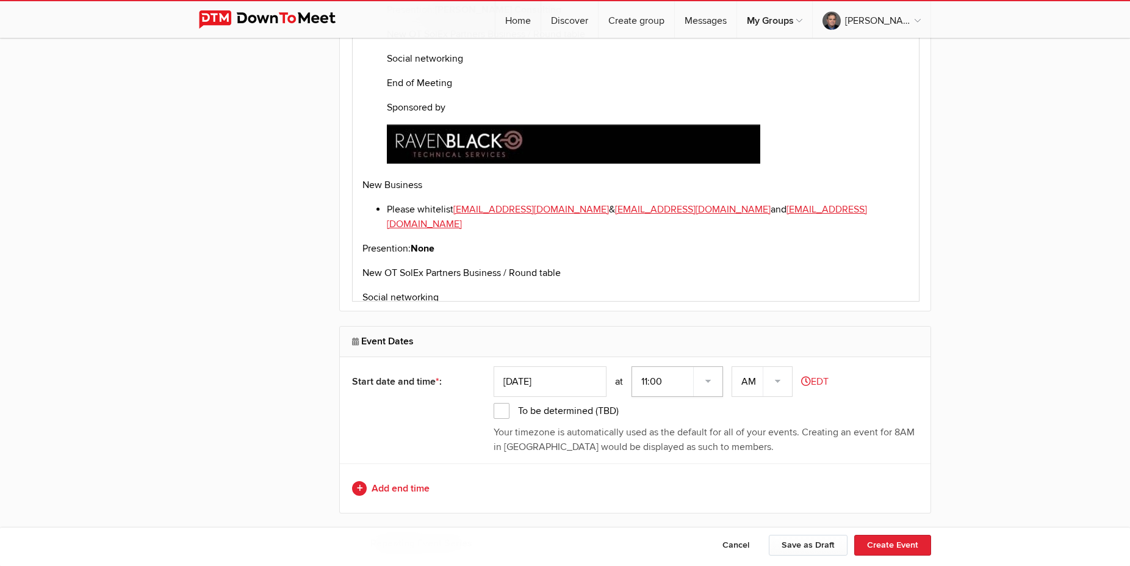
click option "11:00" at bounding box center [0, 0] width 0 height 0
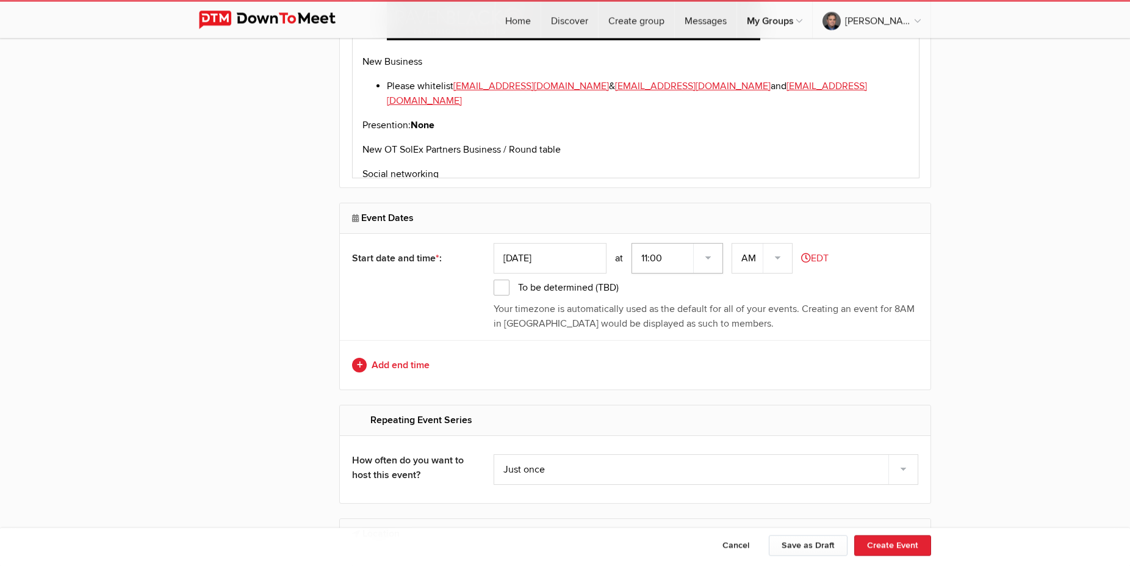
scroll to position [3226, 0]
click at [399, 362] on link "Add end time" at bounding box center [635, 363] width 566 height 15
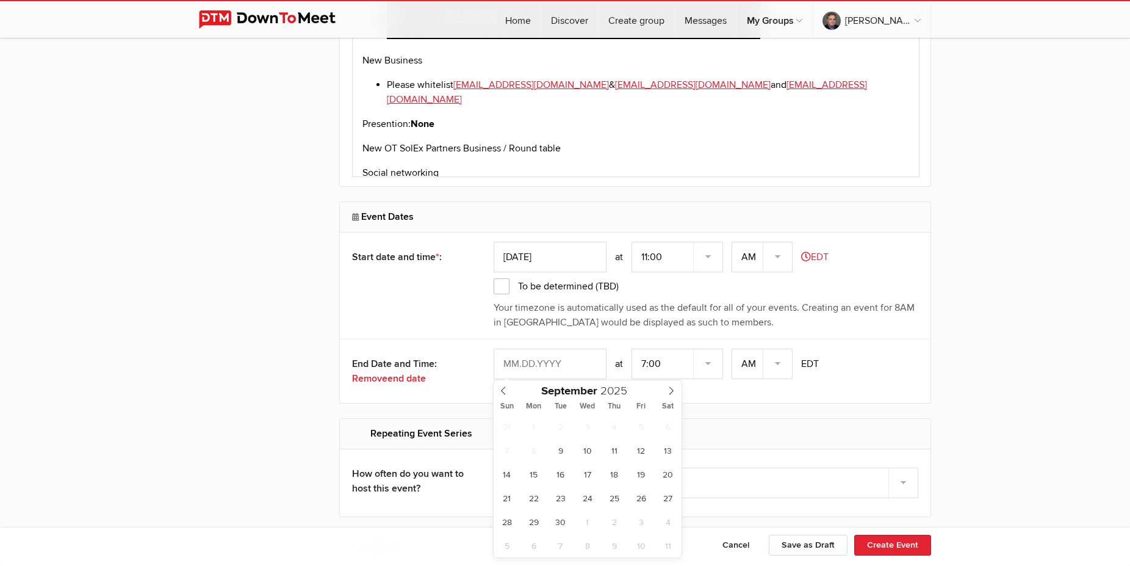
click at [529, 370] on input "text" at bounding box center [550, 364] width 113 height 31
type input "[DATE]"
click at [632, 349] on select "7:00 7:15 7:30 7:45 8:00 8:15 8:30 8:45 9:00 9:15 9:30 9:45 10:00 10:15 10:30 1…" at bounding box center [678, 364] width 92 height 31
select select "0:00:00"
click option "12:00" at bounding box center [0, 0] width 0 height 0
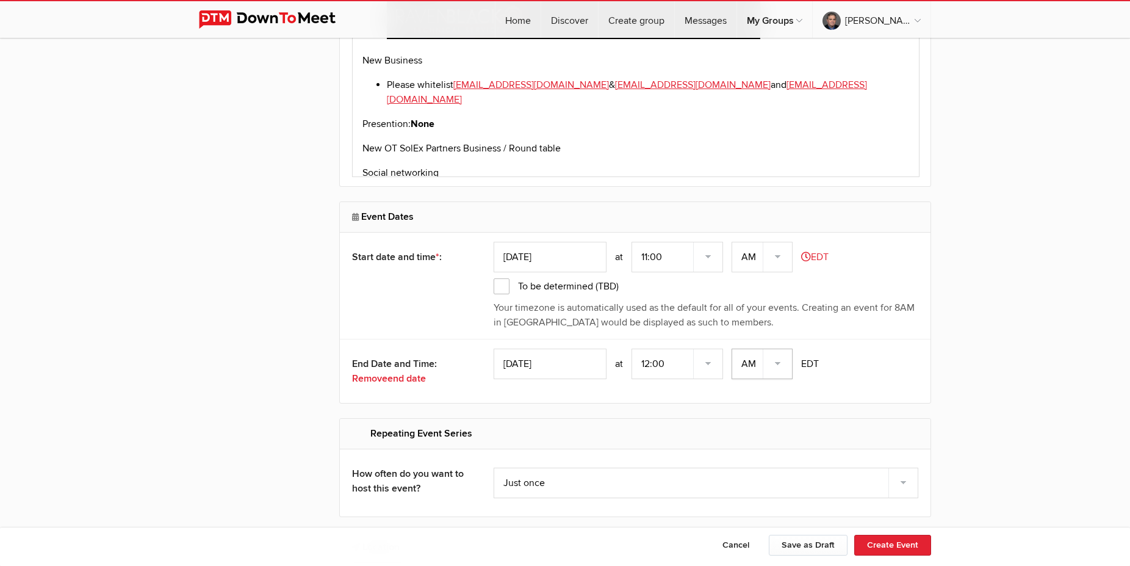
click at [732, 349] on select "AM PM" at bounding box center [762, 364] width 61 height 31
select select "PM"
click option "PM" at bounding box center [0, 0] width 0 height 0
click at [861, 362] on div "[DATE] 7:00 7:15 7:30 7:45 8:00 8:15 8:30 8:45 9:00 9:15 9:30 9:45 10:00 10:15 …" at bounding box center [706, 364] width 425 height 31
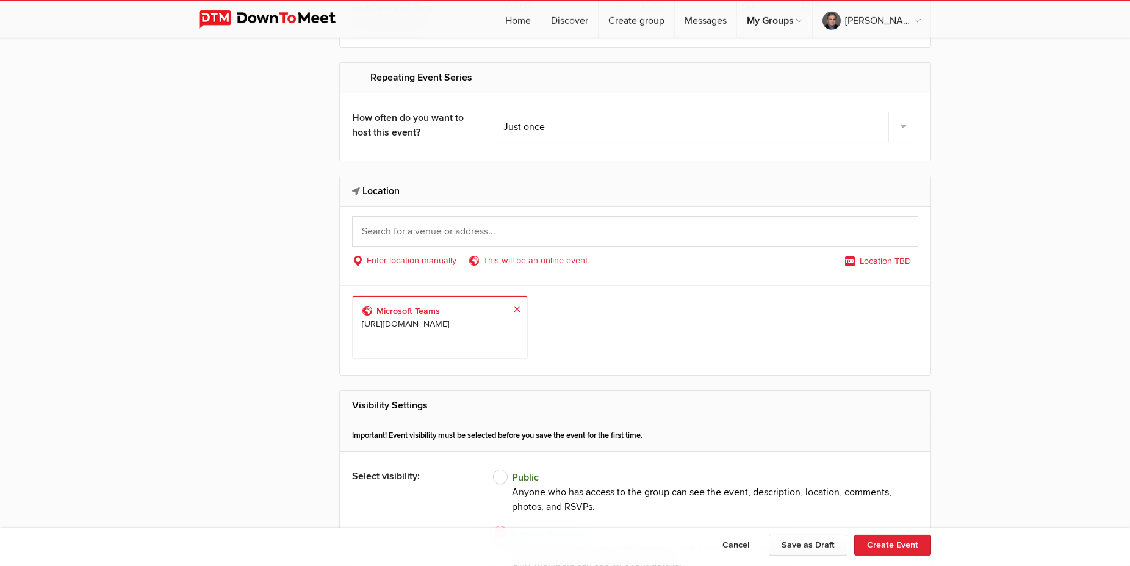
scroll to position [3662, 0]
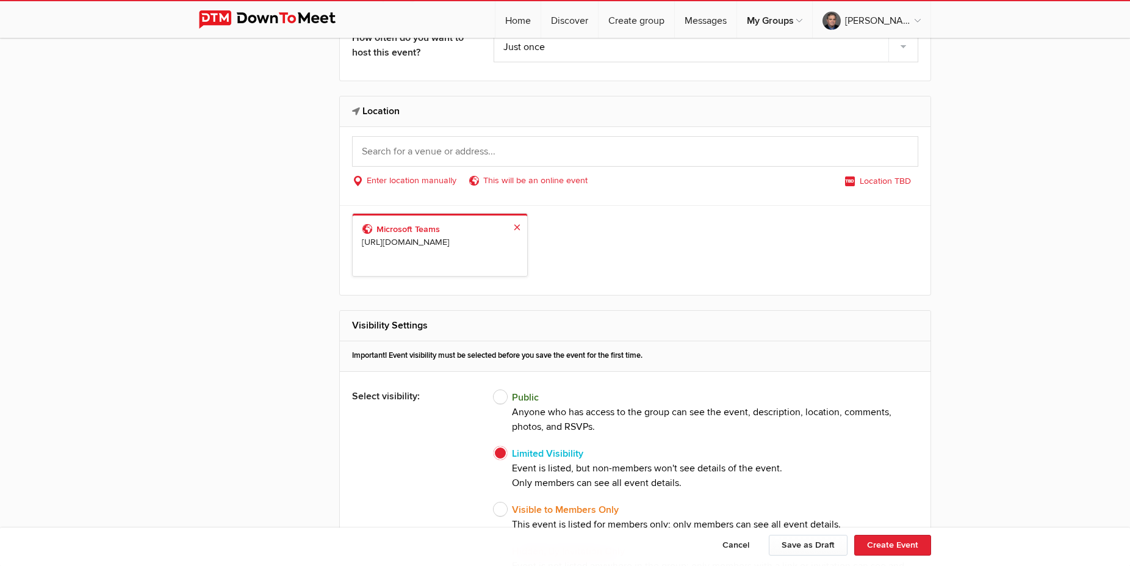
click at [422, 249] on span "[URL][DOMAIN_NAME]" at bounding box center [440, 242] width 156 height 13
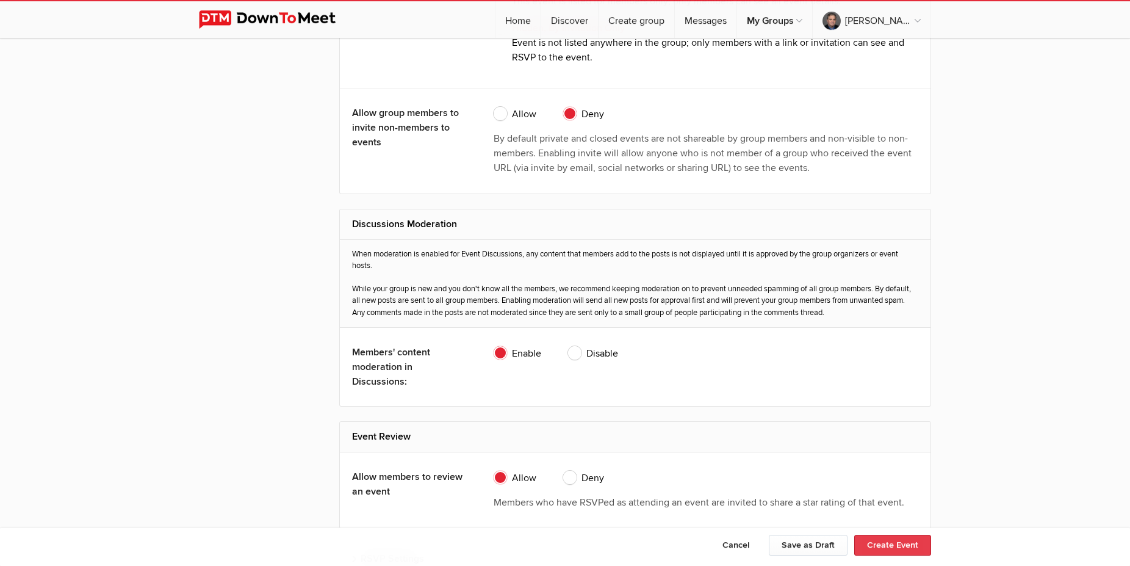
scroll to position [4222, 0]
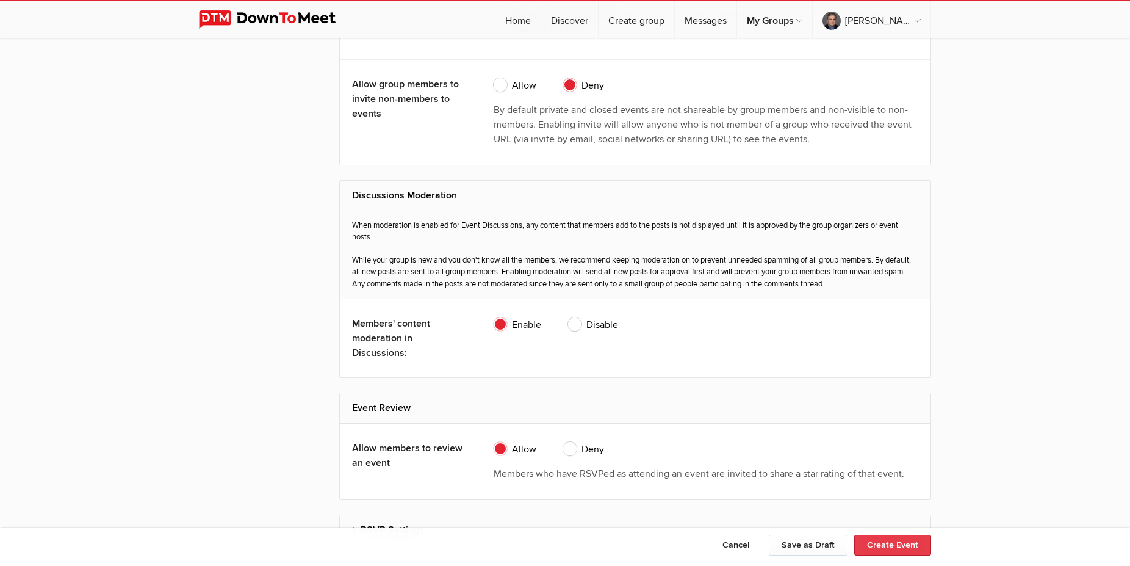
click at [866, 544] on button "Create Event" at bounding box center [893, 545] width 77 height 21
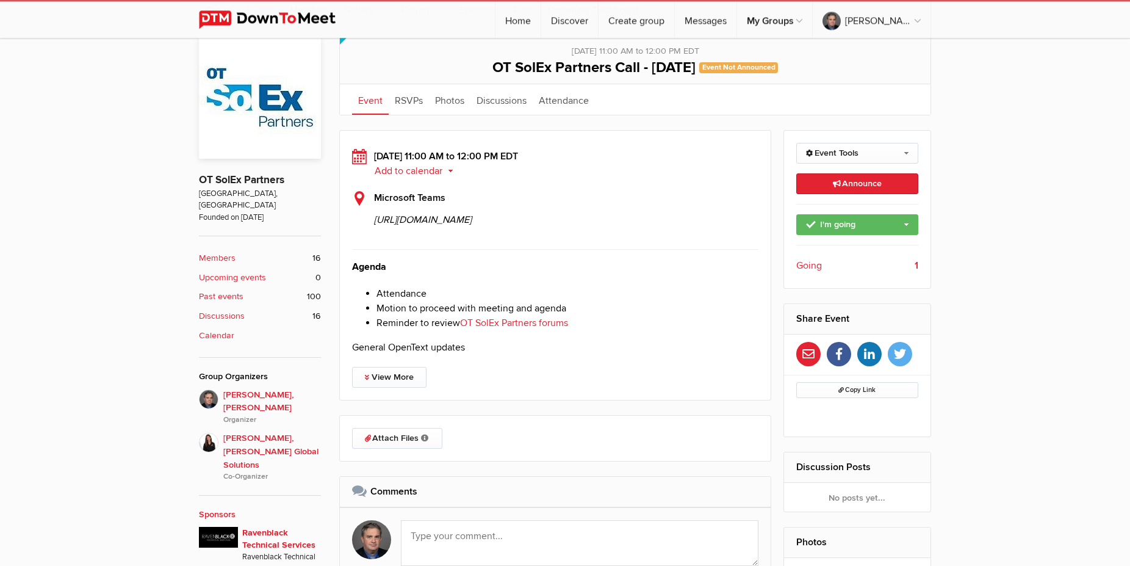
scroll to position [311, 0]
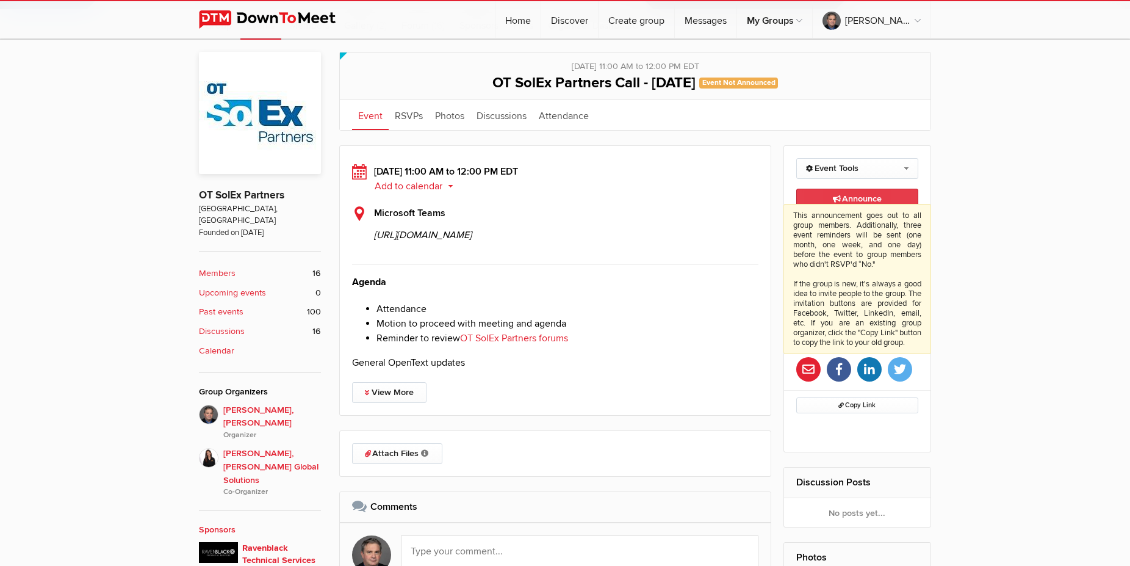
click at [834, 195] on span "Announce This announcement goes out to all group members. Additionally, three e…" at bounding box center [857, 198] width 49 height 10
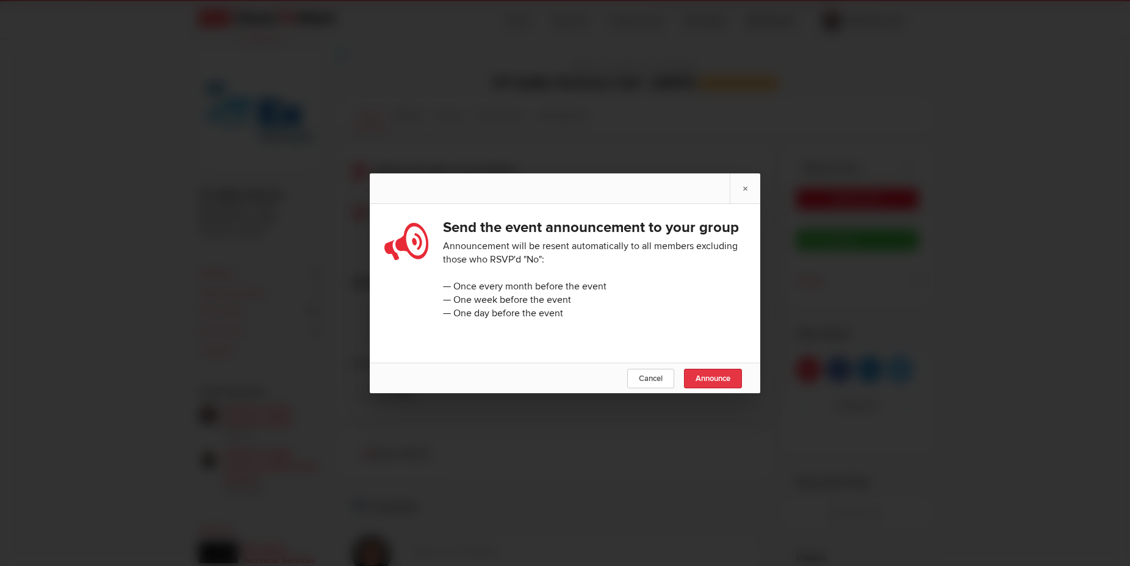
click at [726, 383] on span "Announce" at bounding box center [713, 379] width 35 height 10
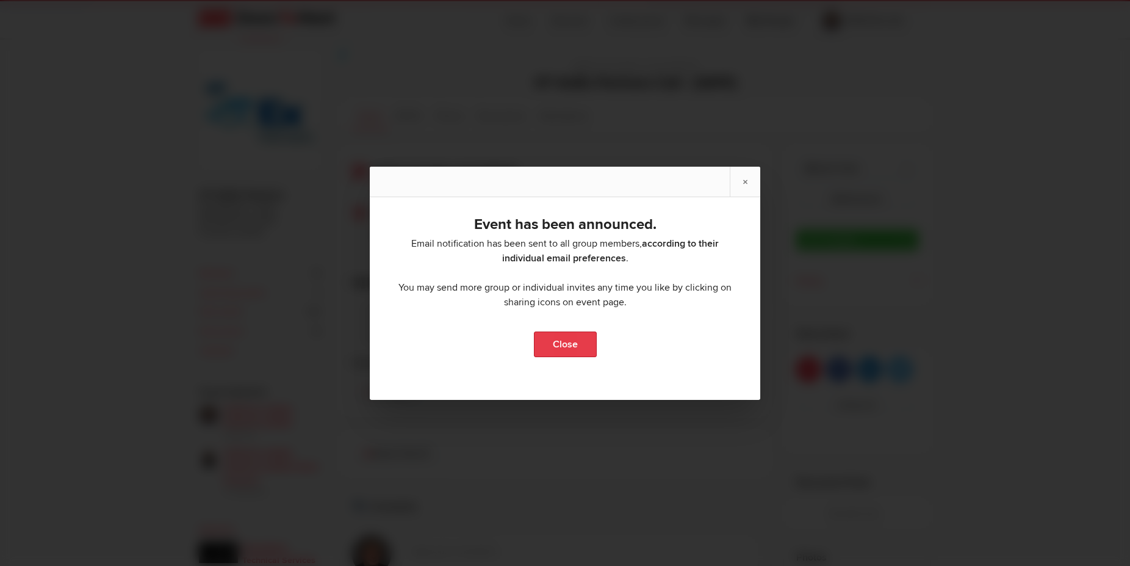
click at [558, 344] on link "Close" at bounding box center [565, 344] width 63 height 26
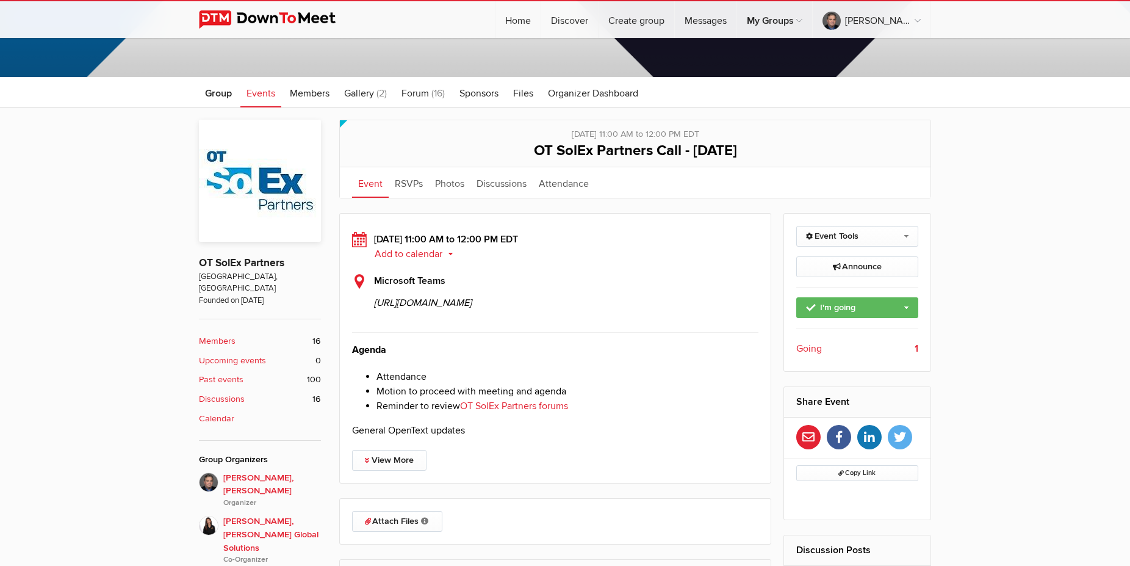
scroll to position [125, 0]
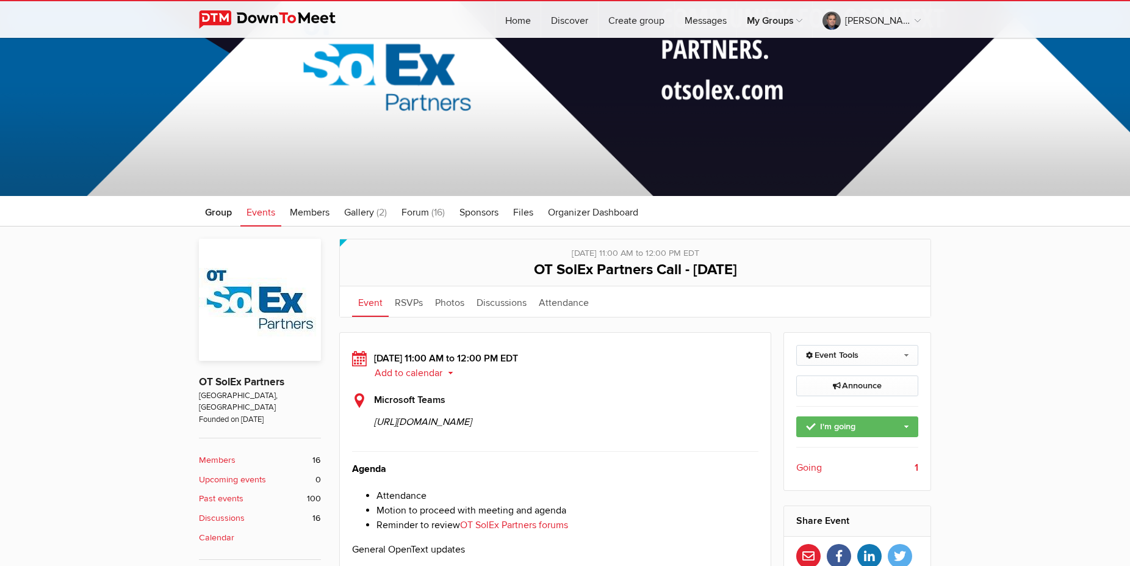
click at [256, 212] on span "Events" at bounding box center [261, 212] width 29 height 12
